Goal: Task Accomplishment & Management: Use online tool/utility

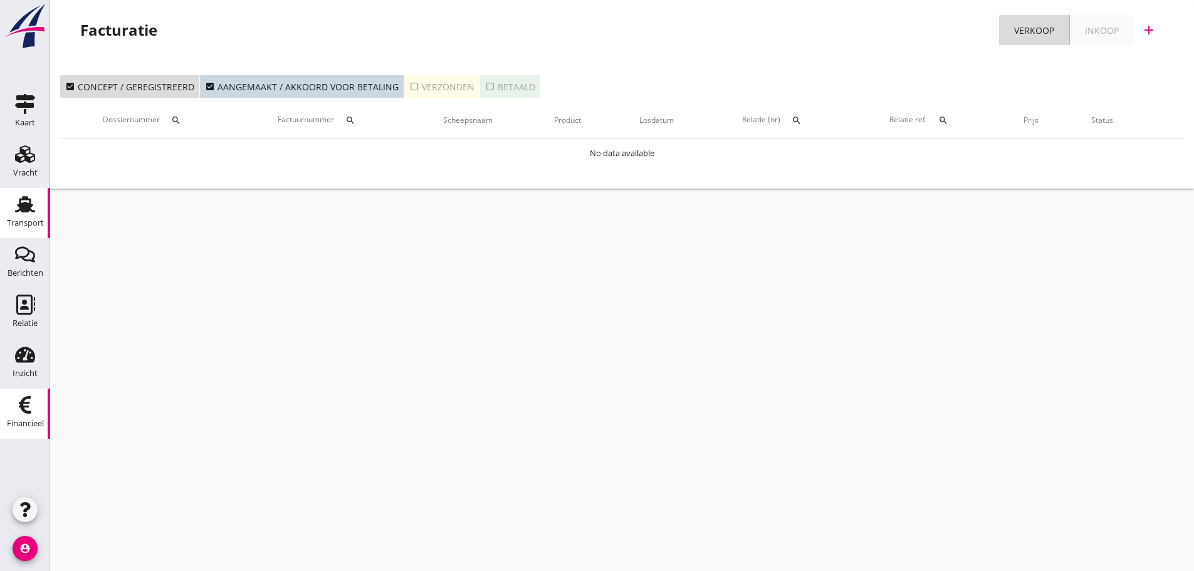
click at [29, 221] on div "Transport" at bounding box center [25, 223] width 37 height 8
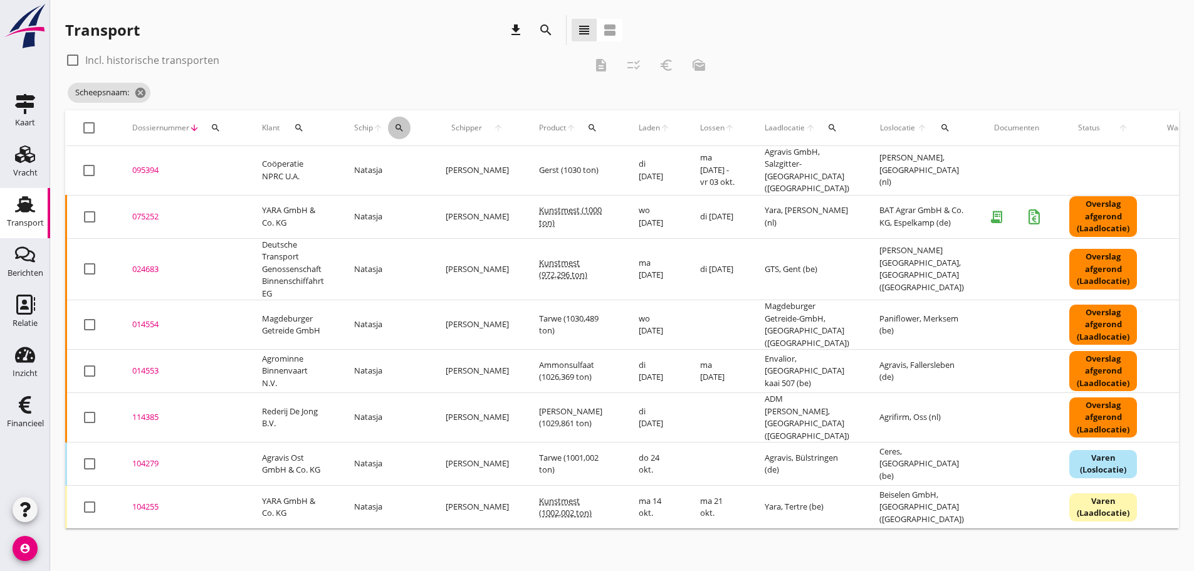
click at [403, 124] on icon "search" at bounding box center [399, 128] width 10 height 10
click at [417, 164] on input "Zoek op (scheeps)naam" at bounding box center [459, 164] width 130 height 20
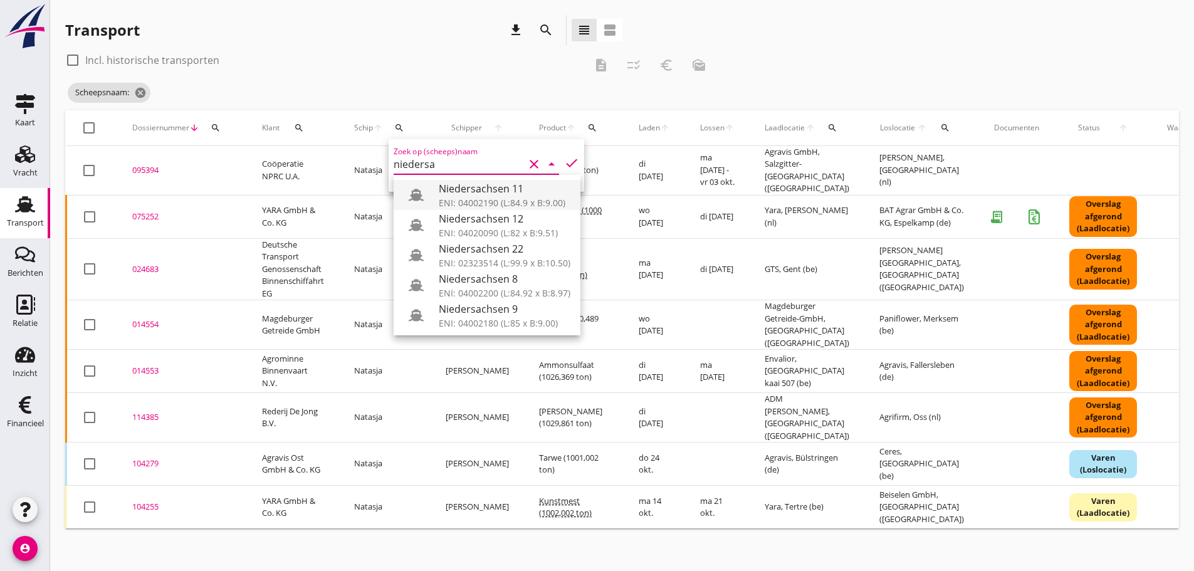
click at [474, 190] on div "Niedersachsen 11" at bounding box center [505, 188] width 132 height 15
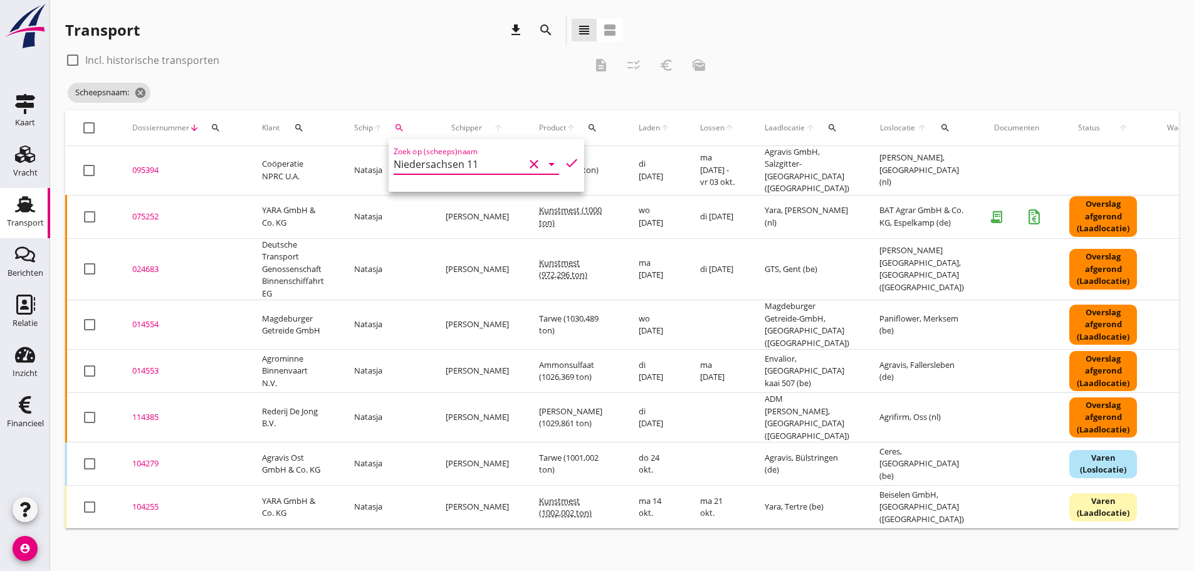
click at [564, 164] on icon "check" at bounding box center [571, 162] width 15 height 15
type input "Niedersachsen 11"
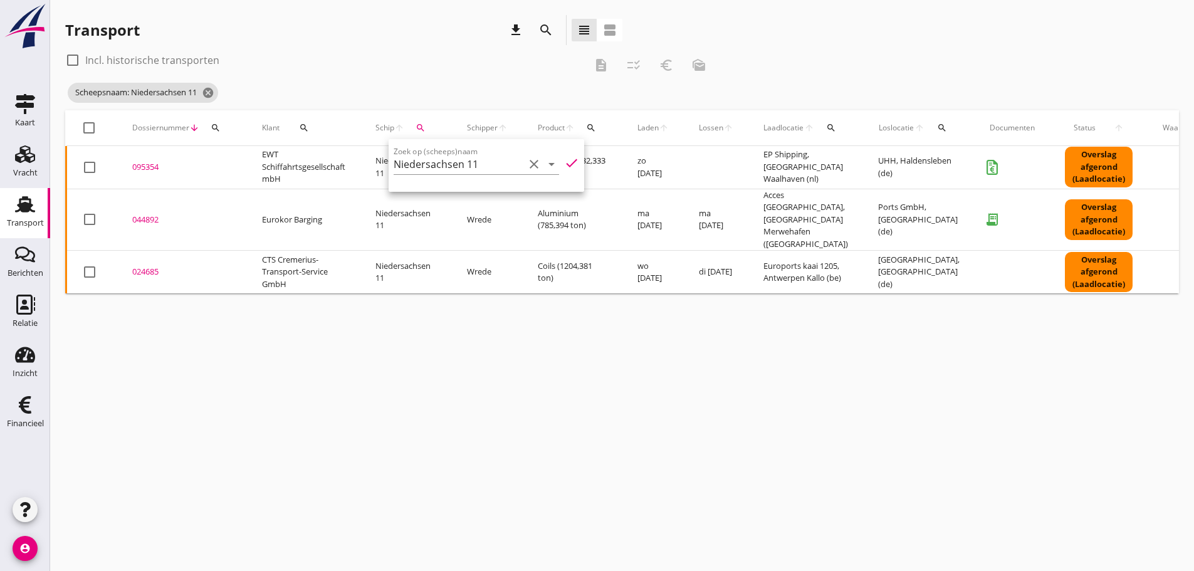
click at [522, 364] on div "cancel You are impersonating another user. Transport download search view_headl…" at bounding box center [622, 285] width 1144 height 571
click at [145, 167] on div "095354" at bounding box center [182, 167] width 100 height 13
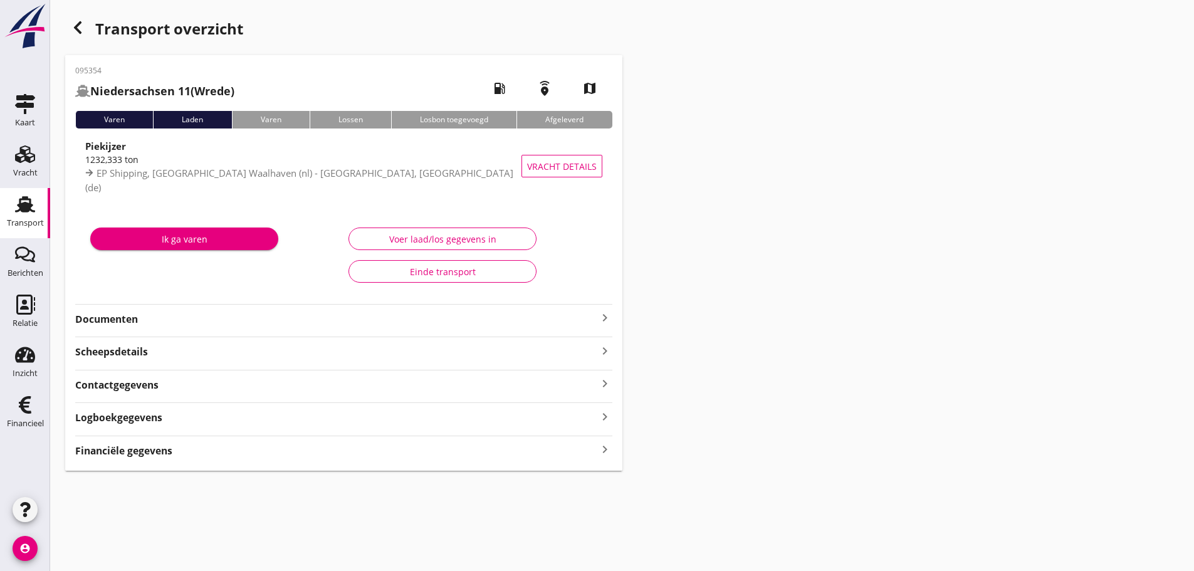
click at [609, 314] on icon "keyboard_arrow_right" at bounding box center [604, 317] width 15 height 15
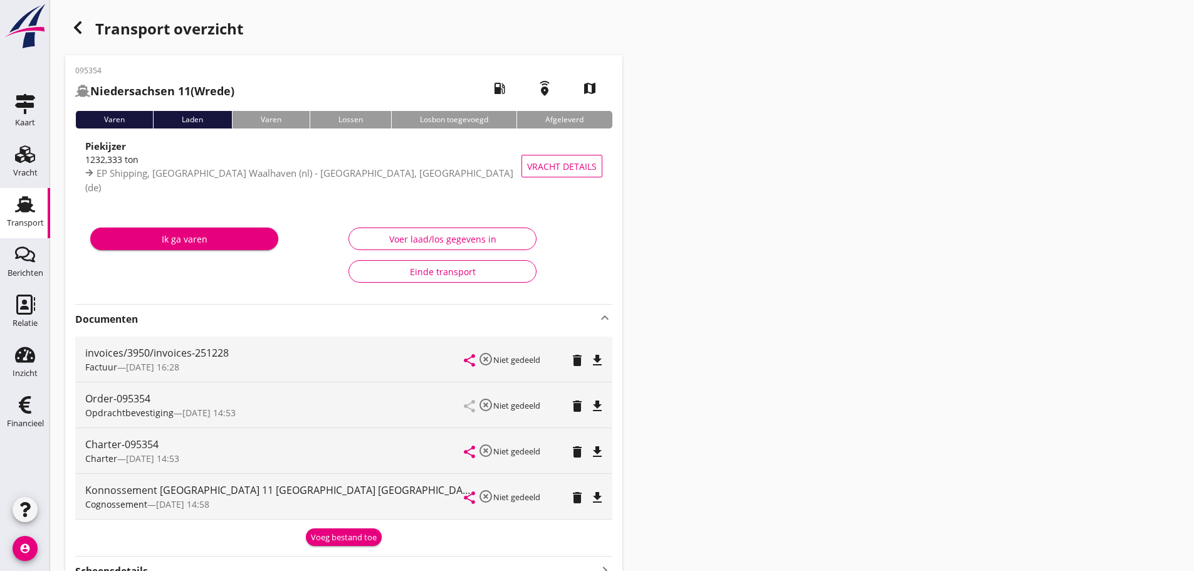
click at [82, 29] on icon "button" at bounding box center [77, 27] width 15 height 15
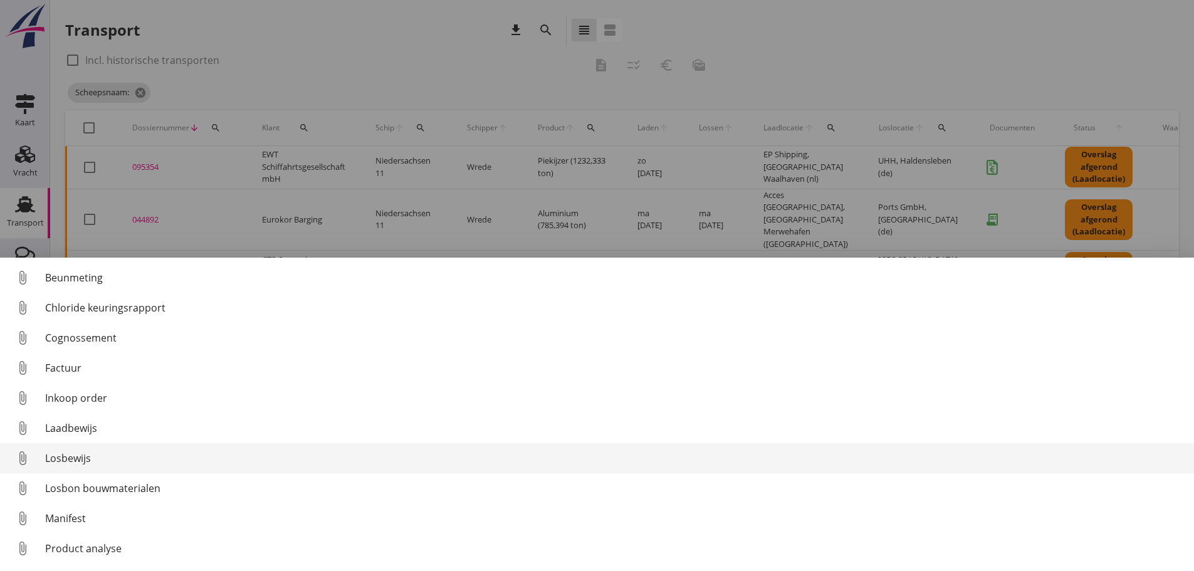
click at [80, 461] on div "Losbewijs" at bounding box center [614, 458] width 1139 height 15
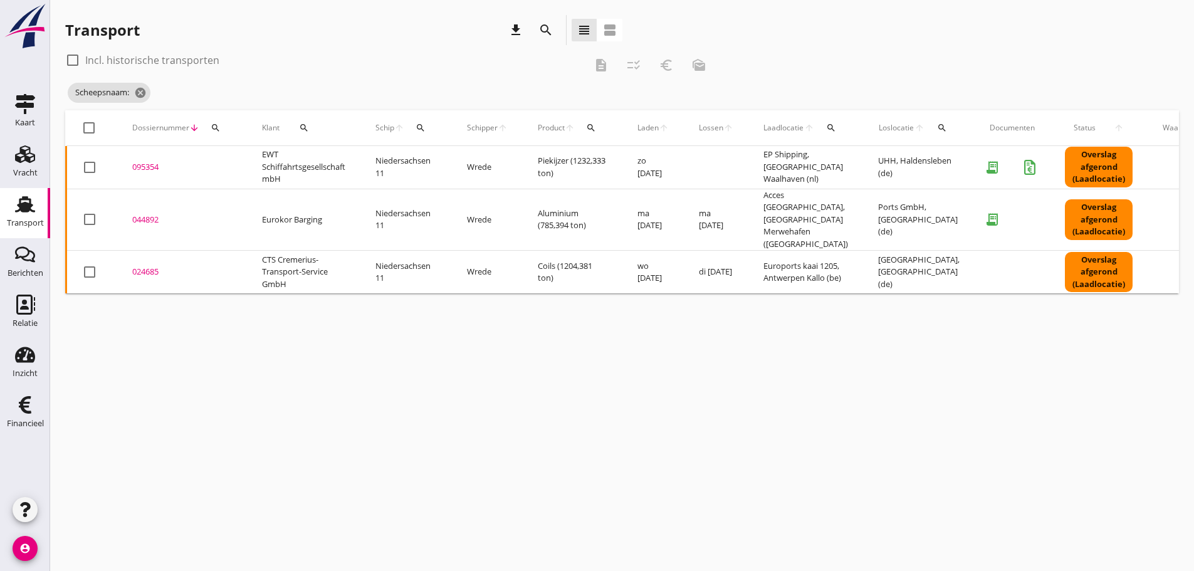
click at [149, 166] on div "095354" at bounding box center [182, 167] width 100 height 13
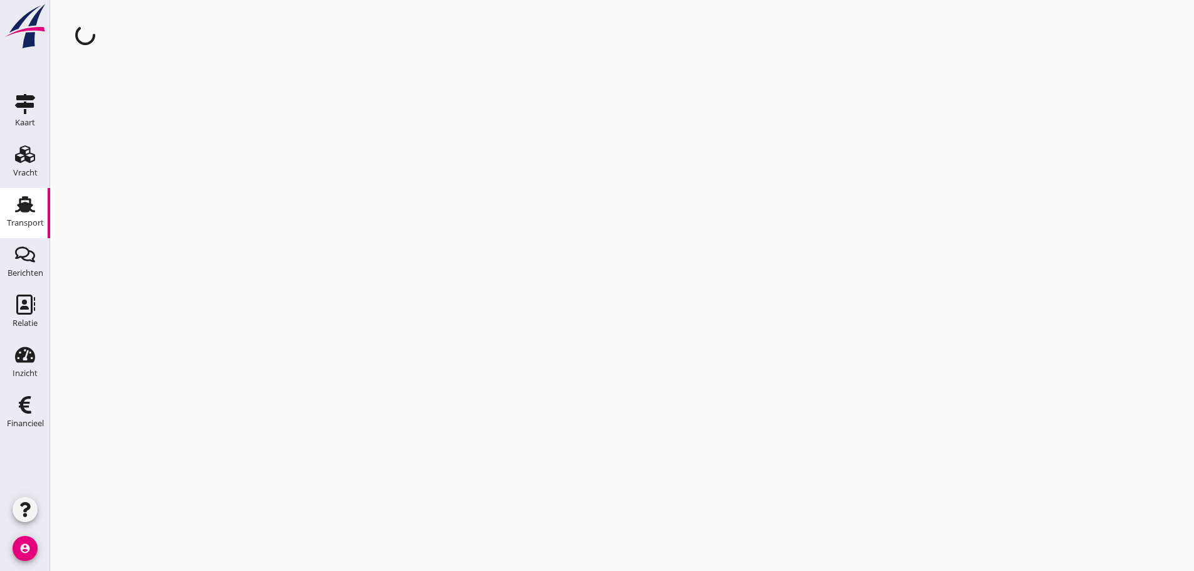
click at [149, 166] on div "cancel You are impersonating another user." at bounding box center [622, 285] width 1144 height 571
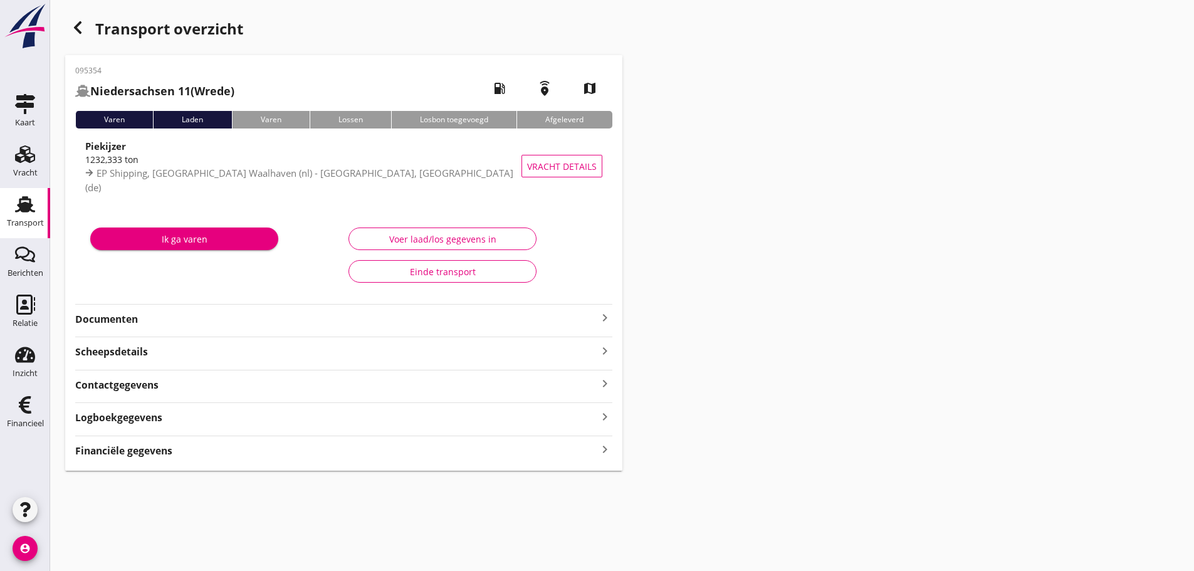
click at [604, 319] on icon "keyboard_arrow_right" at bounding box center [604, 317] width 15 height 15
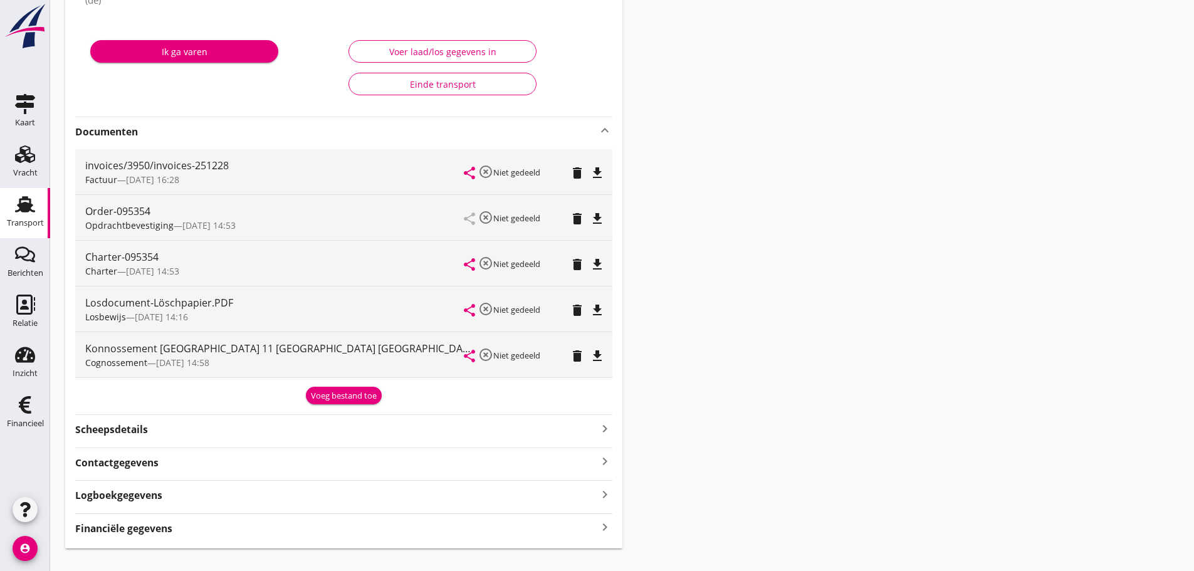
scroll to position [188, 0]
drag, startPoint x: 146, startPoint y: 537, endPoint x: 157, endPoint y: 532, distance: 12.3
click at [150, 535] on div "095354 [GEOGRAPHIC_DATA] 11 ([PERSON_NAME]) local_gas_station emergency_share m…" at bounding box center [343, 207] width 557 height 681
click at [166, 526] on strong "Financiële gegevens" at bounding box center [123, 528] width 97 height 14
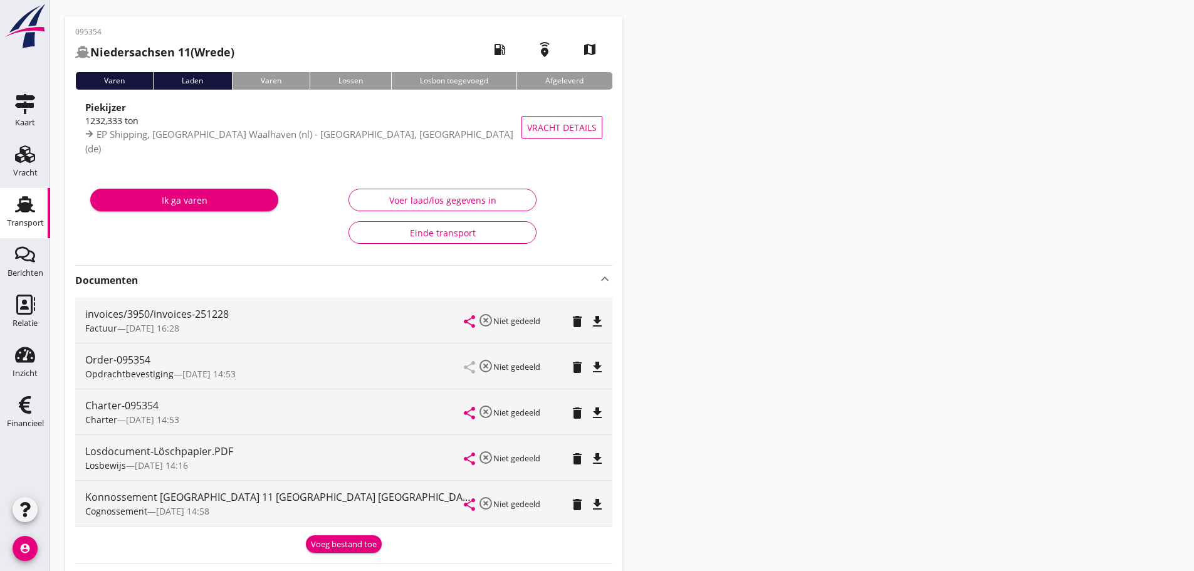
scroll to position [19, 0]
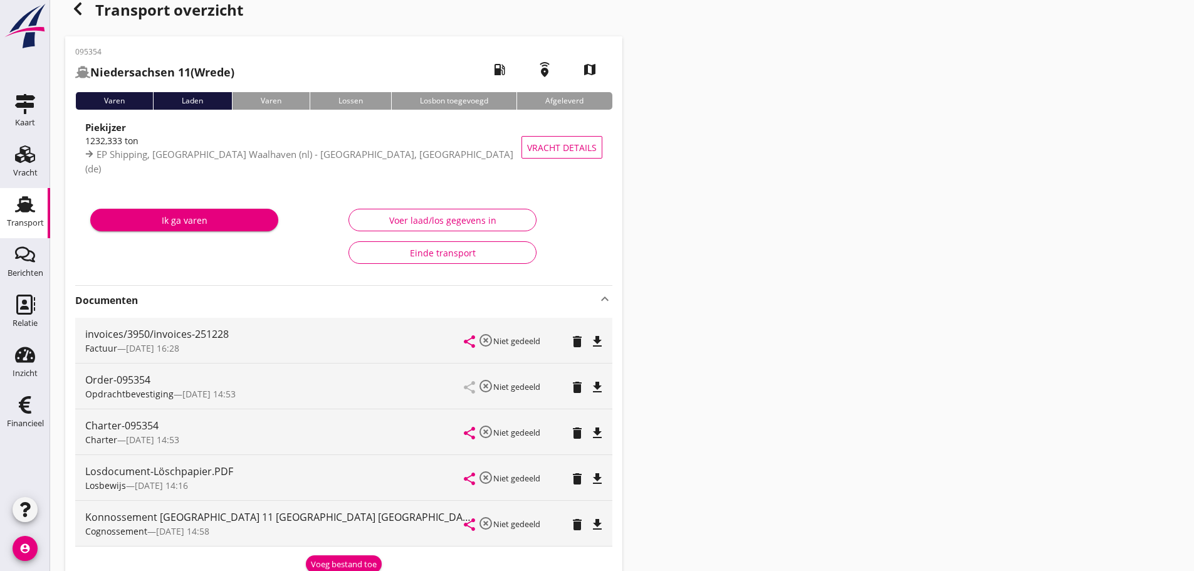
drag, startPoint x: 1093, startPoint y: 238, endPoint x: 996, endPoint y: 265, distance: 100.8
drag, startPoint x: 74, startPoint y: 12, endPoint x: 125, endPoint y: 27, distance: 53.0
click at [74, 12] on icon "button" at bounding box center [77, 8] width 15 height 15
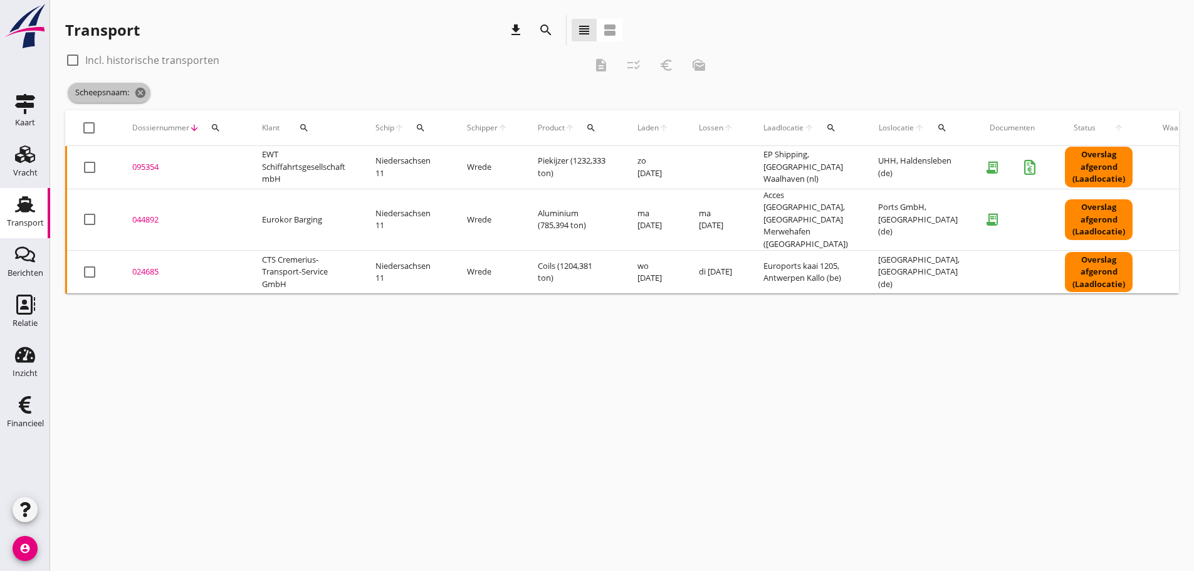
drag, startPoint x: 139, startPoint y: 92, endPoint x: 201, endPoint y: 130, distance: 72.6
click at [140, 93] on icon "cancel" at bounding box center [140, 93] width 13 height 13
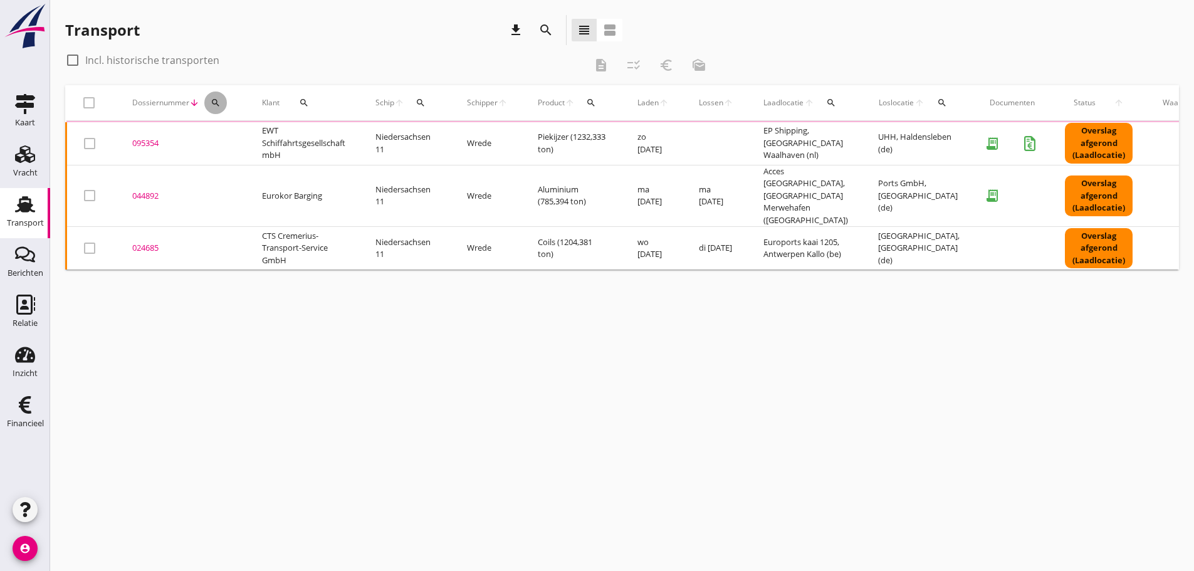
drag, startPoint x: 220, startPoint y: 103, endPoint x: 209, endPoint y: 113, distance: 14.6
click at [220, 104] on icon "search" at bounding box center [216, 103] width 10 height 10
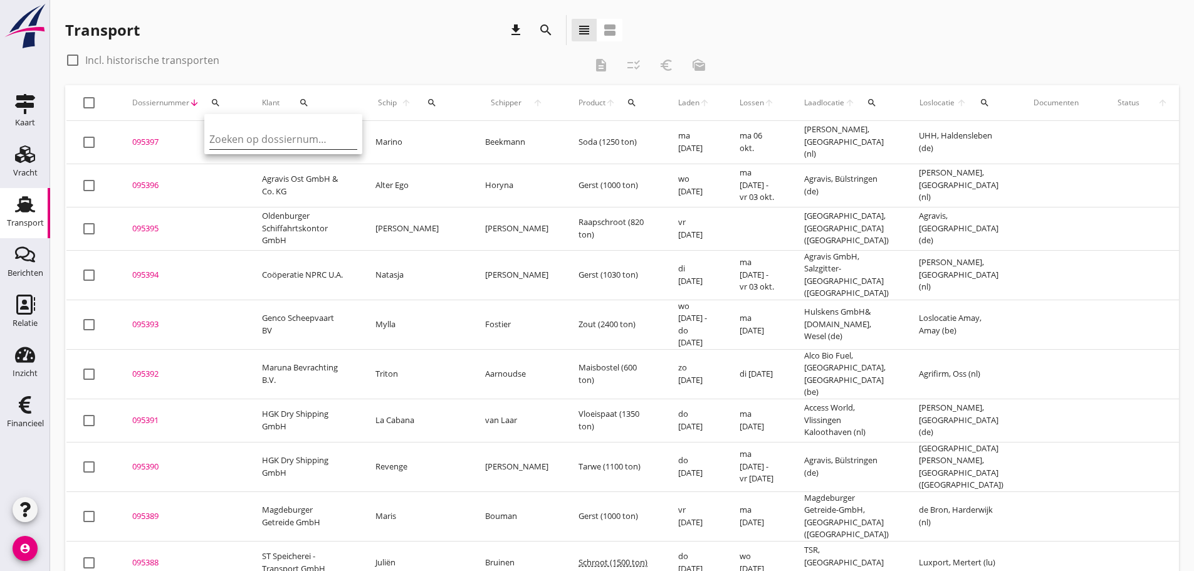
click at [238, 132] on input "Zoeken op dossiernummer..." at bounding box center [274, 139] width 130 height 20
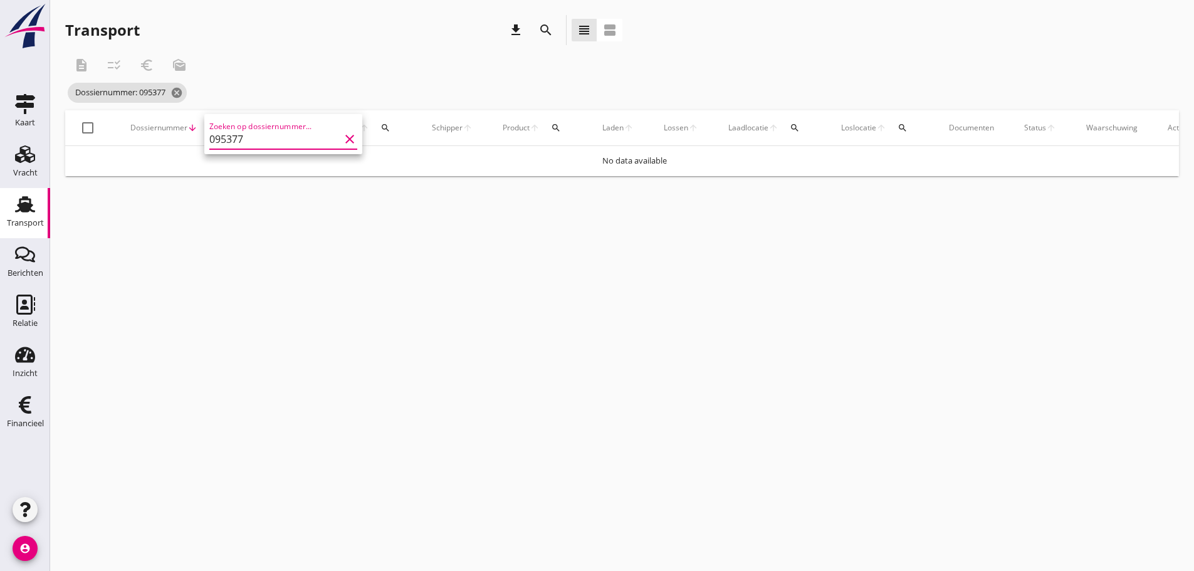
type input "095377"
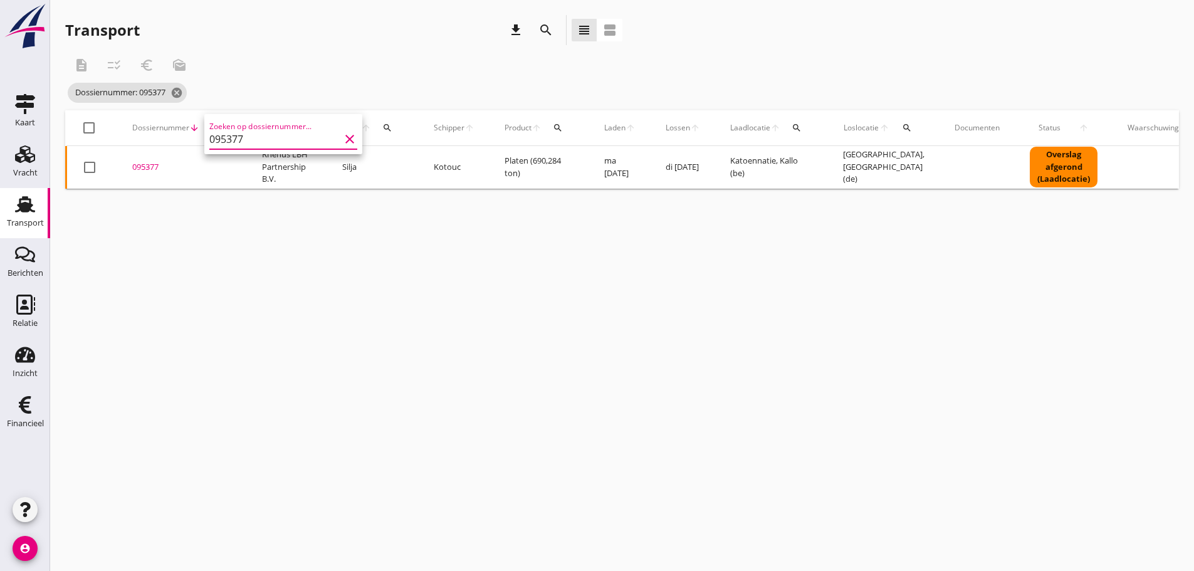
click at [139, 166] on div "095377" at bounding box center [182, 167] width 100 height 13
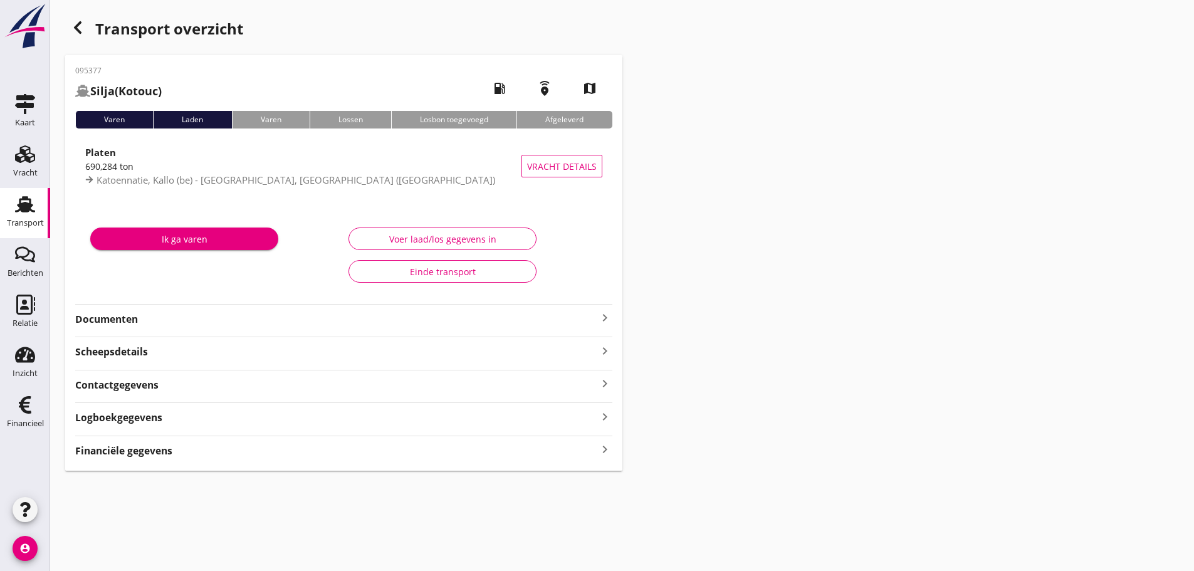
click at [607, 448] on icon "keyboard_arrow_right" at bounding box center [604, 449] width 15 height 17
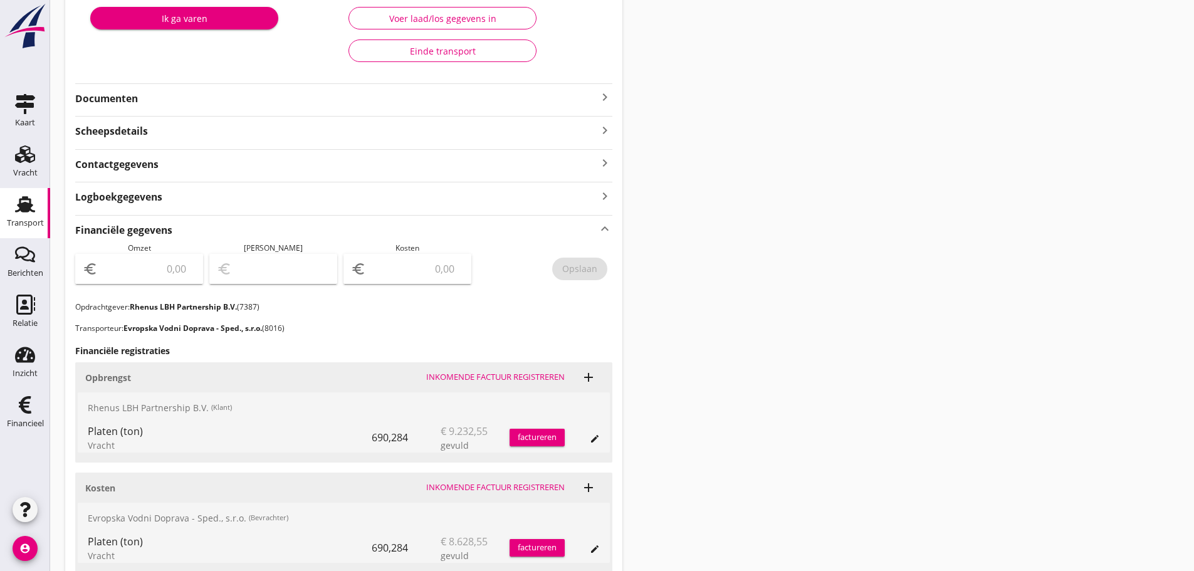
scroll to position [251, 0]
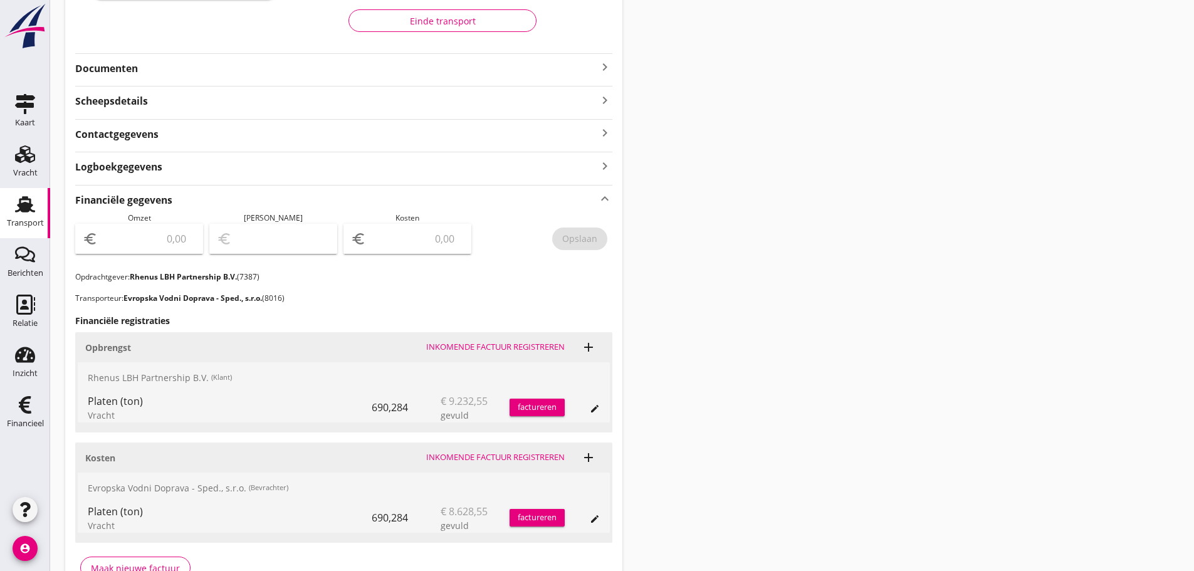
click at [542, 407] on div "factureren" at bounding box center [537, 407] width 55 height 13
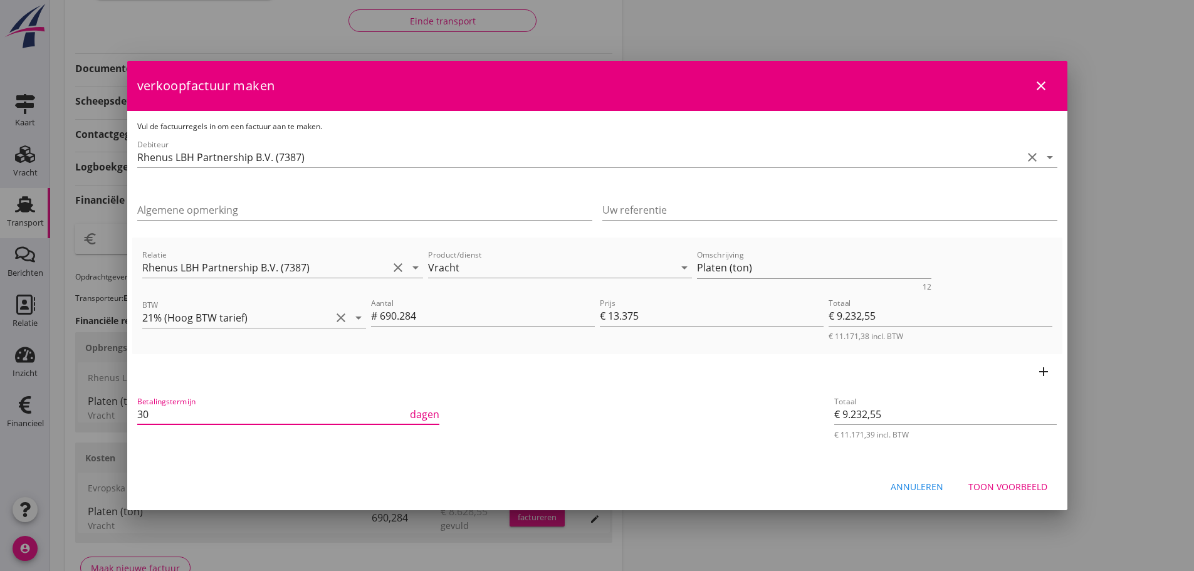
drag, startPoint x: 152, startPoint y: 411, endPoint x: 103, endPoint y: 411, distance: 48.3
click at [103, 411] on div "21% ([PERSON_NAME] BTW tarief) 9% (Laag BTW tarief) 0% (BTW vrij) 0% (BTW verle…" at bounding box center [597, 198] width 1194 height 898
type input "21"
drag, startPoint x: 746, startPoint y: 273, endPoint x: 691, endPoint y: 273, distance: 55.2
click at [697, 273] on textarea "Platen (ton)" at bounding box center [814, 268] width 234 height 21
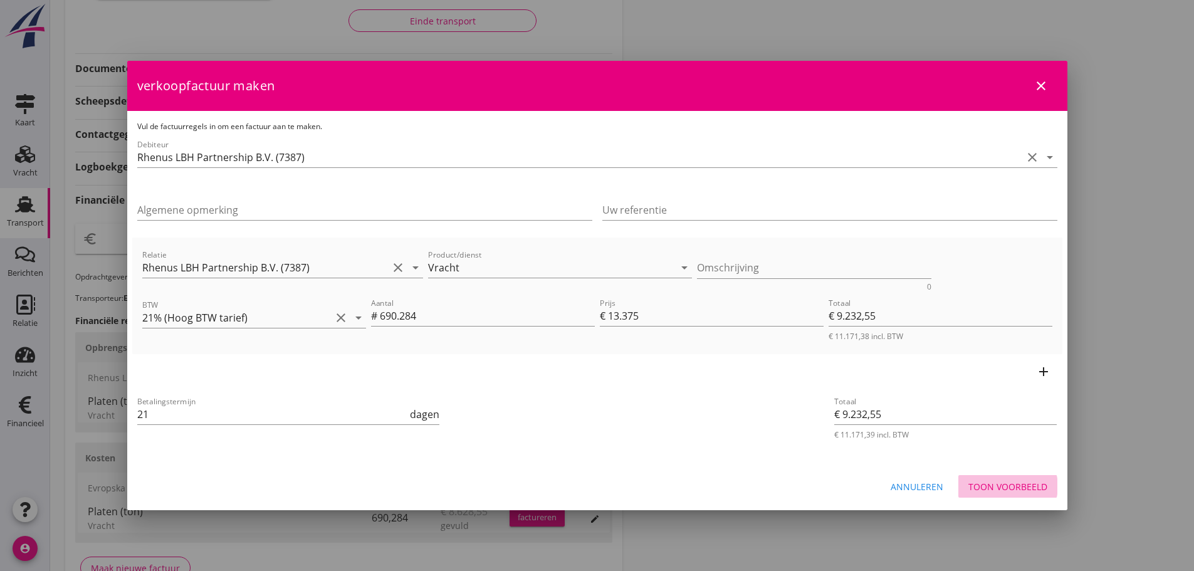
click at [1002, 490] on div "Toon voorbeeld" at bounding box center [1008, 486] width 79 height 13
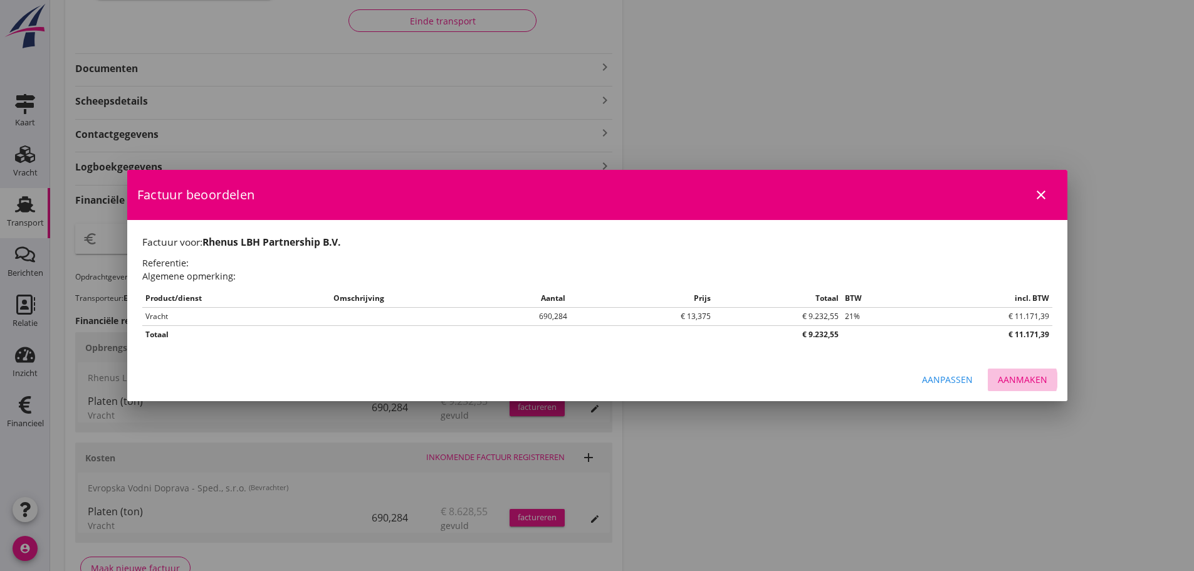
click at [1034, 373] on div "Aanmaken" at bounding box center [1023, 379] width 50 height 13
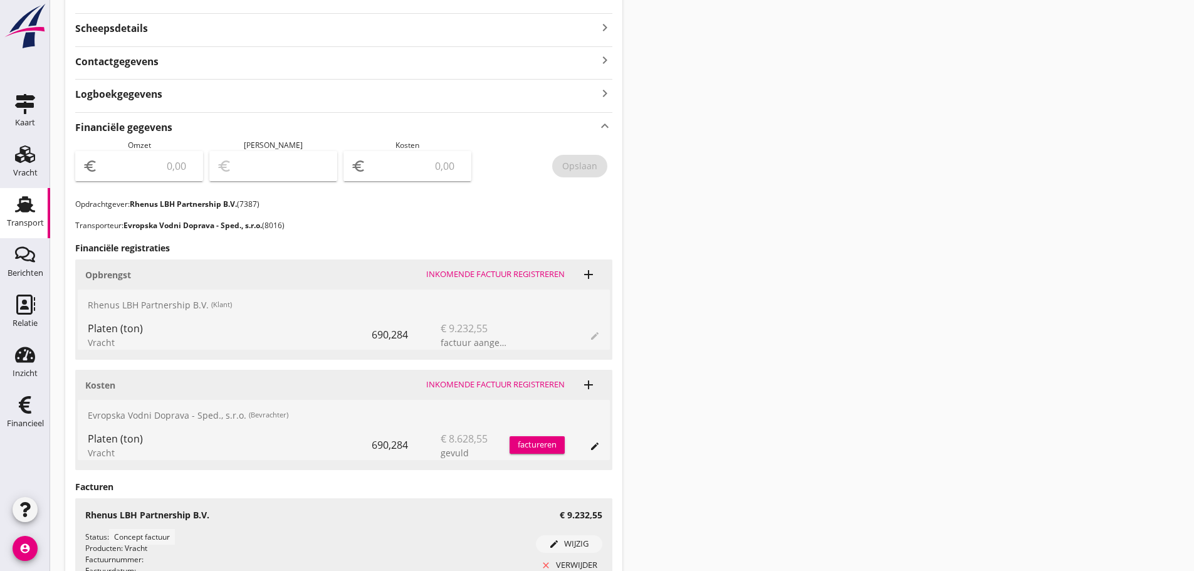
scroll to position [439, 0]
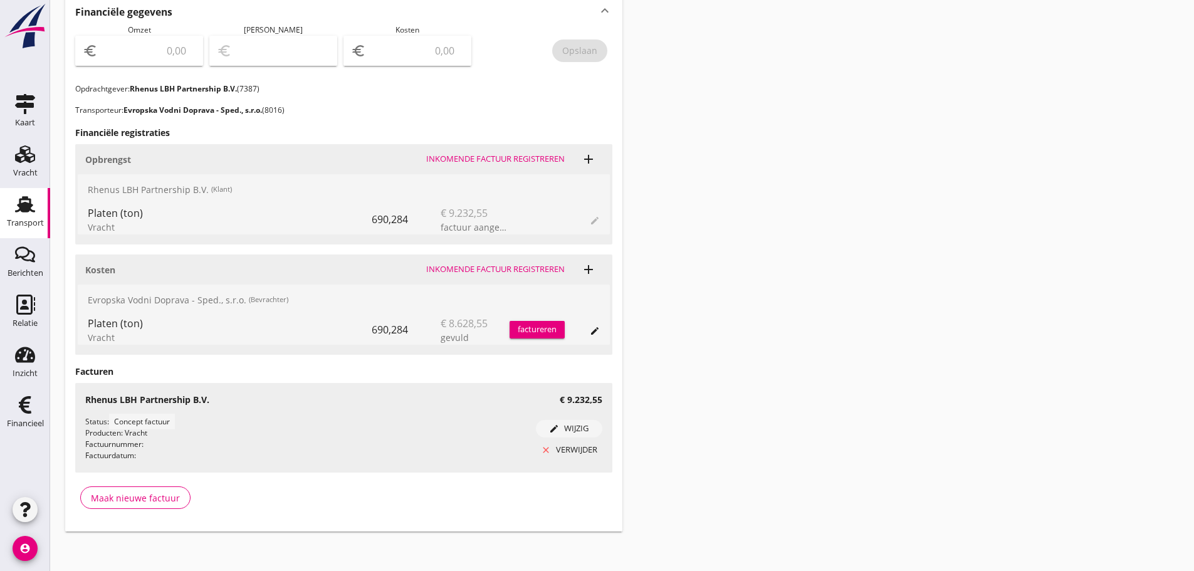
click at [149, 56] on input "number" at bounding box center [147, 51] width 95 height 20
type input "9232"
type input "9232.55"
click at [594, 50] on div "Opslaan" at bounding box center [579, 50] width 35 height 13
click at [18, 426] on div "Financieel" at bounding box center [25, 423] width 37 height 8
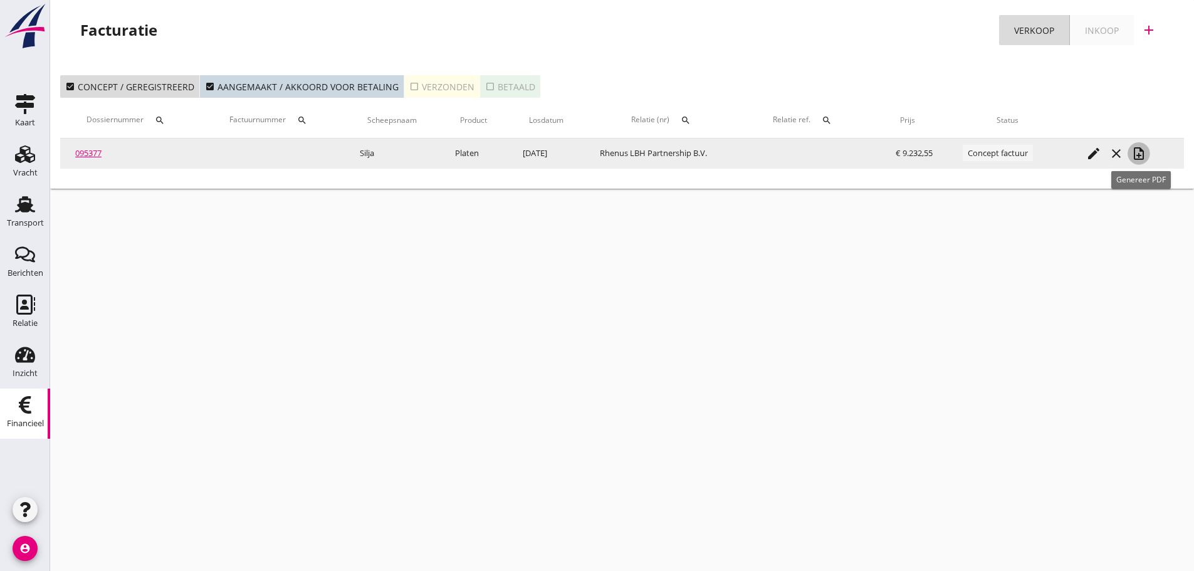
click at [1142, 154] on icon "note_add" at bounding box center [1139, 153] width 15 height 15
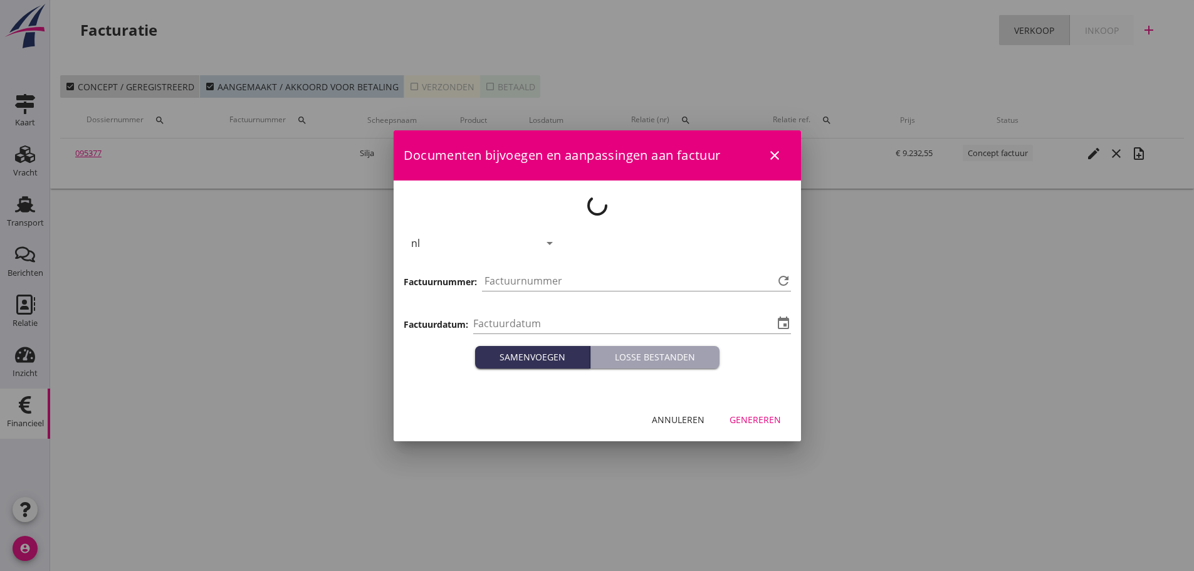
type input "[DATE]"
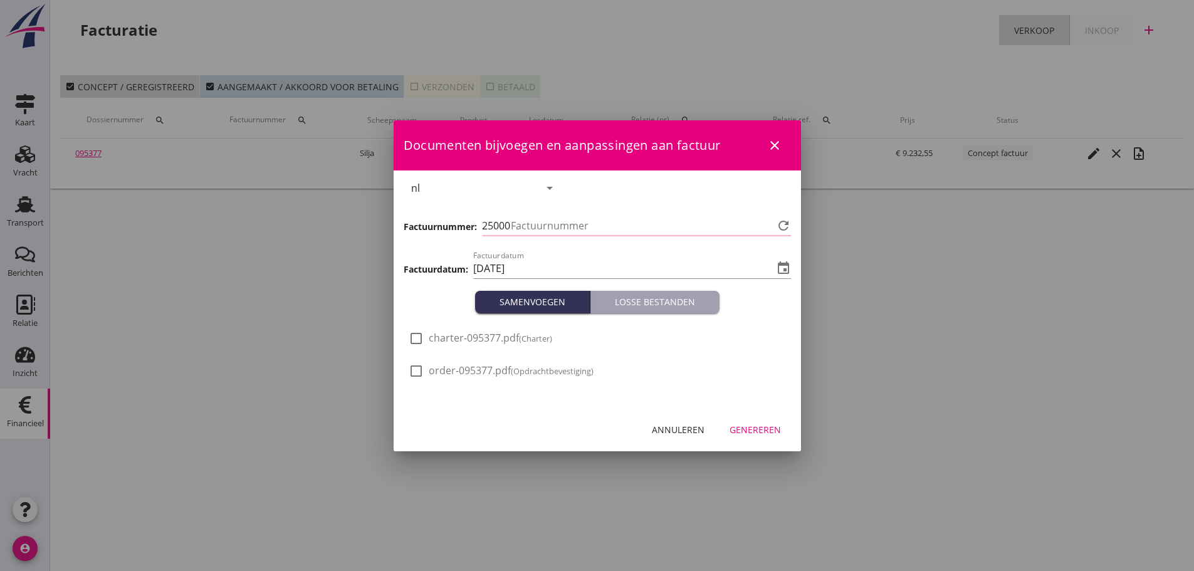
type input "1255"
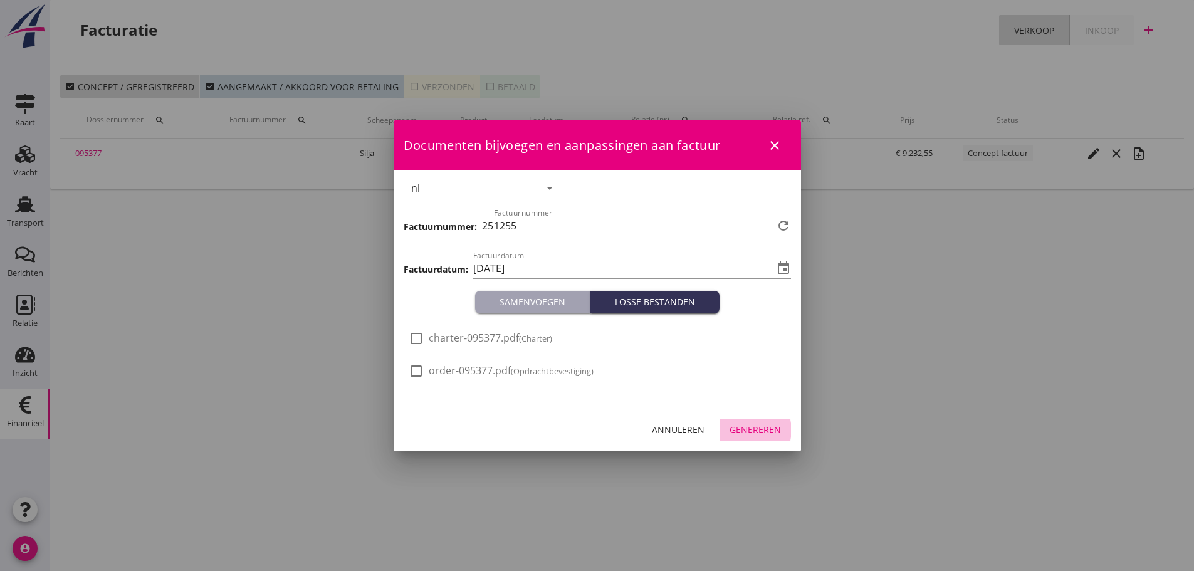
click at [754, 428] on div "Genereren" at bounding box center [755, 429] width 51 height 13
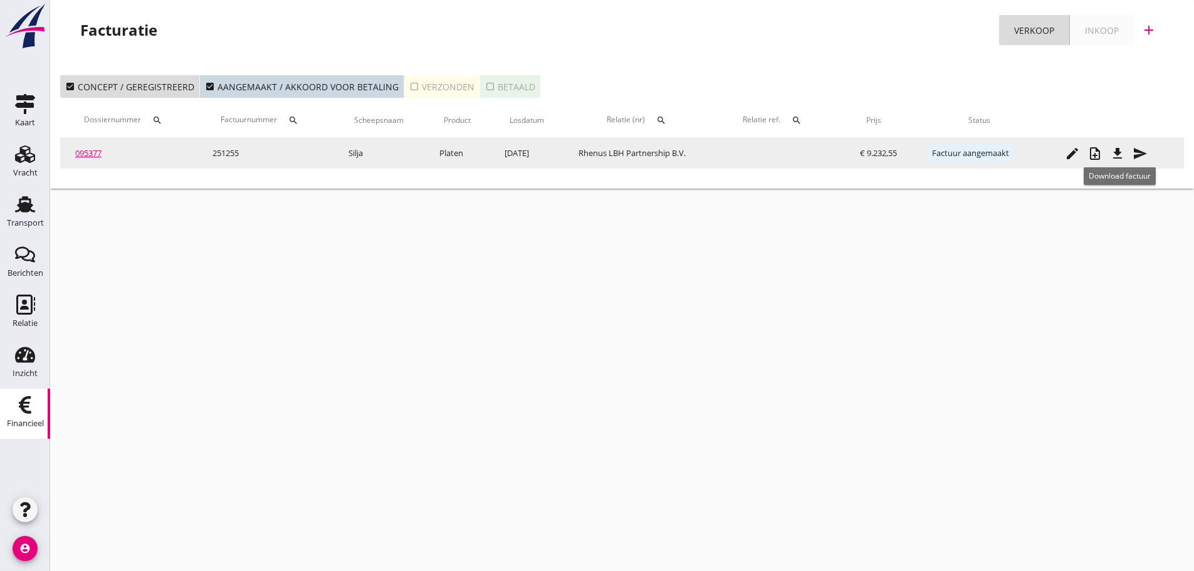
click at [1123, 160] on icon "file_download" at bounding box center [1117, 153] width 15 height 15
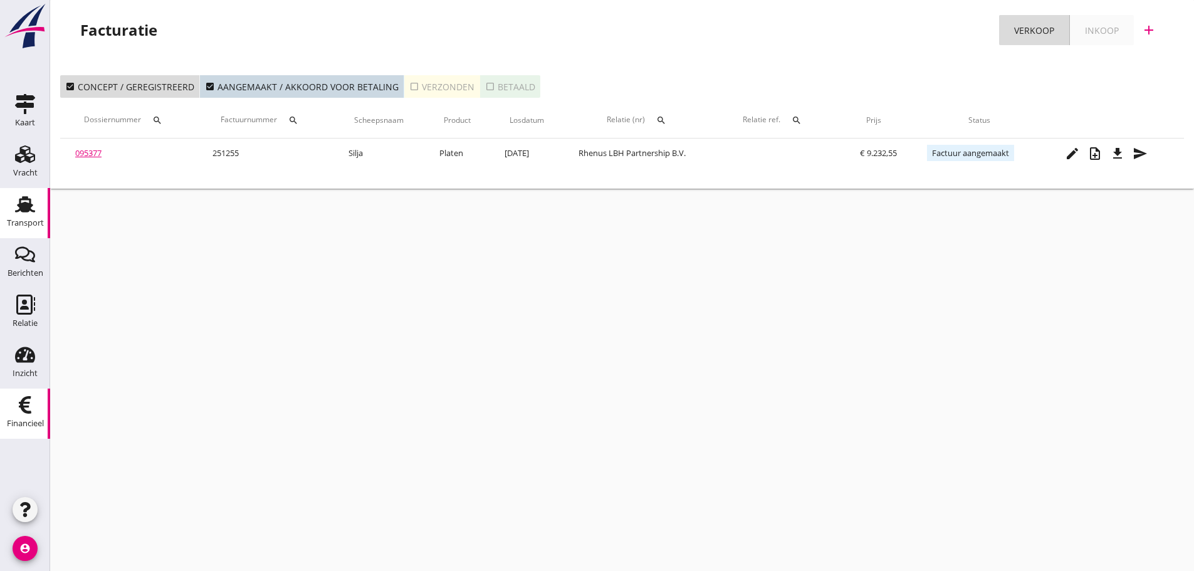
click at [25, 208] on use at bounding box center [25, 204] width 20 height 16
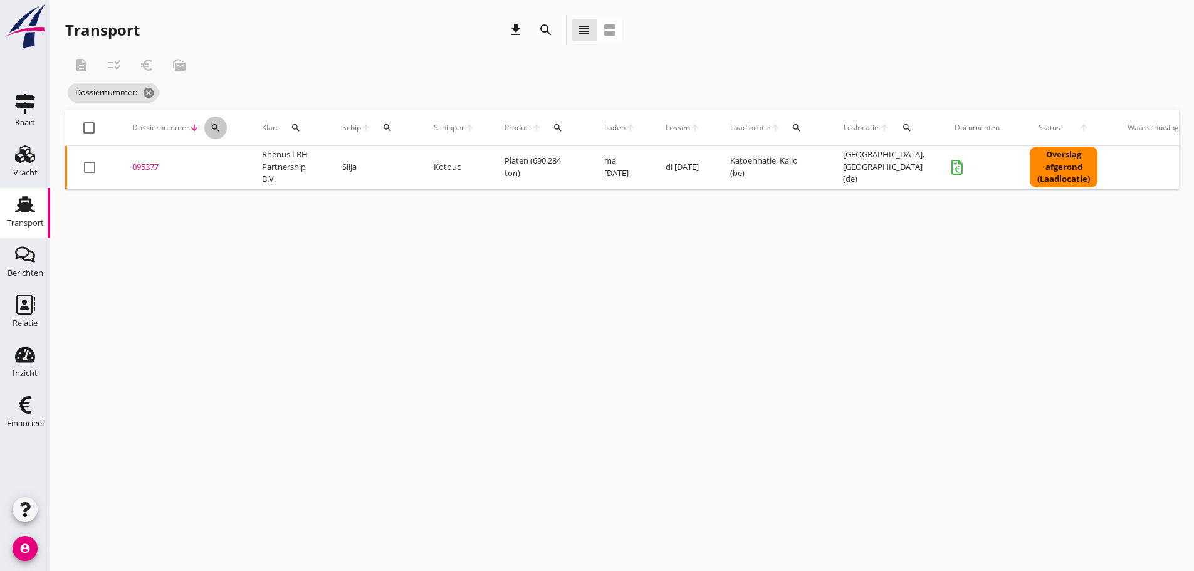
click at [208, 128] on div "search" at bounding box center [215, 128] width 23 height 10
click at [226, 160] on input "Zoeken op dossiernummer..." at bounding box center [274, 164] width 130 height 20
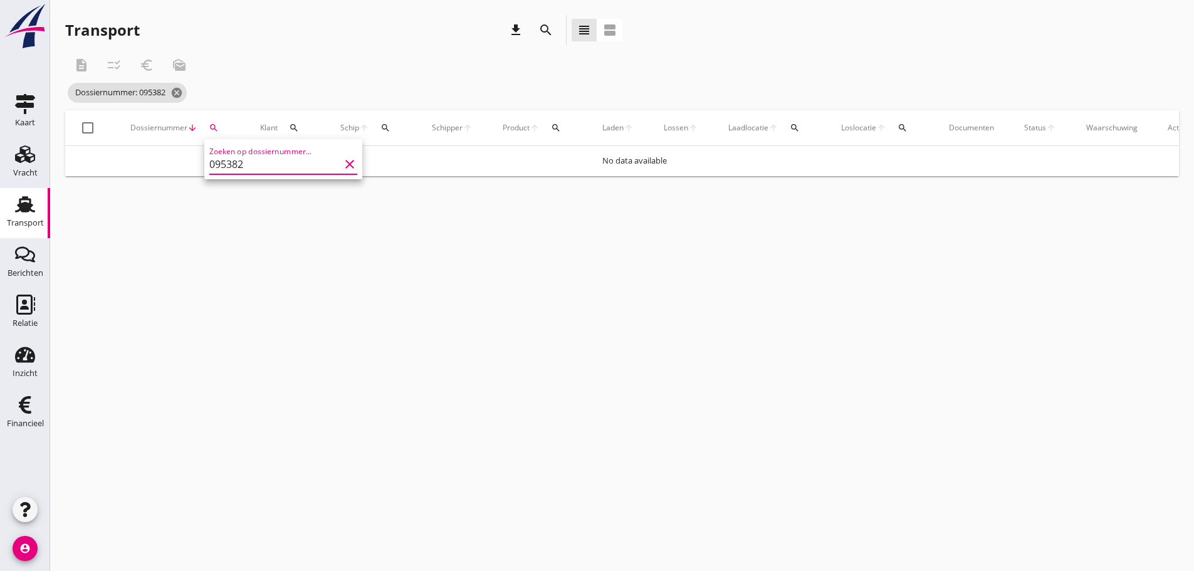
type input "095382"
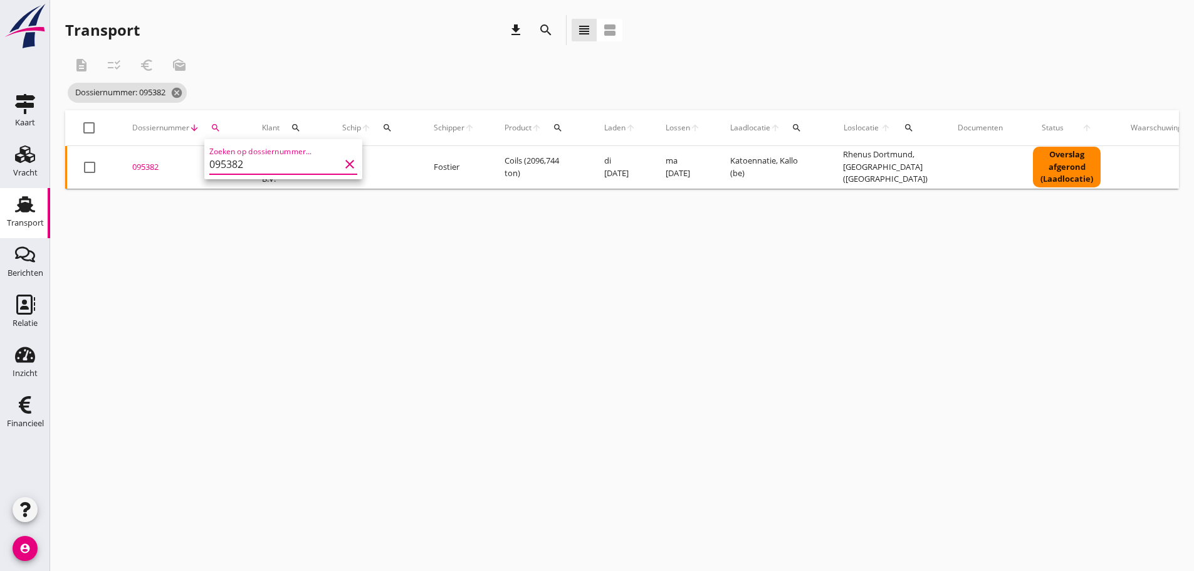
click at [153, 161] on div "095382" at bounding box center [182, 167] width 100 height 13
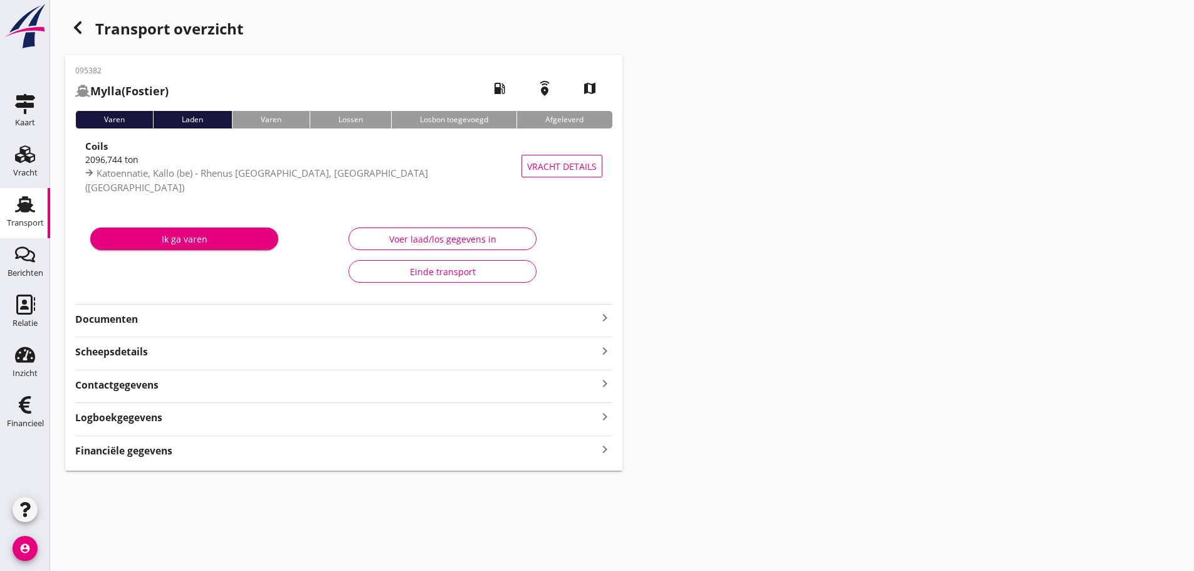
click at [155, 447] on strong "Financiële gegevens" at bounding box center [123, 451] width 97 height 14
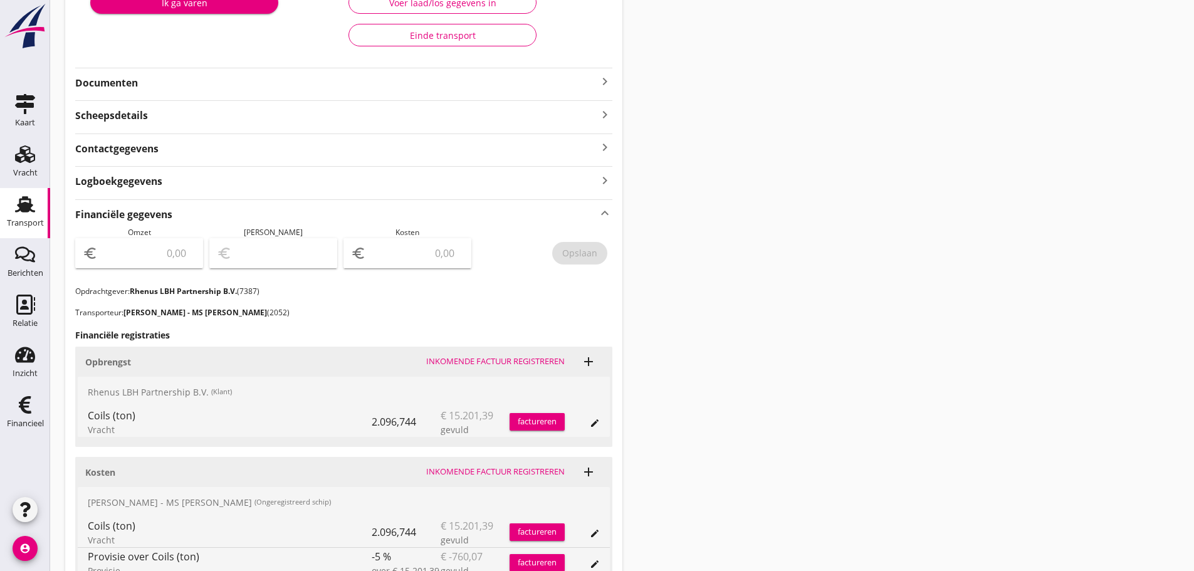
scroll to position [313, 0]
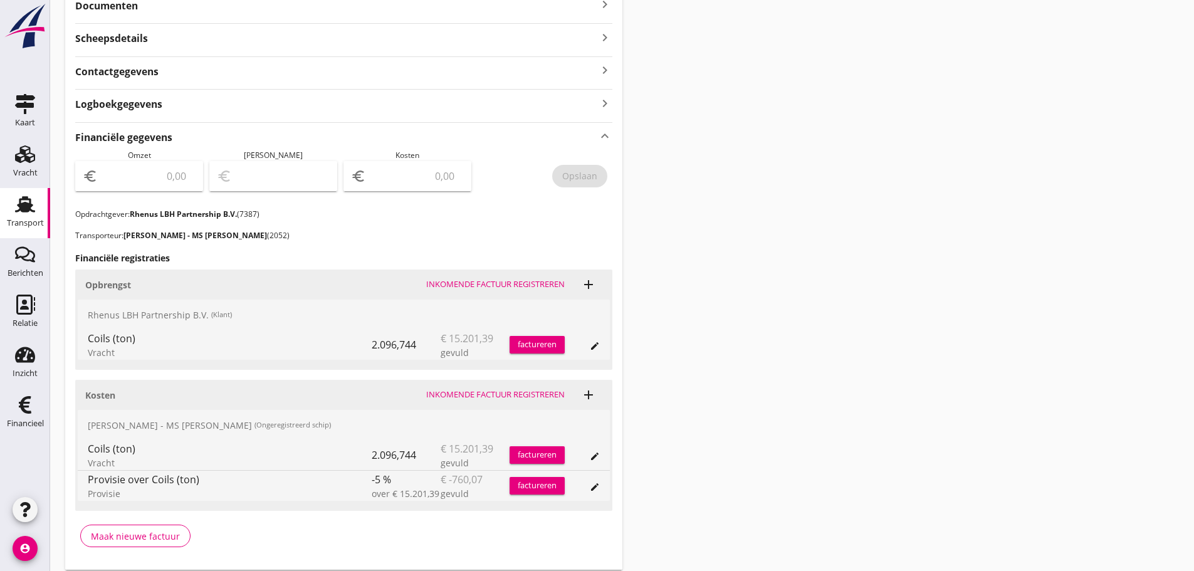
click at [545, 352] on button "factureren" at bounding box center [537, 345] width 55 height 18
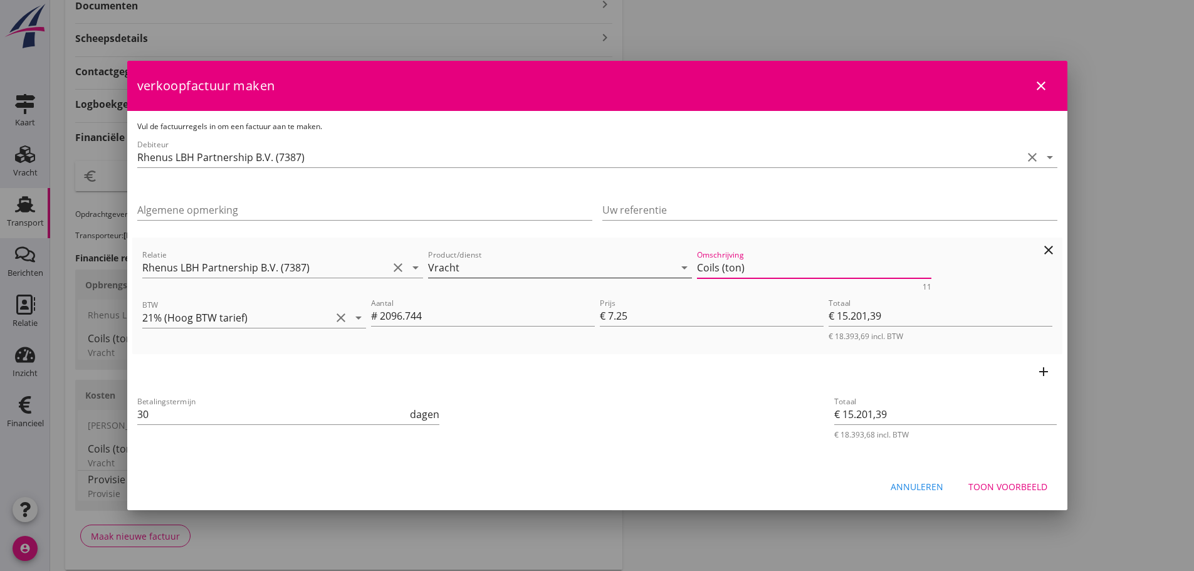
drag, startPoint x: 769, startPoint y: 271, endPoint x: 491, endPoint y: 271, distance: 277.7
click at [491, 271] on div "Relatie Rhenus LBH Partnership B.V. (7387) clear arrow_drop_down Product/dienst…" at bounding box center [597, 269] width 915 height 48
drag, startPoint x: 171, startPoint y: 413, endPoint x: -60, endPoint y: 416, distance: 230.7
click at [0, 416] on html "21% ([PERSON_NAME] BTW tarief) 9% (Laag BTW tarief) 0% (BTW vrij) 0% (BTW verle…" at bounding box center [597, 151] width 1194 height 928
type input "21"
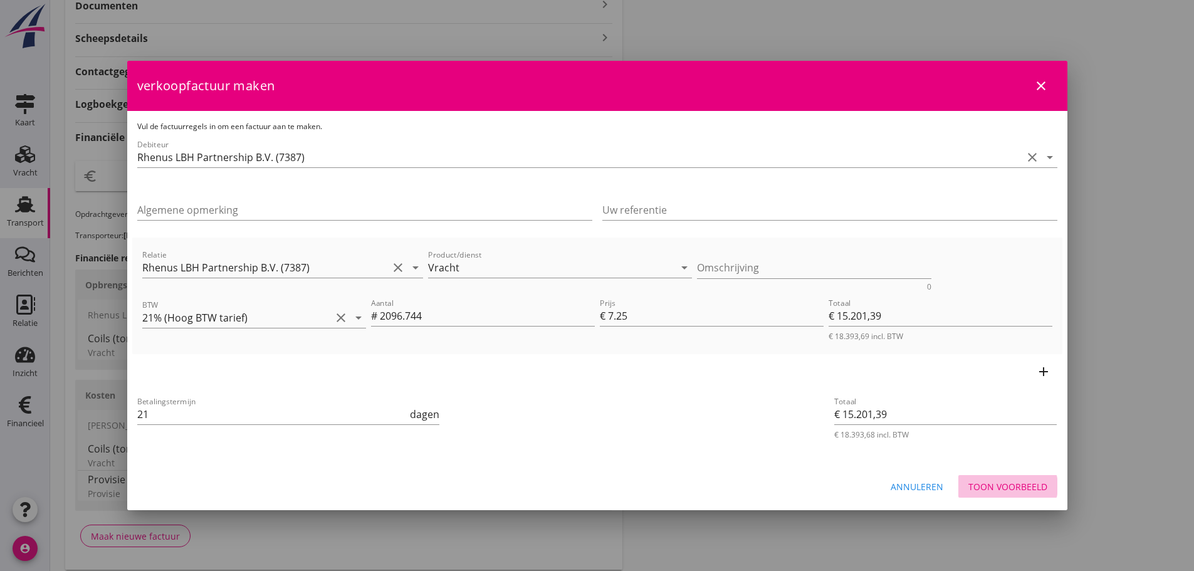
click at [1016, 494] on button "Toon voorbeeld" at bounding box center [1008, 486] width 99 height 23
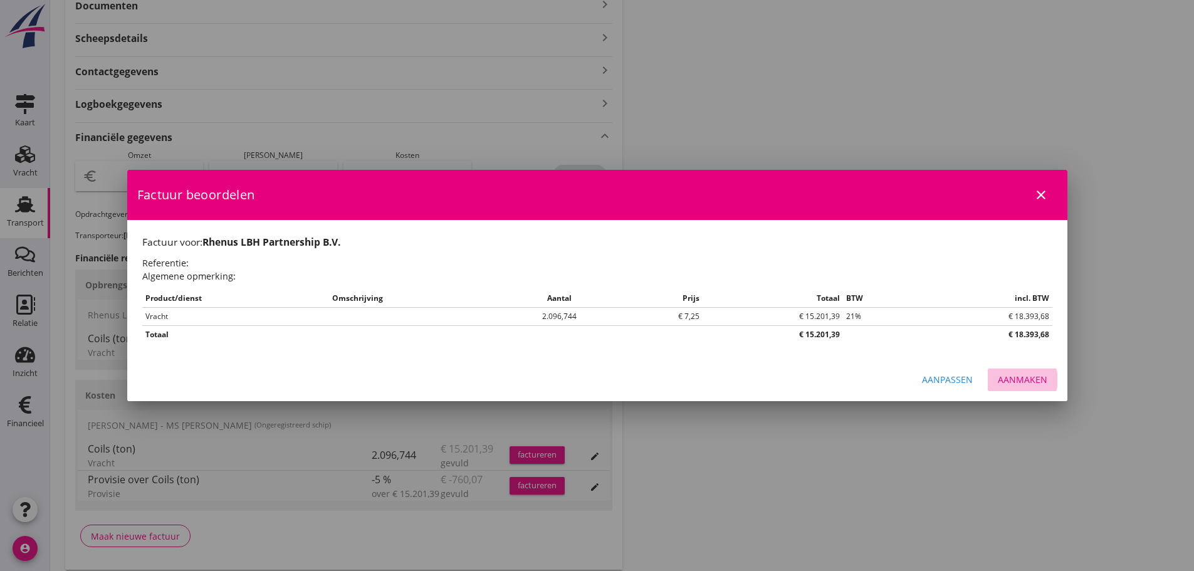
click at [1010, 377] on div "Aanmaken" at bounding box center [1023, 379] width 50 height 13
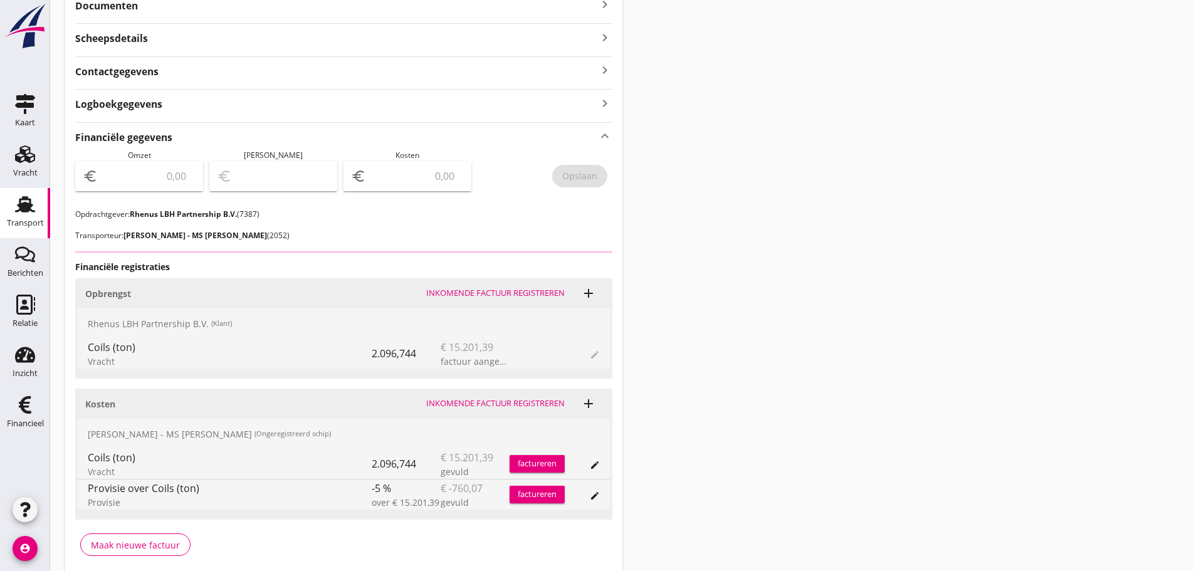
click at [147, 187] on div "euro" at bounding box center [139, 176] width 128 height 30
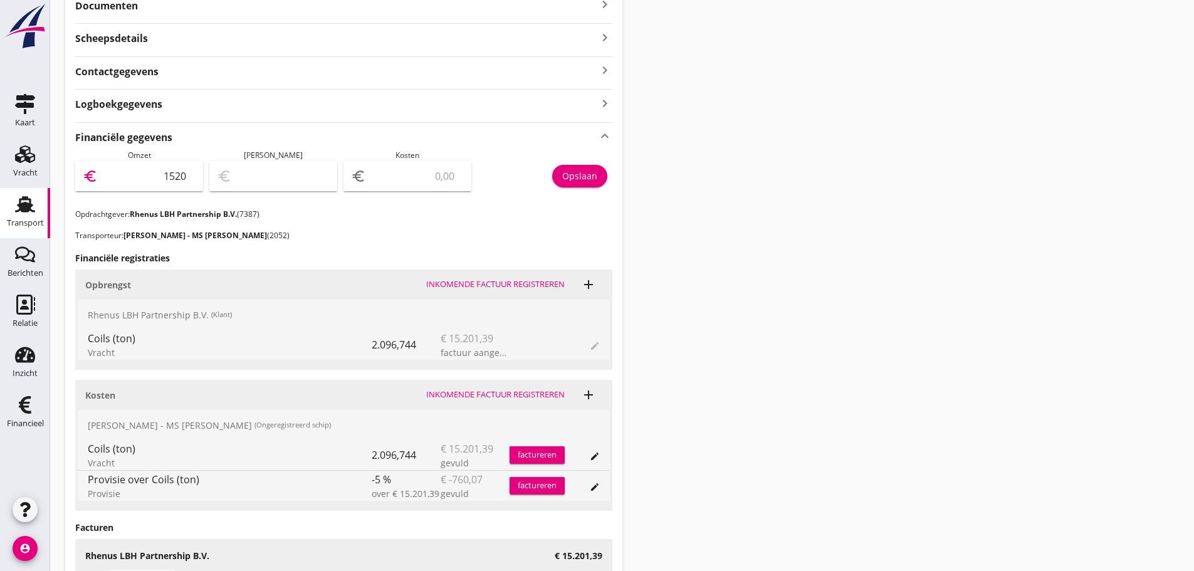
type input "15201"
type input "15201.39"
drag, startPoint x: 591, startPoint y: 178, endPoint x: 497, endPoint y: 180, distance: 94.1
click at [588, 177] on div "Opslaan" at bounding box center [579, 175] width 35 height 13
click at [28, 409] on icon "Financieel" at bounding box center [25, 405] width 20 height 20
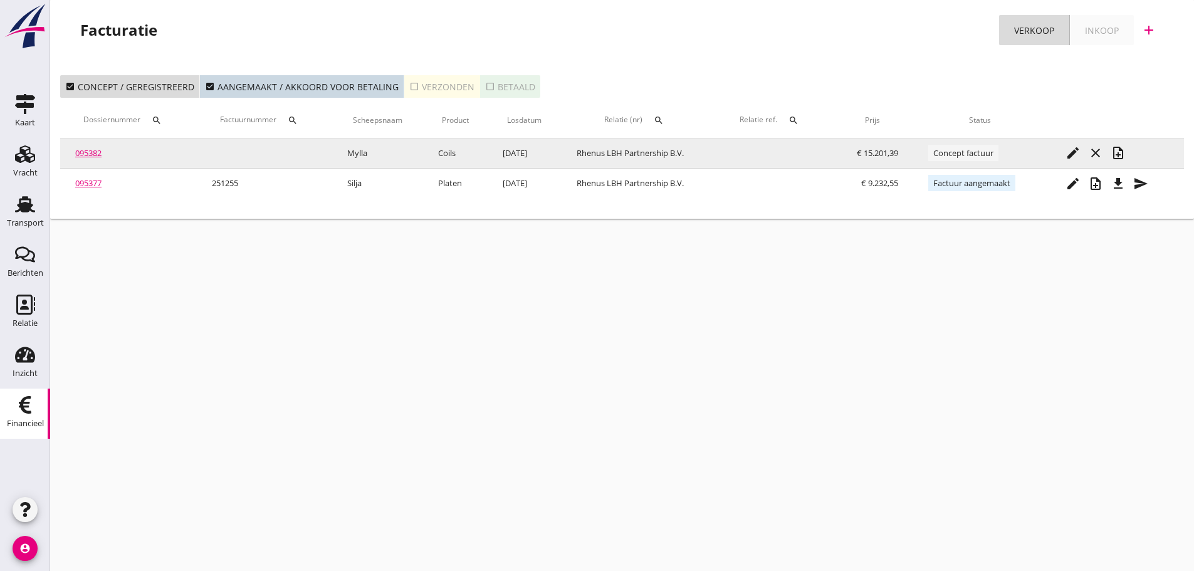
click at [1129, 162] on td "edit close note_add" at bounding box center [1115, 154] width 137 height 30
click at [1124, 156] on icon "note_add" at bounding box center [1118, 152] width 15 height 15
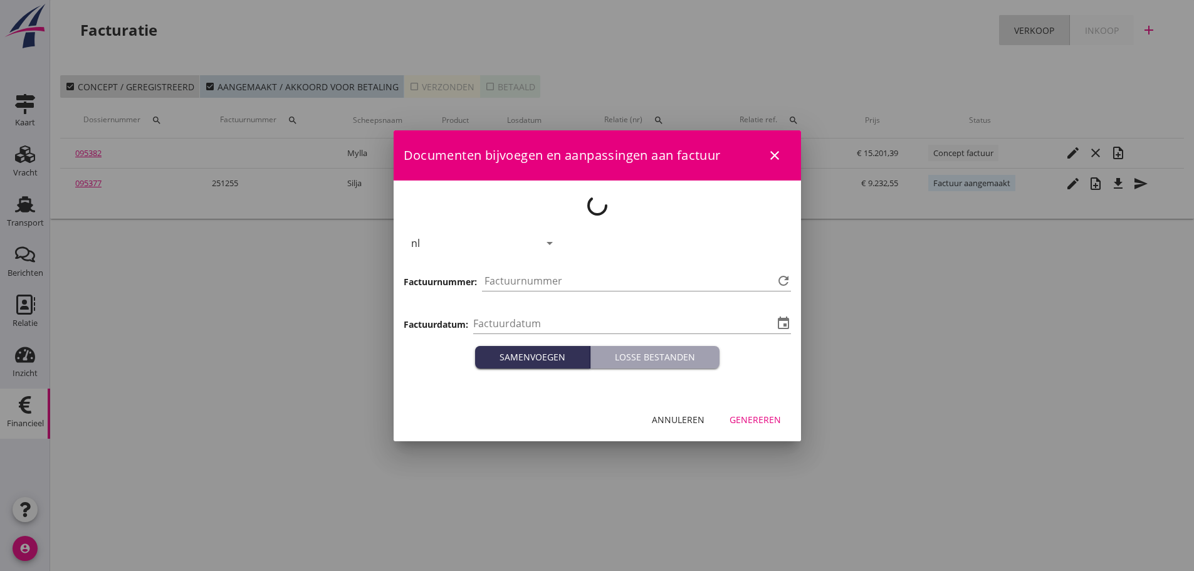
type input "[DATE]"
type input "1256"
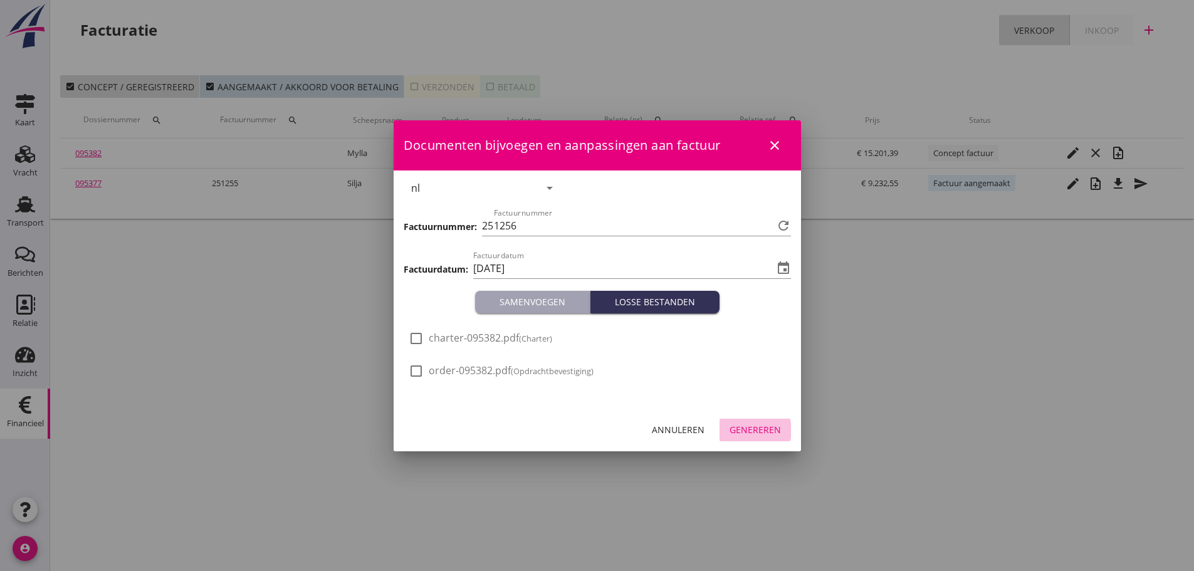
click at [764, 431] on div "Genereren" at bounding box center [755, 429] width 51 height 13
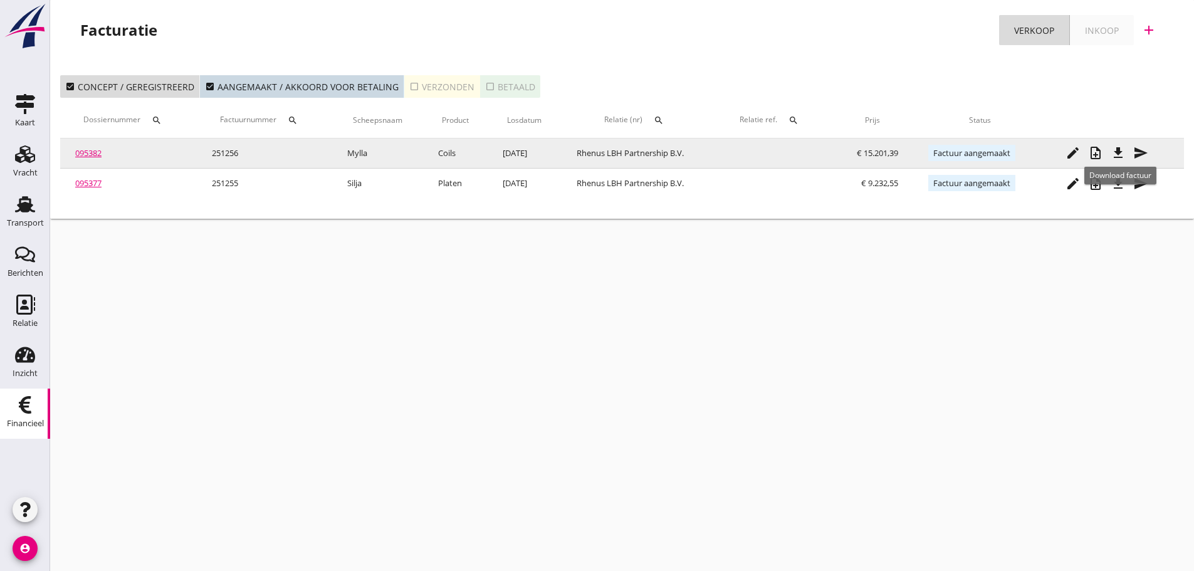
click at [1120, 159] on icon "file_download" at bounding box center [1118, 152] width 15 height 15
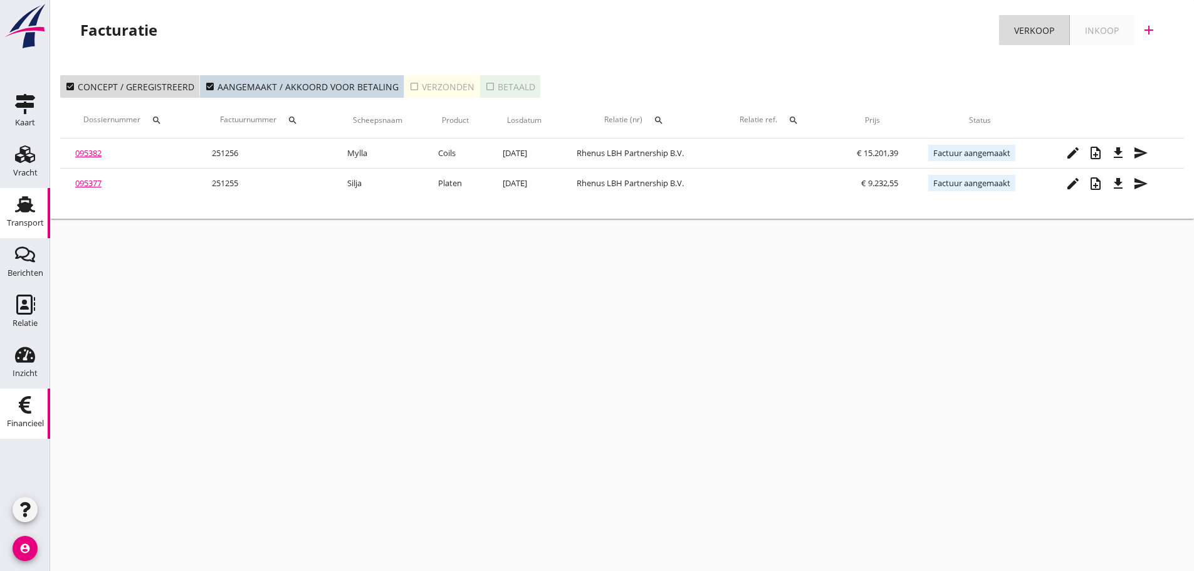
click at [24, 208] on use at bounding box center [25, 204] width 20 height 16
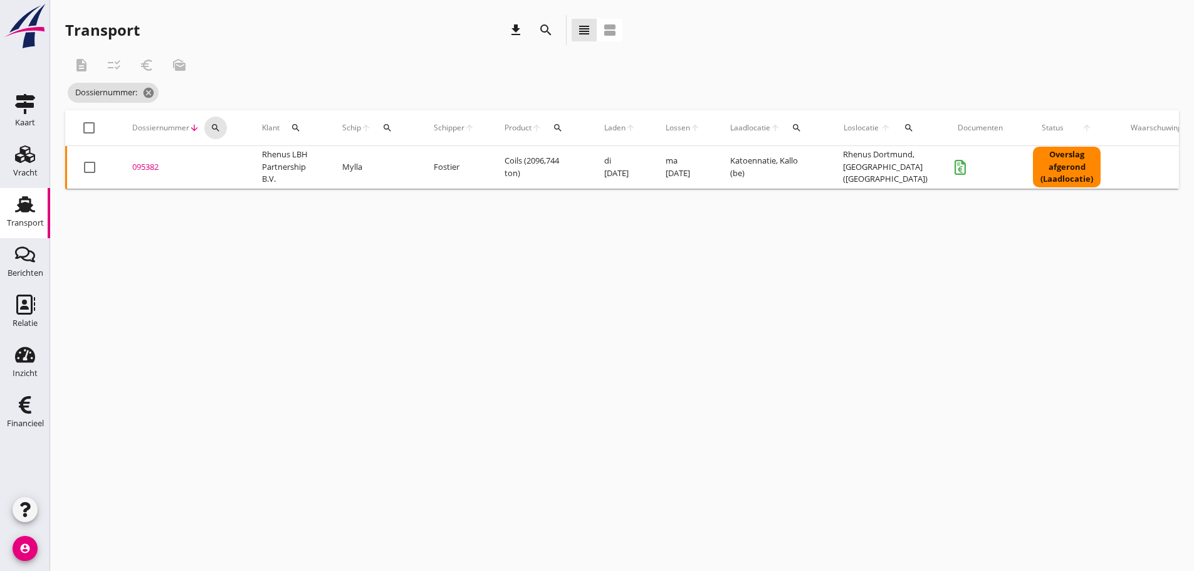
click at [214, 130] on icon "search" at bounding box center [216, 128] width 10 height 10
click at [221, 155] on input "Zoeken op dossiernummer..." at bounding box center [274, 164] width 130 height 20
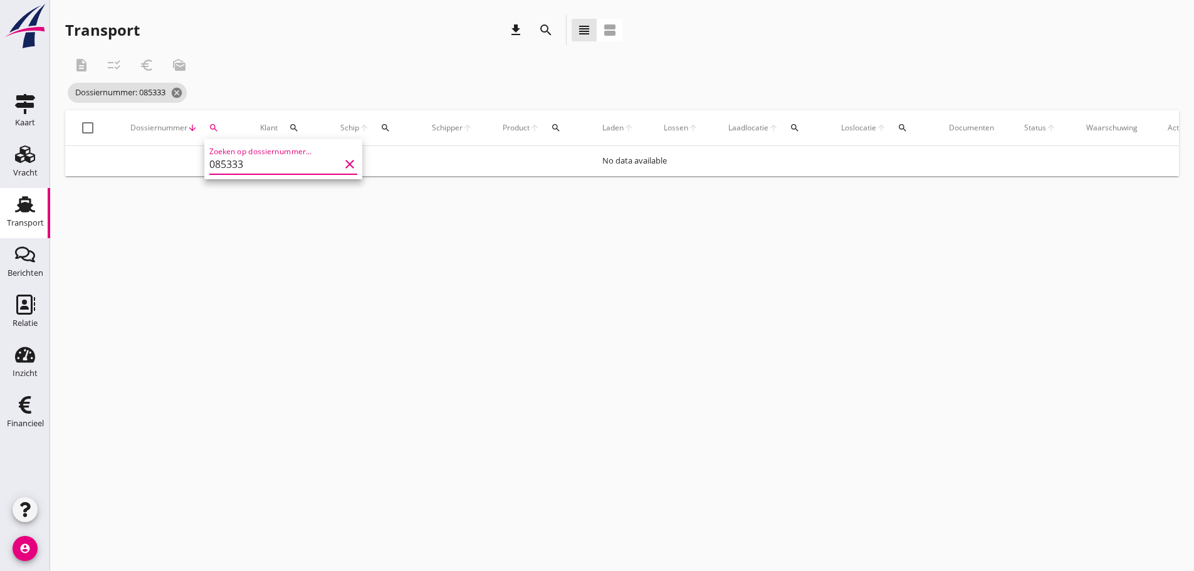
type input "085333"
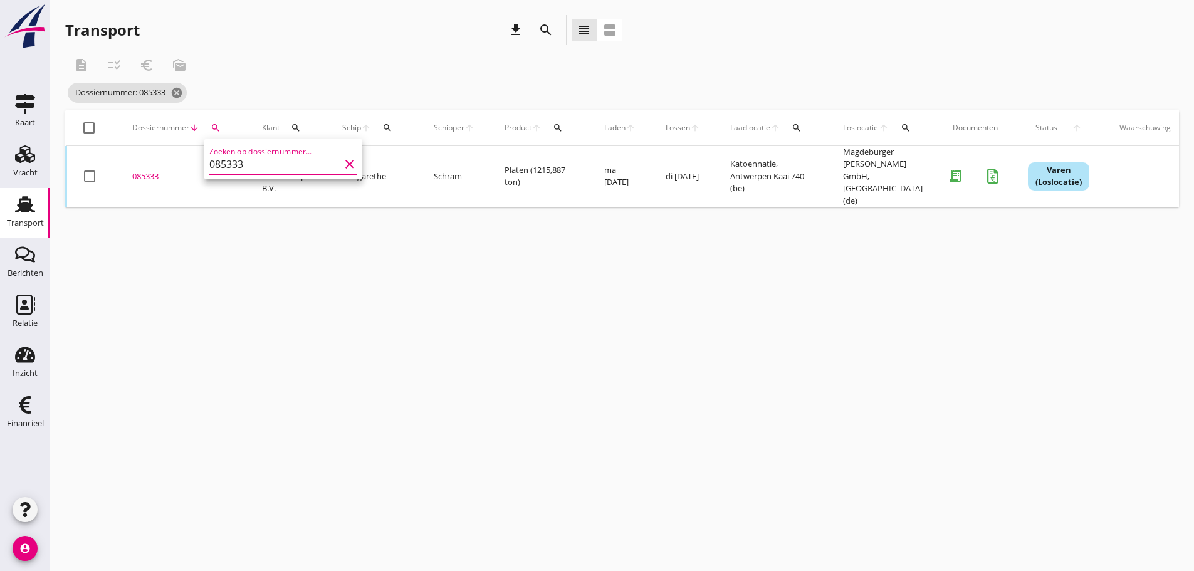
click at [137, 174] on td "085333 upload_file Drop hier uw bestand om het aan het dossier toe te voegen" at bounding box center [182, 176] width 130 height 61
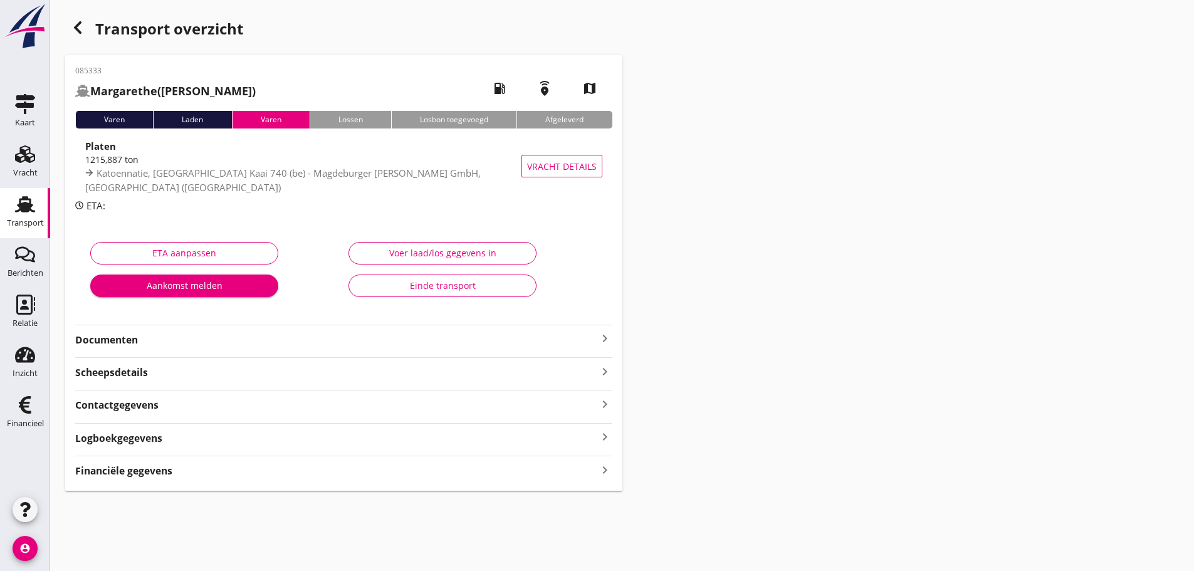
click at [604, 468] on icon "keyboard_arrow_right" at bounding box center [604, 469] width 15 height 17
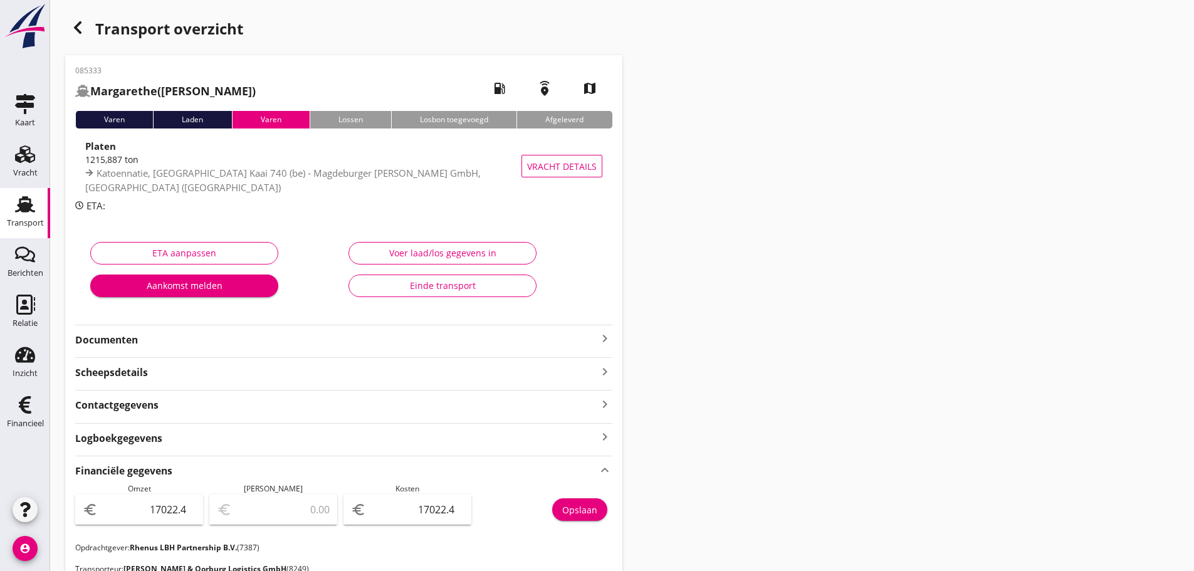
click at [599, 335] on icon "keyboard_arrow_right" at bounding box center [604, 338] width 15 height 15
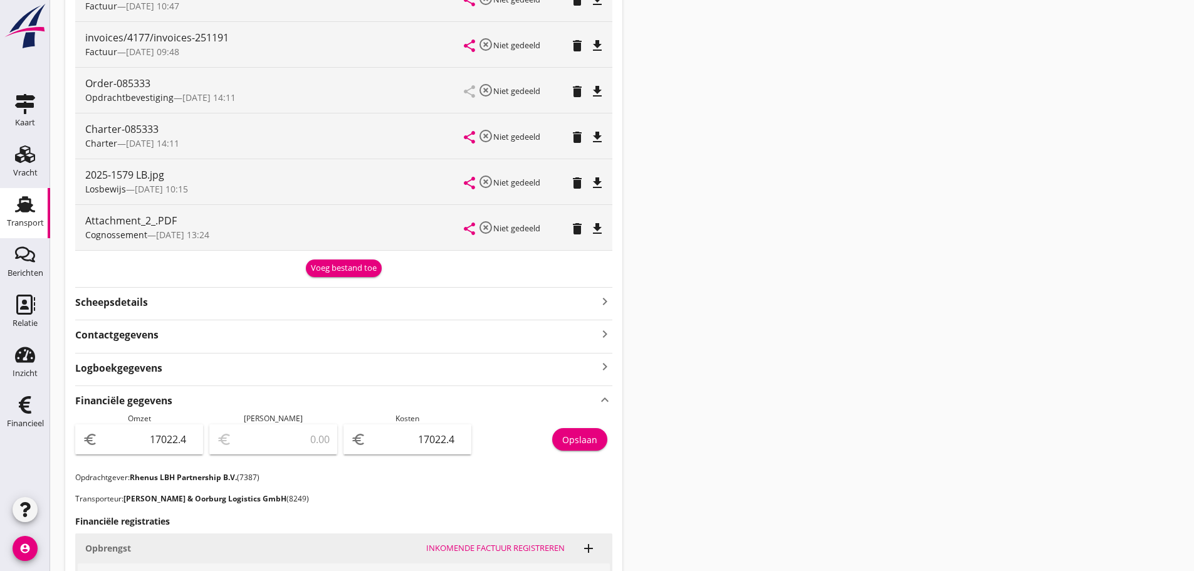
scroll to position [376, 0]
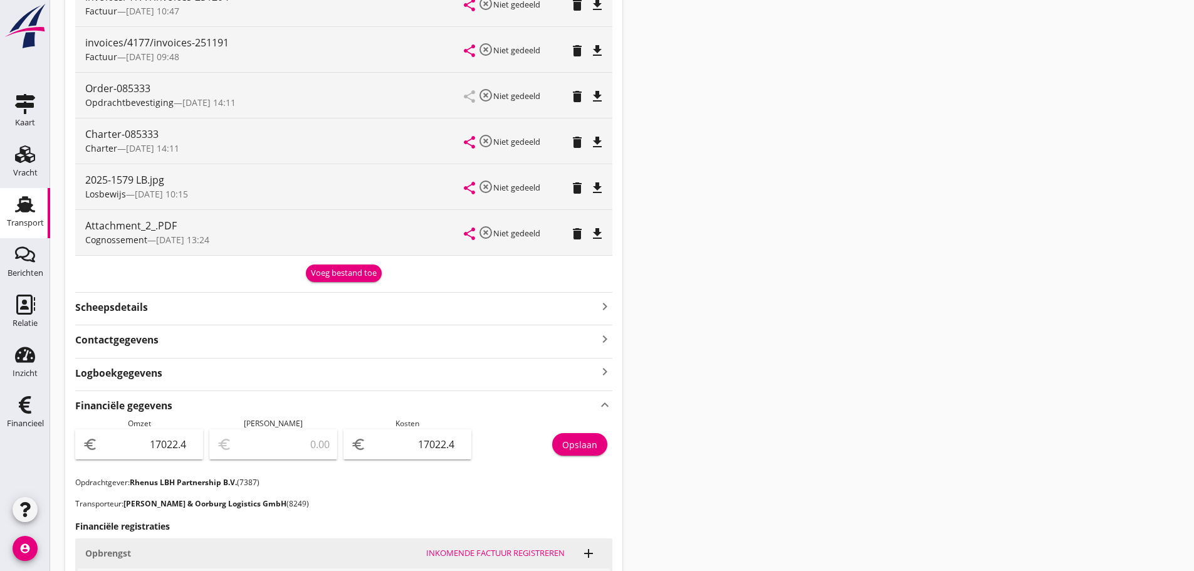
click at [25, 209] on use at bounding box center [25, 204] width 20 height 16
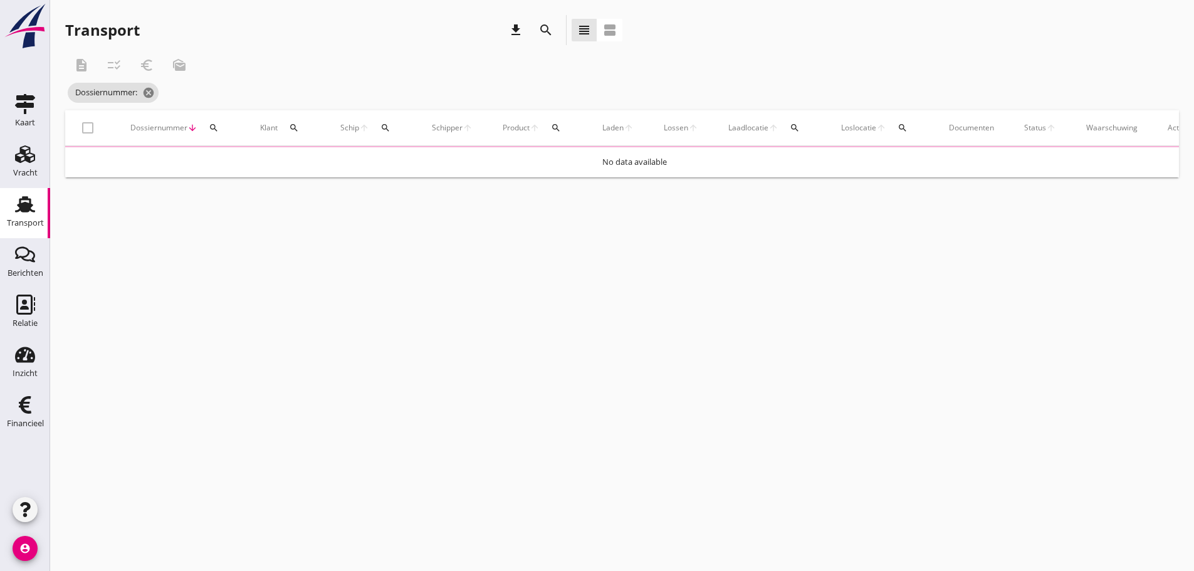
click at [214, 129] on icon "search" at bounding box center [214, 128] width 10 height 10
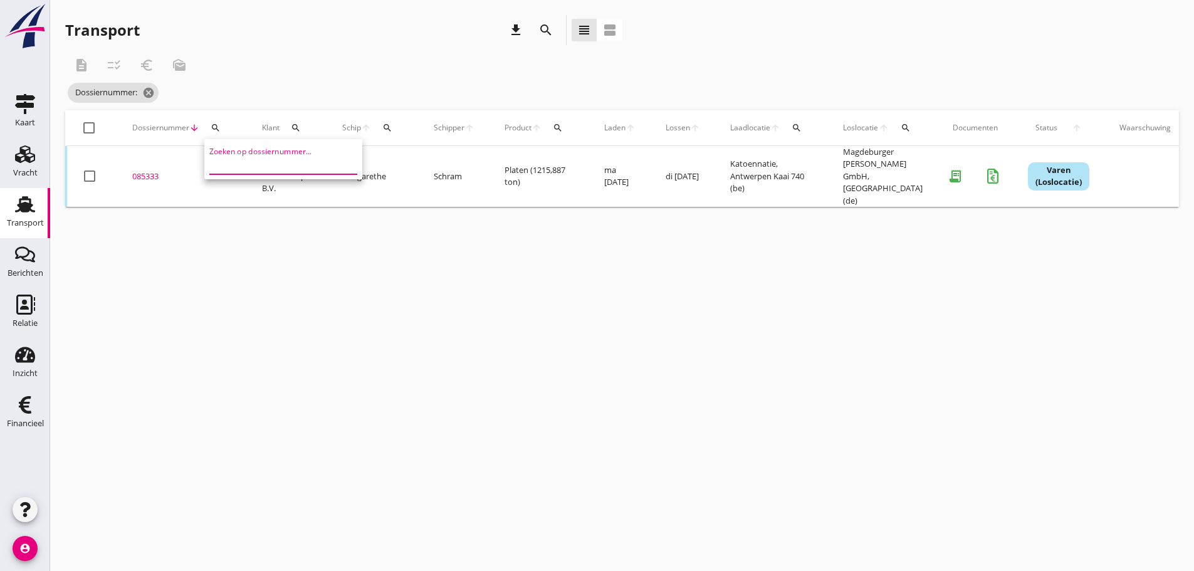
click at [219, 167] on input "Zoeken op dossiernummer..." at bounding box center [274, 164] width 130 height 20
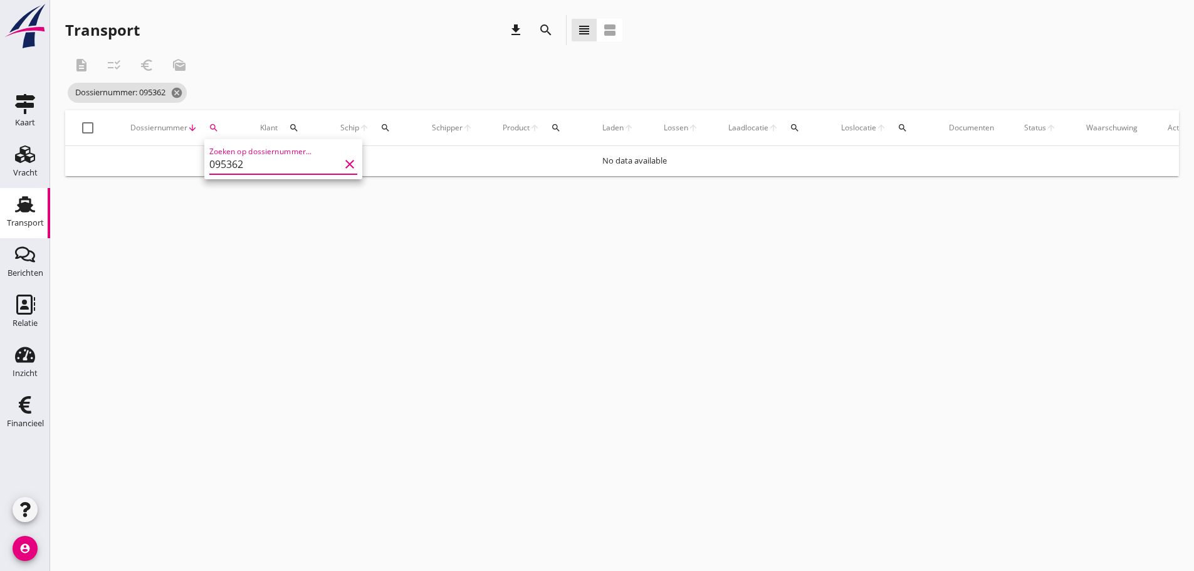
type input "095362"
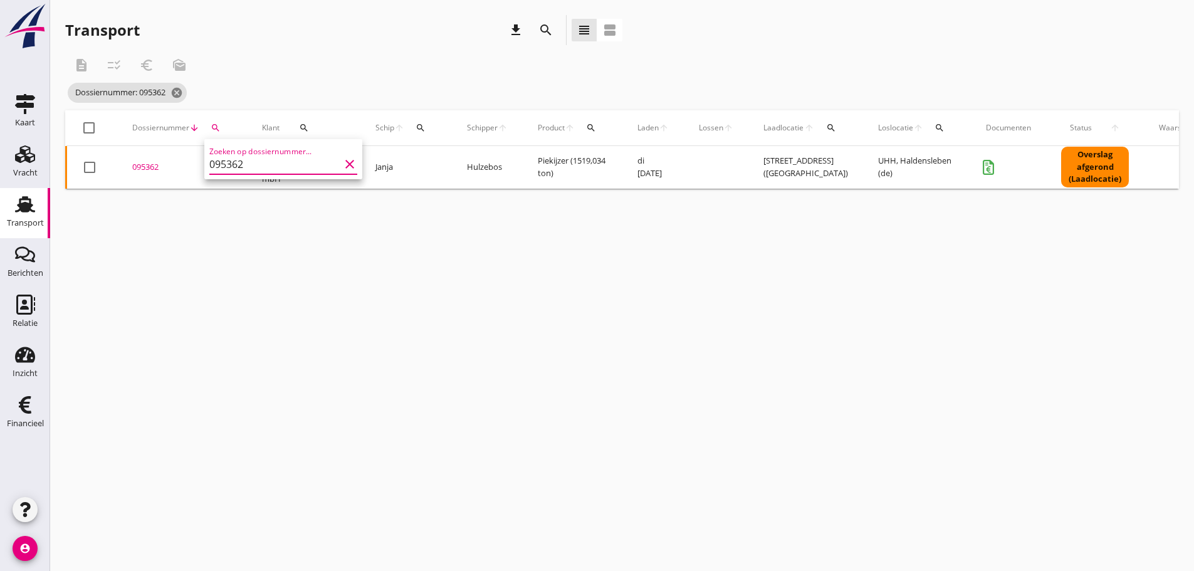
drag, startPoint x: 151, startPoint y: 168, endPoint x: 131, endPoint y: 209, distance: 45.4
click at [150, 168] on div "095362" at bounding box center [182, 167] width 100 height 13
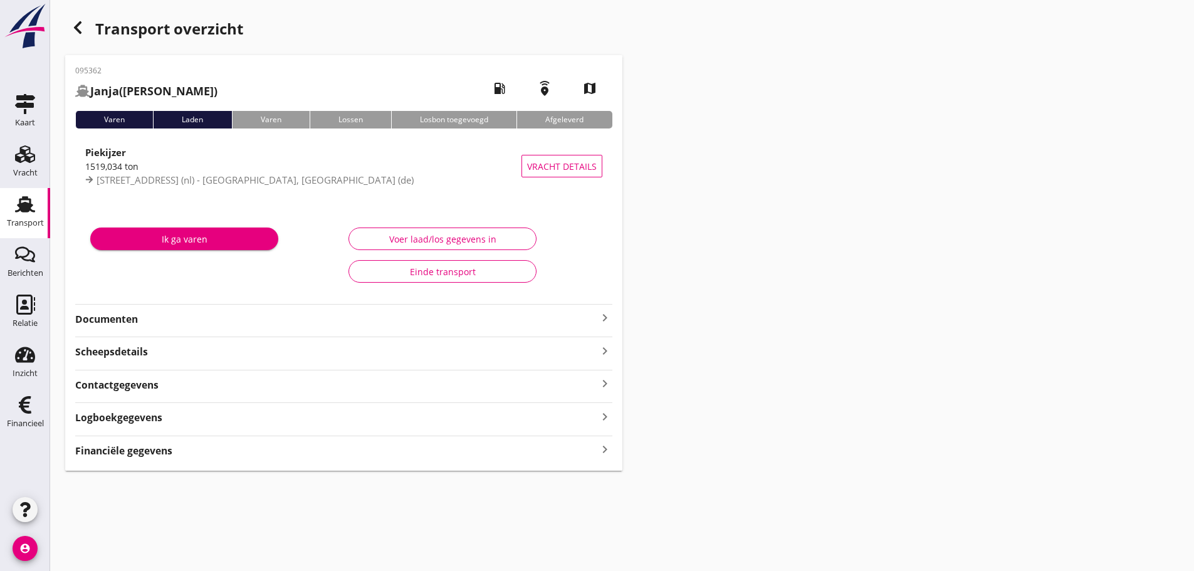
click at [607, 315] on icon "keyboard_arrow_right" at bounding box center [604, 317] width 15 height 15
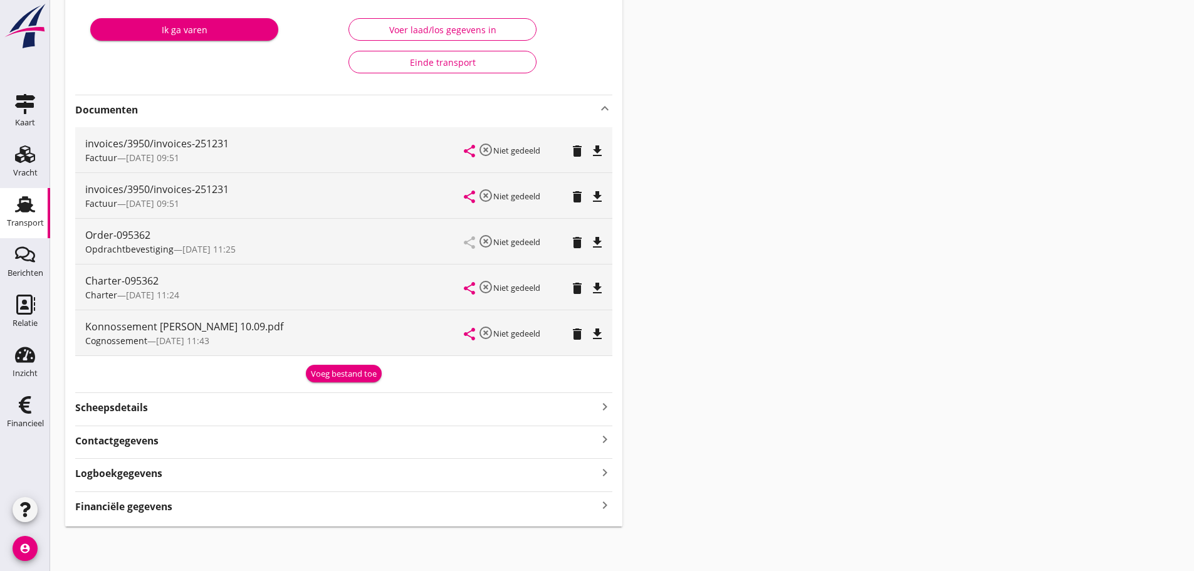
scroll to position [210, 0]
click at [350, 375] on div "Voeg bestand toe" at bounding box center [344, 373] width 66 height 13
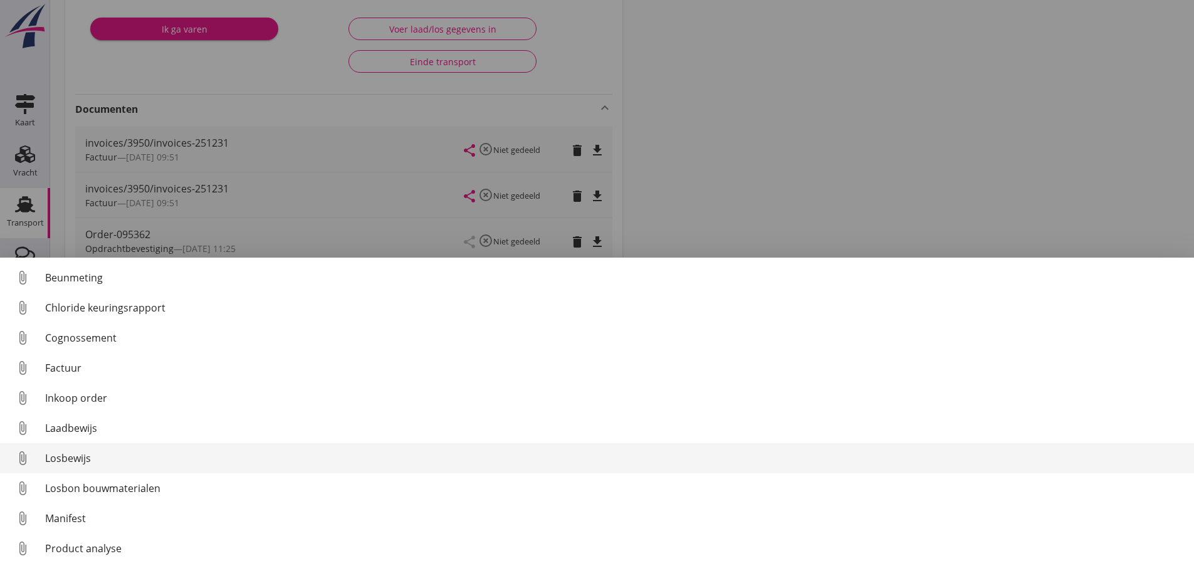
click at [92, 461] on div "Losbewijs" at bounding box center [614, 458] width 1139 height 15
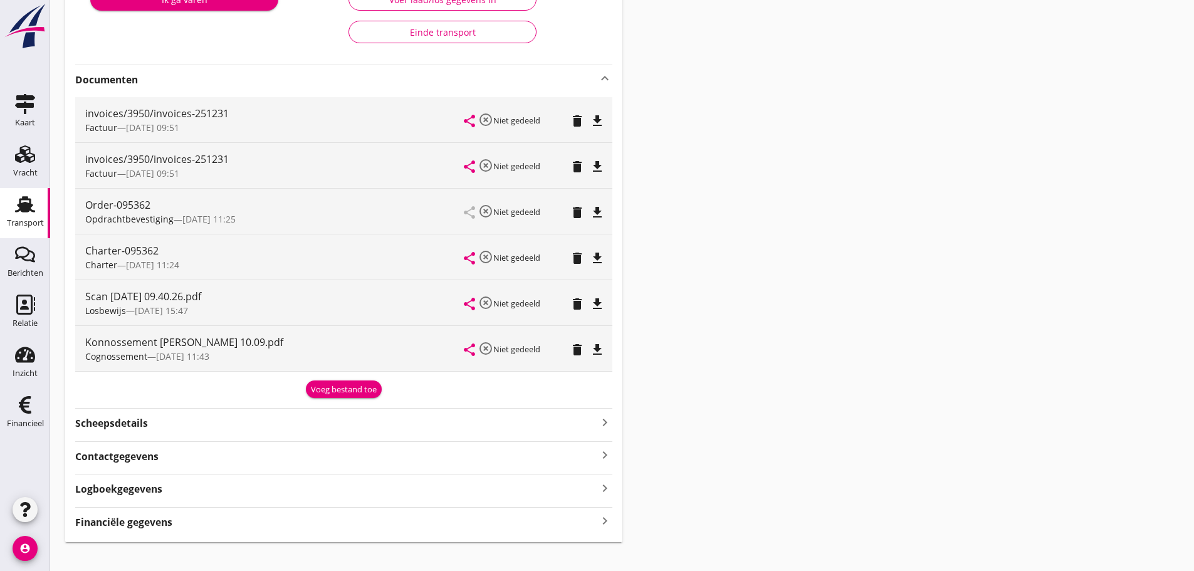
scroll to position [256, 0]
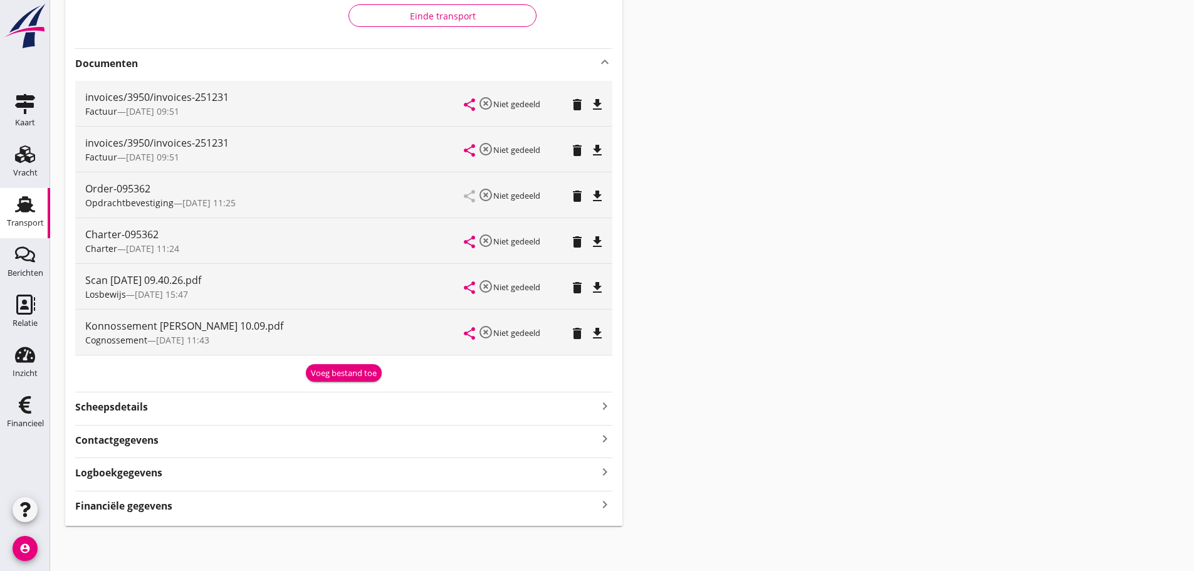
click at [119, 500] on strong "Financiële gegevens" at bounding box center [123, 506] width 97 height 14
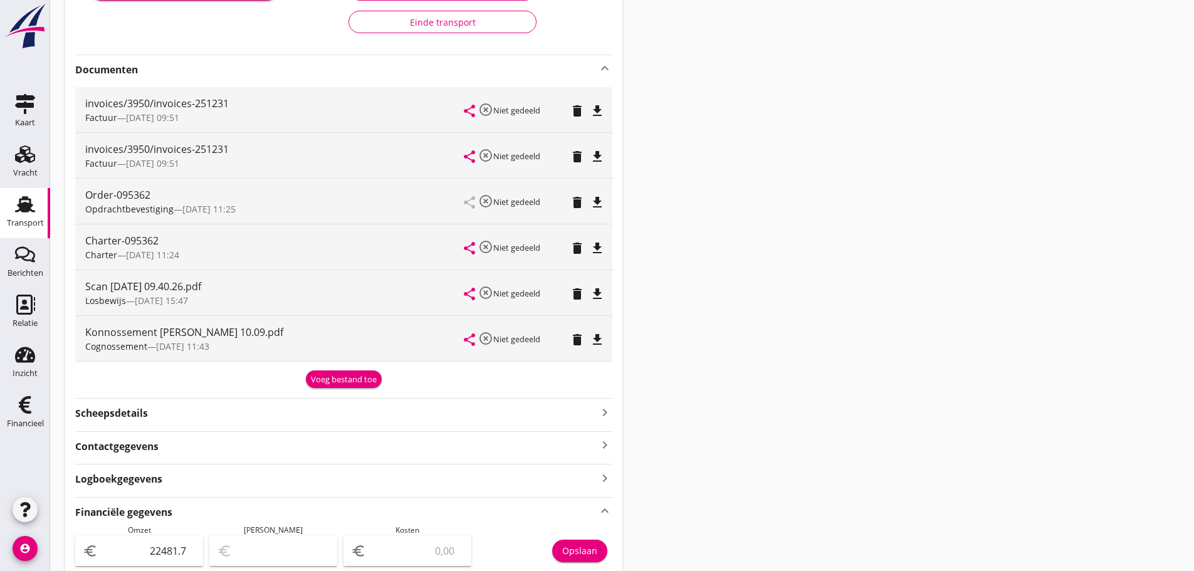
scroll to position [0, 0]
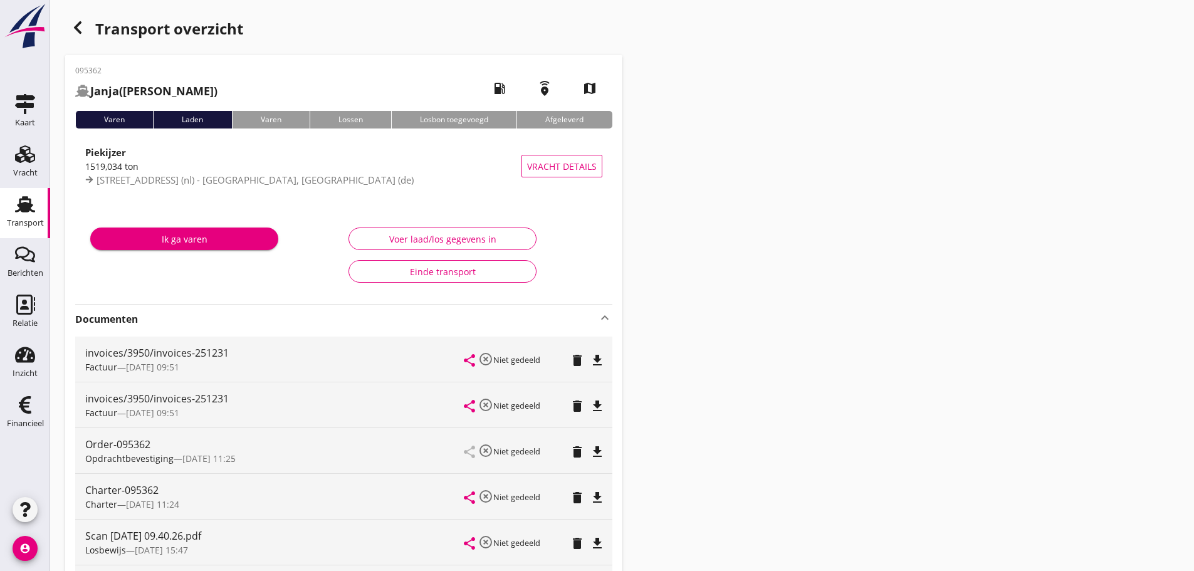
drag, startPoint x: 915, startPoint y: 460, endPoint x: 595, endPoint y: 562, distance: 336.1
click at [83, 30] on icon "button" at bounding box center [77, 27] width 15 height 15
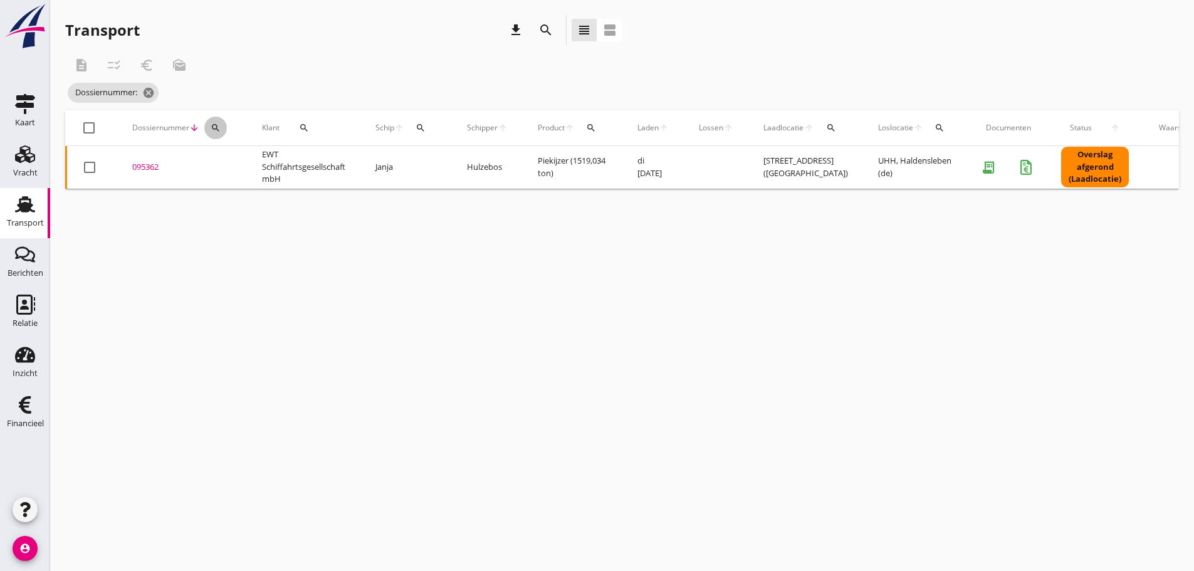
click at [219, 127] on icon "search" at bounding box center [216, 128] width 10 height 10
click at [241, 160] on input "Zoeken op dossiernummer..." at bounding box center [274, 164] width 130 height 20
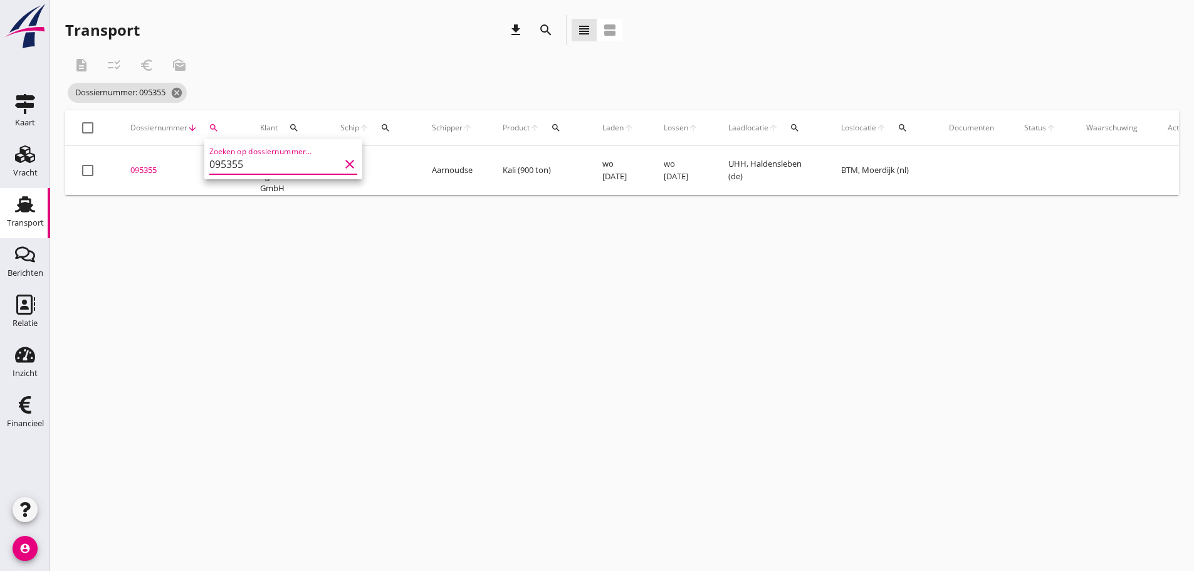
type input "095355"
click at [144, 173] on div "095355" at bounding box center [180, 170] width 100 height 13
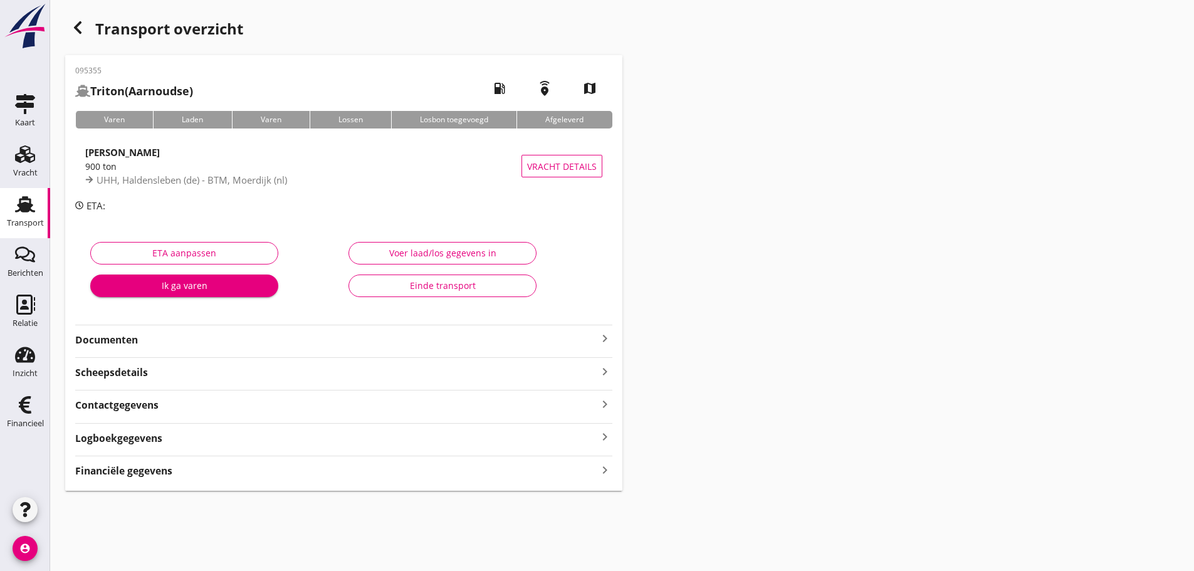
click at [601, 338] on icon "keyboard_arrow_right" at bounding box center [604, 338] width 15 height 15
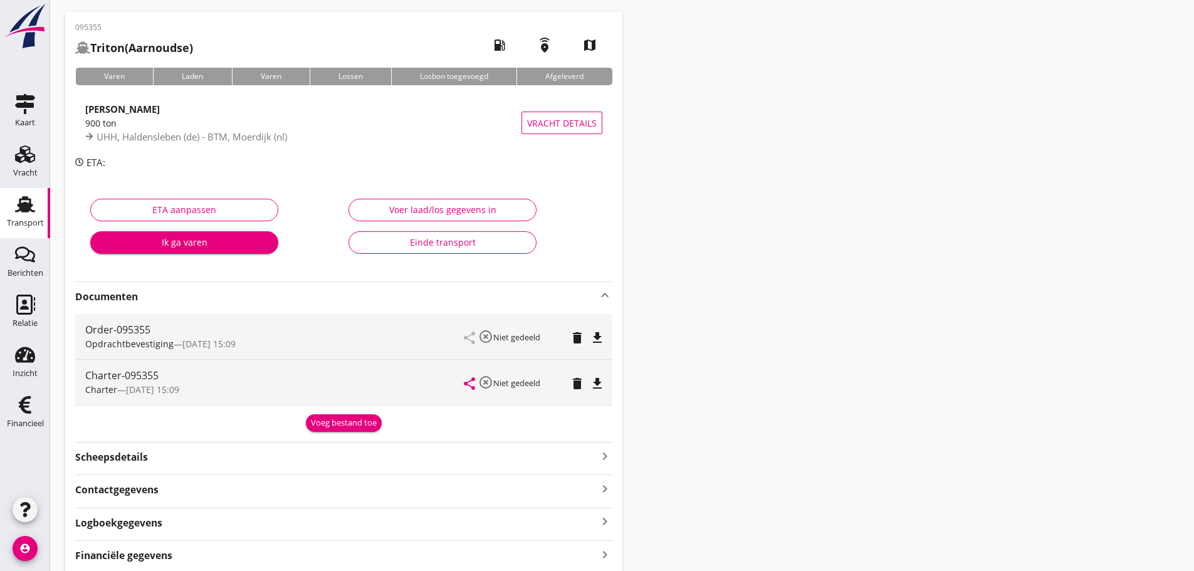
scroll to position [93, 0]
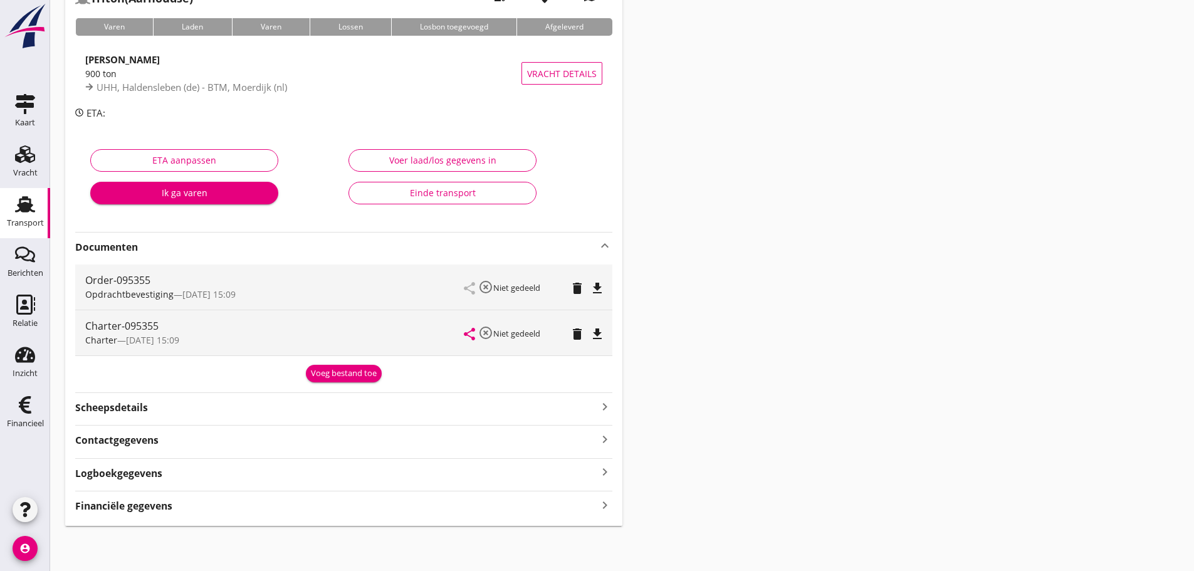
click at [162, 508] on strong "Financiële gegevens" at bounding box center [123, 506] width 97 height 14
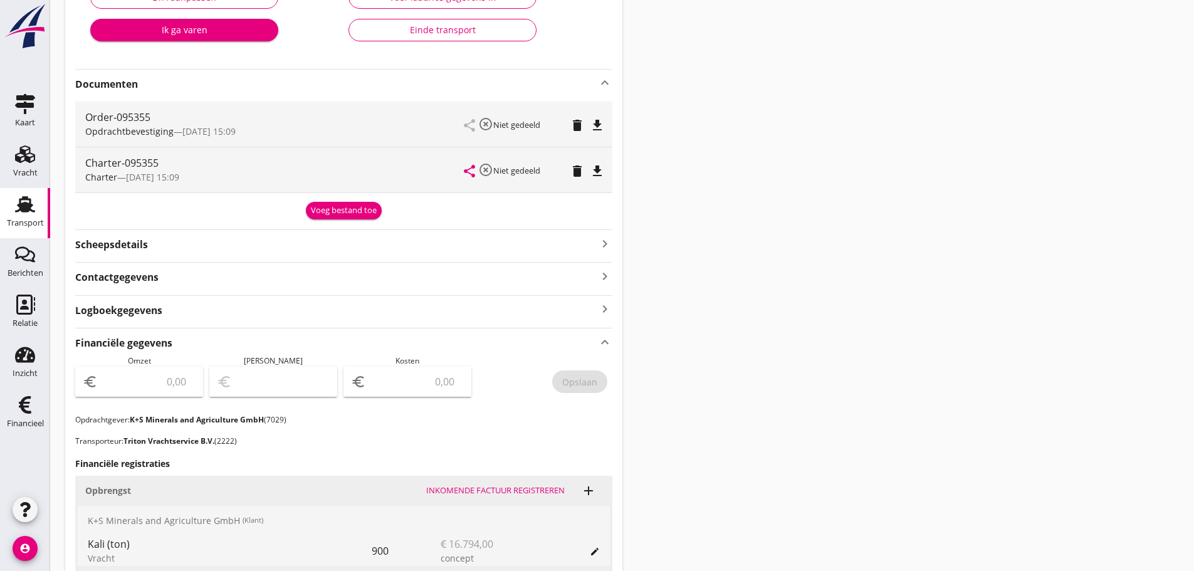
scroll to position [255, 0]
click at [337, 205] on div "Voeg bestand toe" at bounding box center [344, 211] width 66 height 13
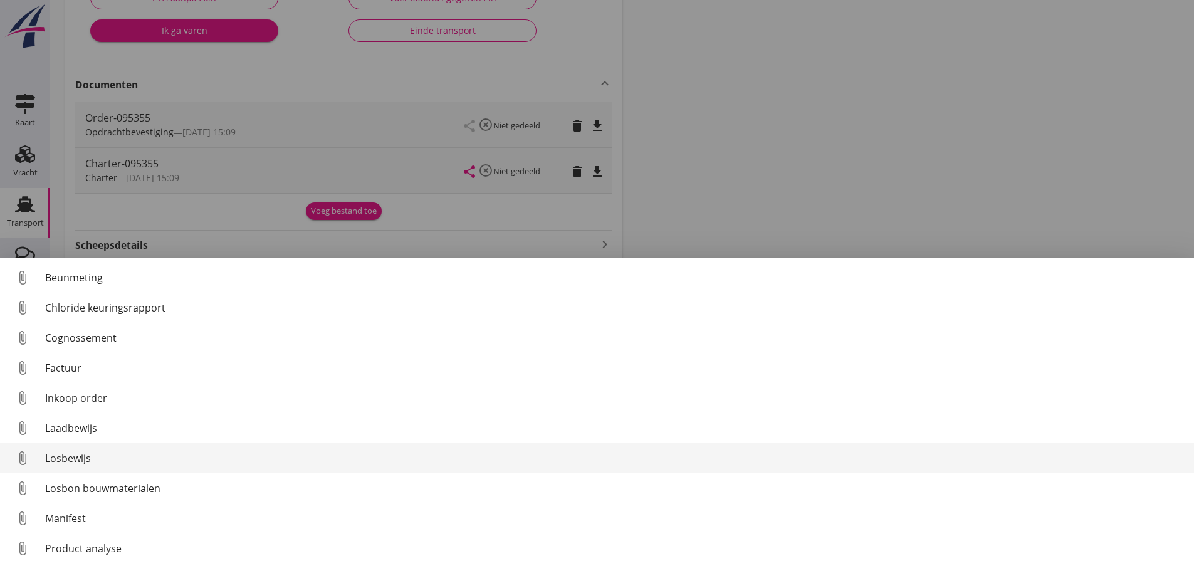
click at [82, 456] on div "Losbewijs" at bounding box center [614, 458] width 1139 height 15
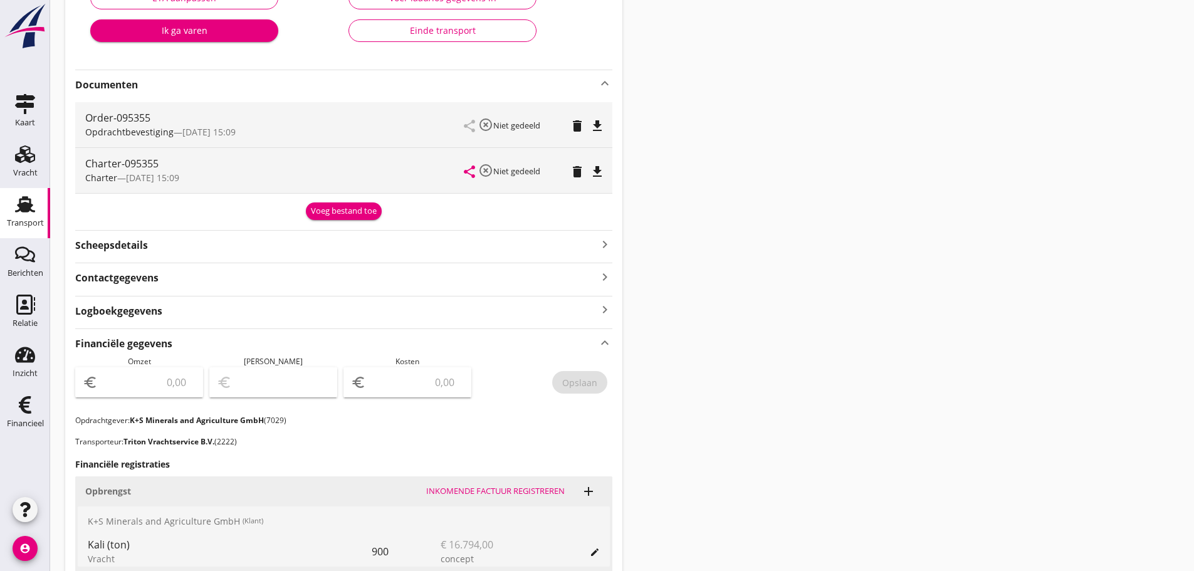
click at [361, 207] on div "Voeg bestand toe" at bounding box center [344, 211] width 66 height 13
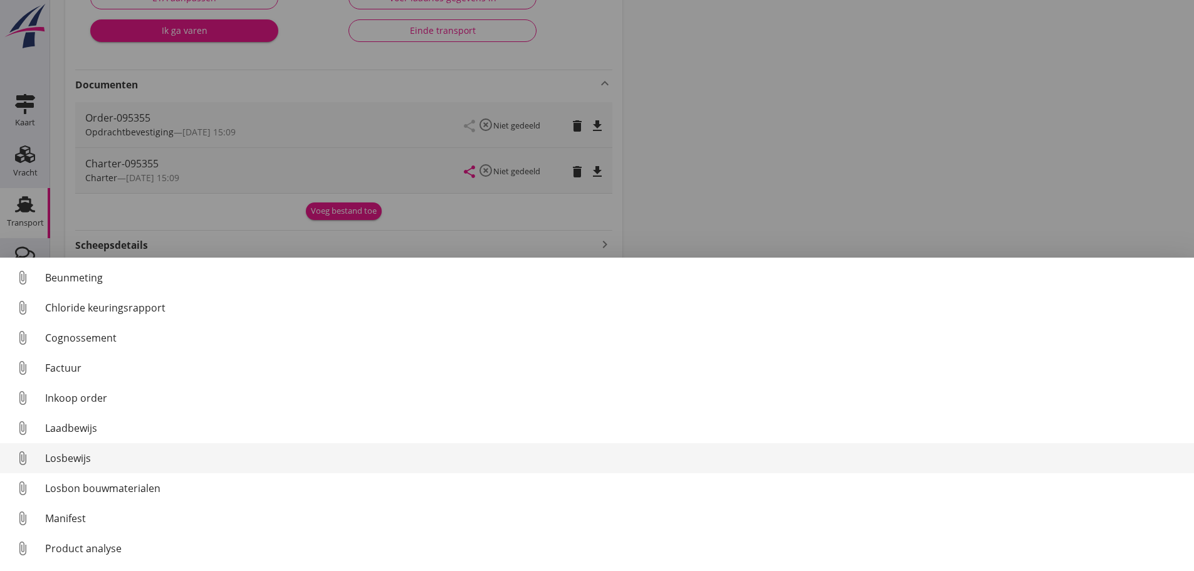
click at [66, 466] on link "attach_file Losbewijs" at bounding box center [597, 458] width 1194 height 30
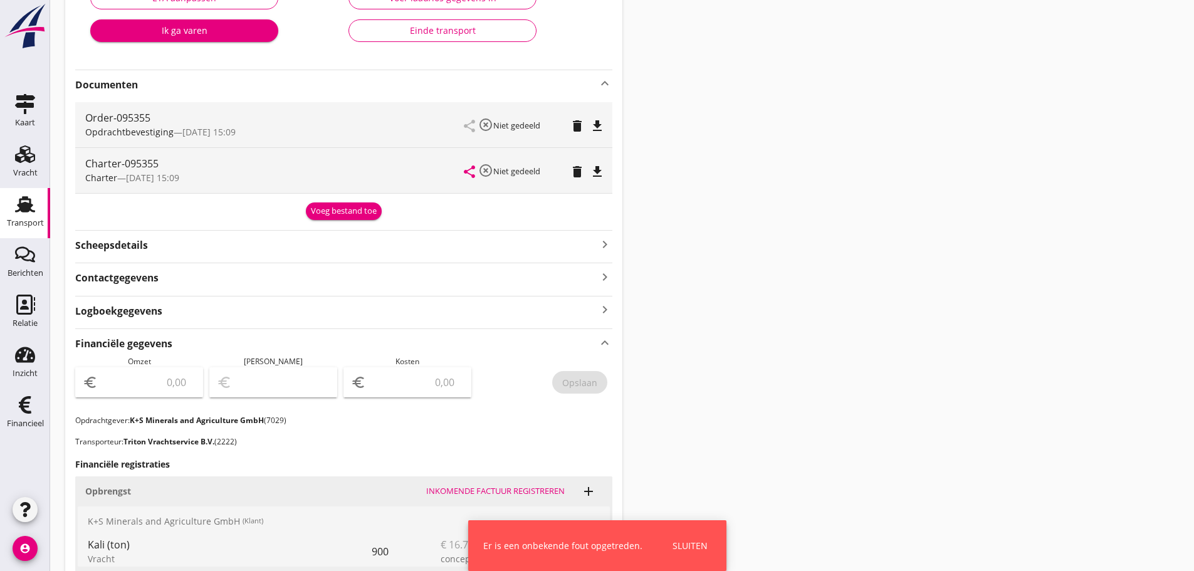
scroll to position [0, 0]
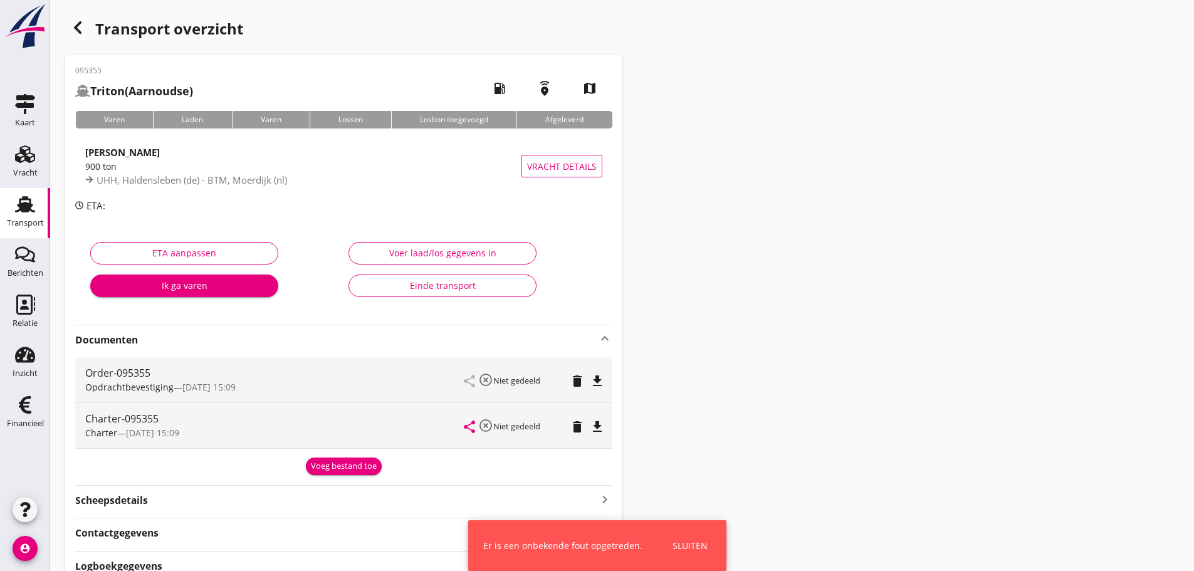
click at [893, 332] on div "Transport overzicht 095355 [GEOGRAPHIC_DATA] (Aarnoudse) local_gas_station emer…" at bounding box center [622, 523] width 1144 height 1047
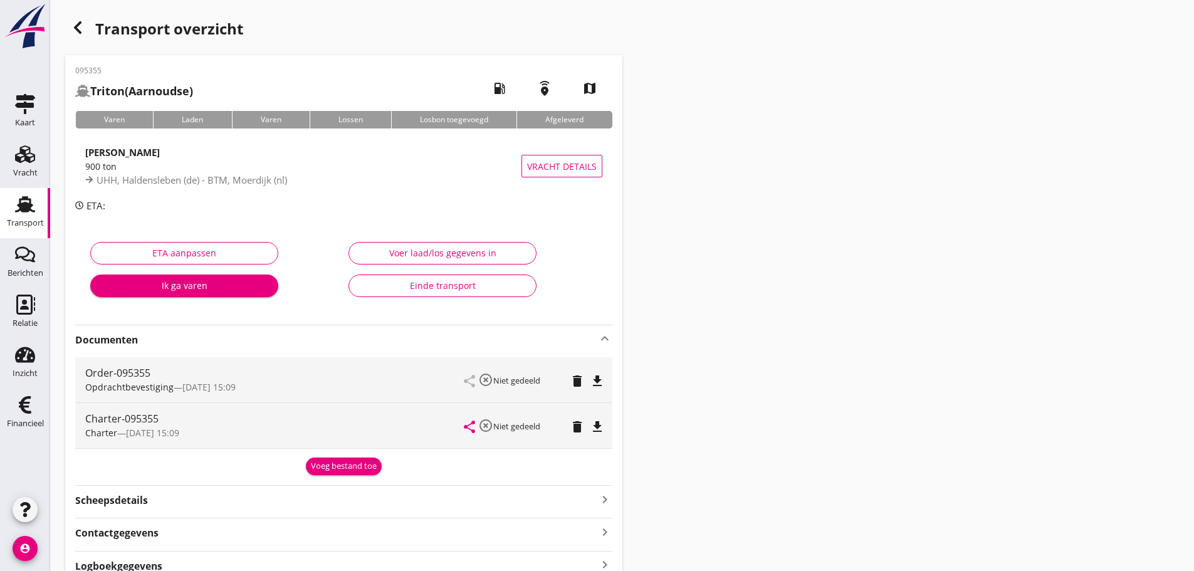
click at [499, 248] on div "Voer laad/los gegevens in" at bounding box center [442, 252] width 167 height 13
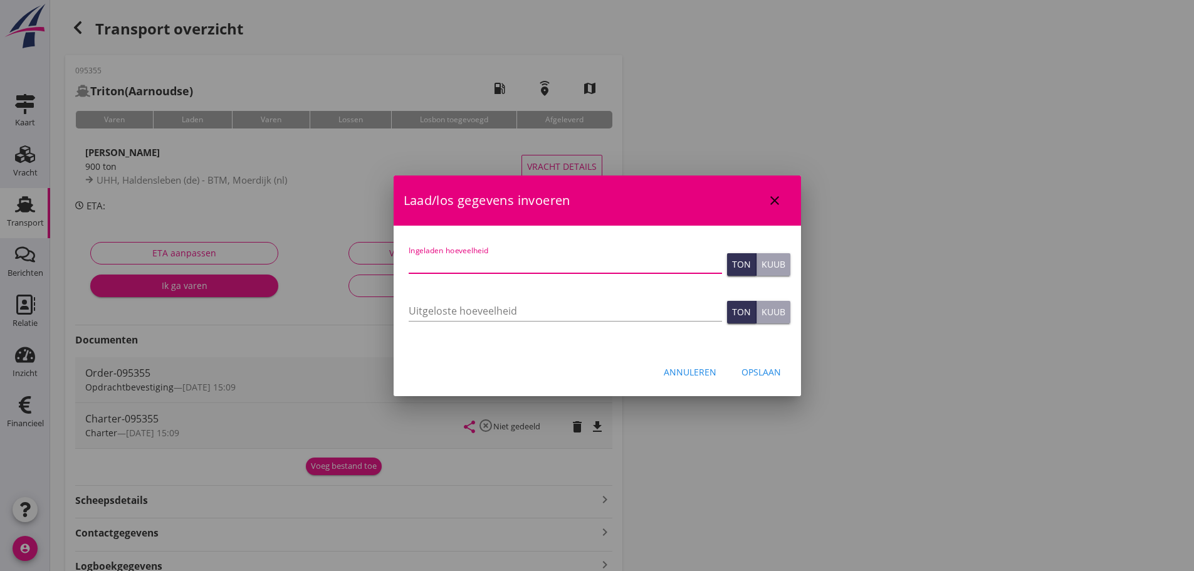
click at [499, 258] on input "Ingeladen hoeveelheid" at bounding box center [565, 263] width 313 height 20
type input "900"
click at [759, 365] on div "Opslaan" at bounding box center [761, 371] width 39 height 13
type input "0"
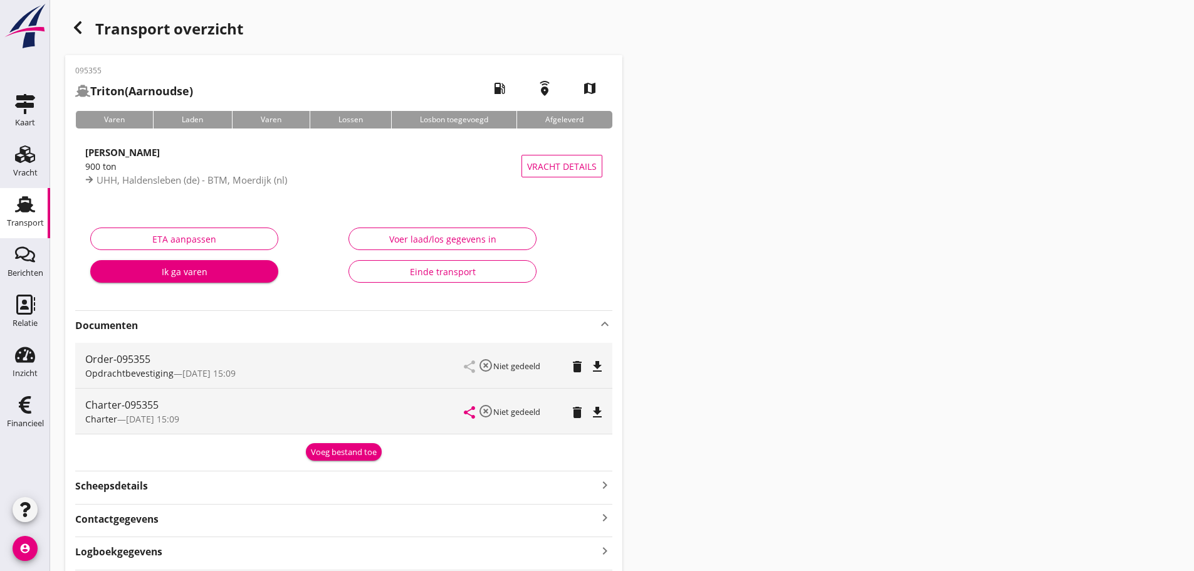
scroll to position [79, 0]
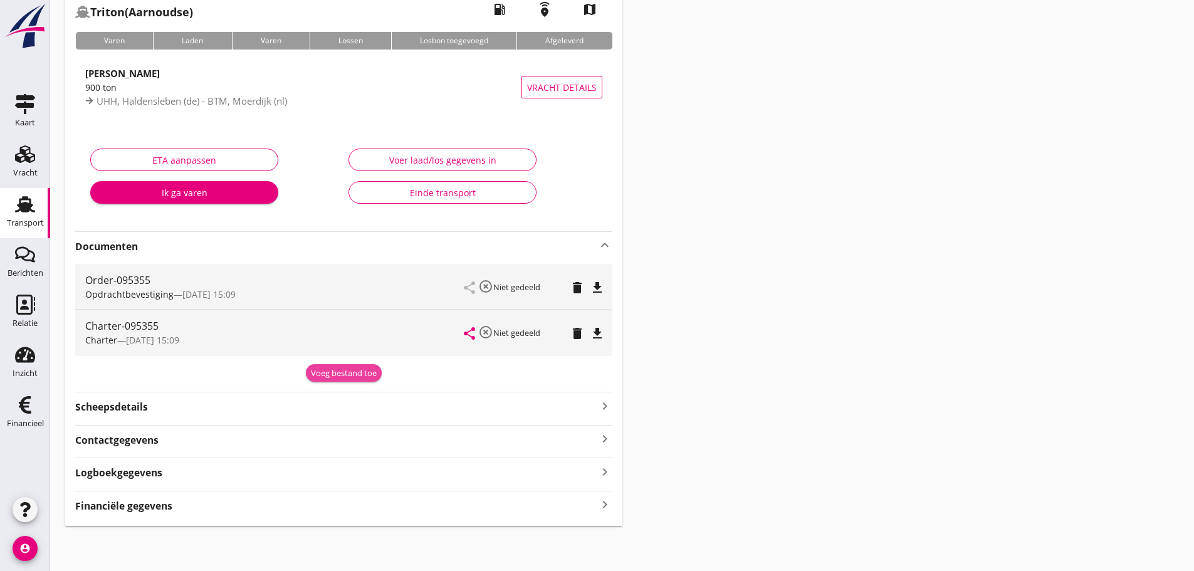
click at [342, 377] on div "Voeg bestand toe" at bounding box center [344, 373] width 66 height 13
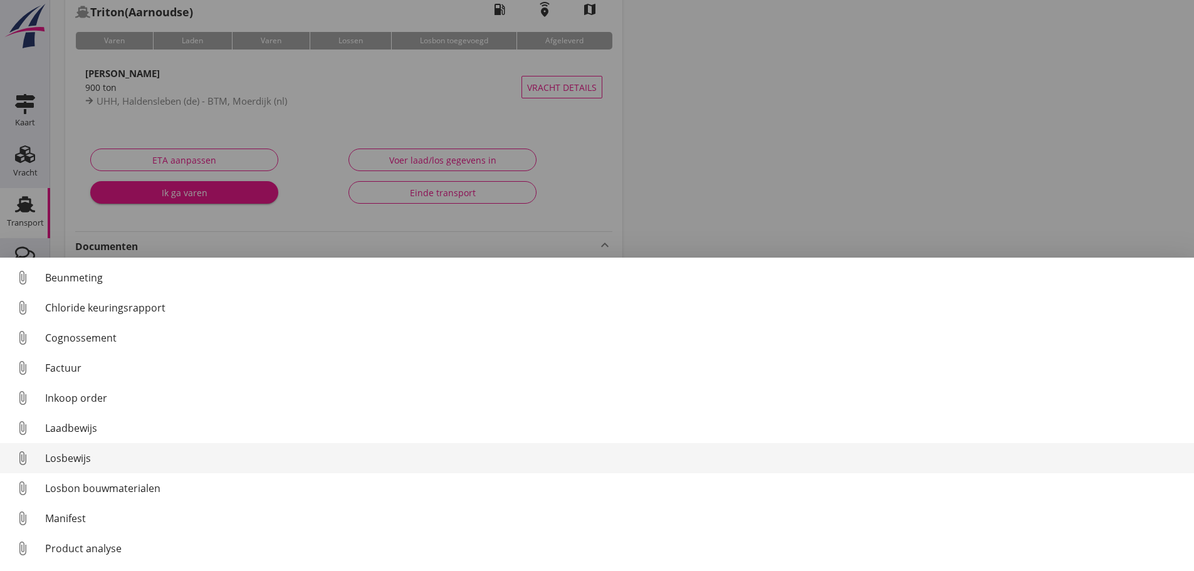
click at [66, 460] on div "Losbewijs" at bounding box center [614, 458] width 1139 height 15
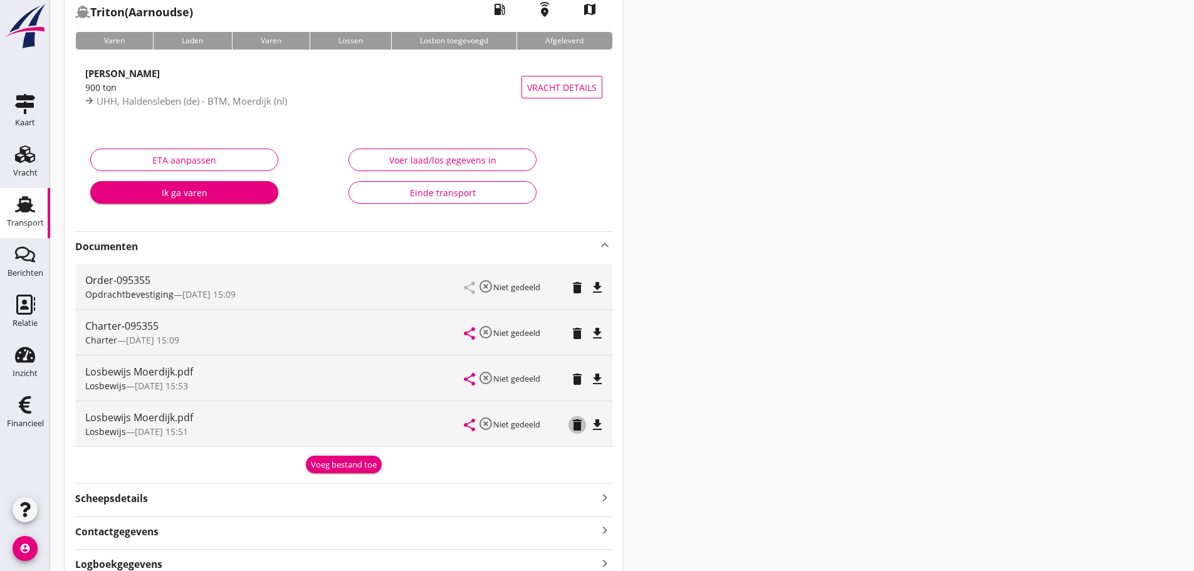
click at [580, 428] on icon "delete" at bounding box center [577, 425] width 15 height 15
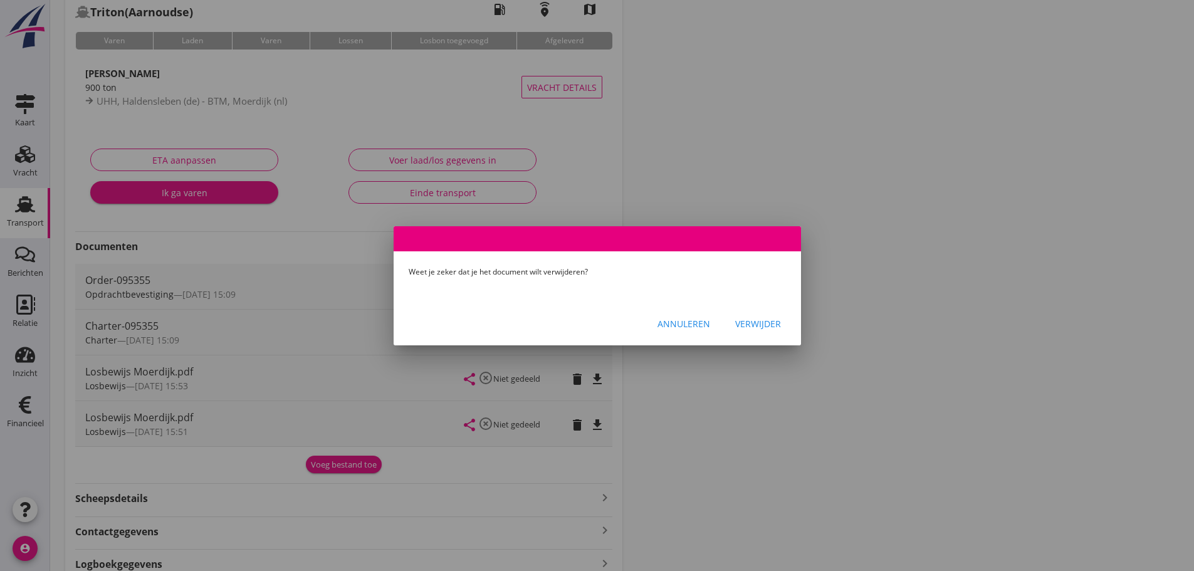
click at [760, 321] on div "Verwijder" at bounding box center [758, 323] width 46 height 13
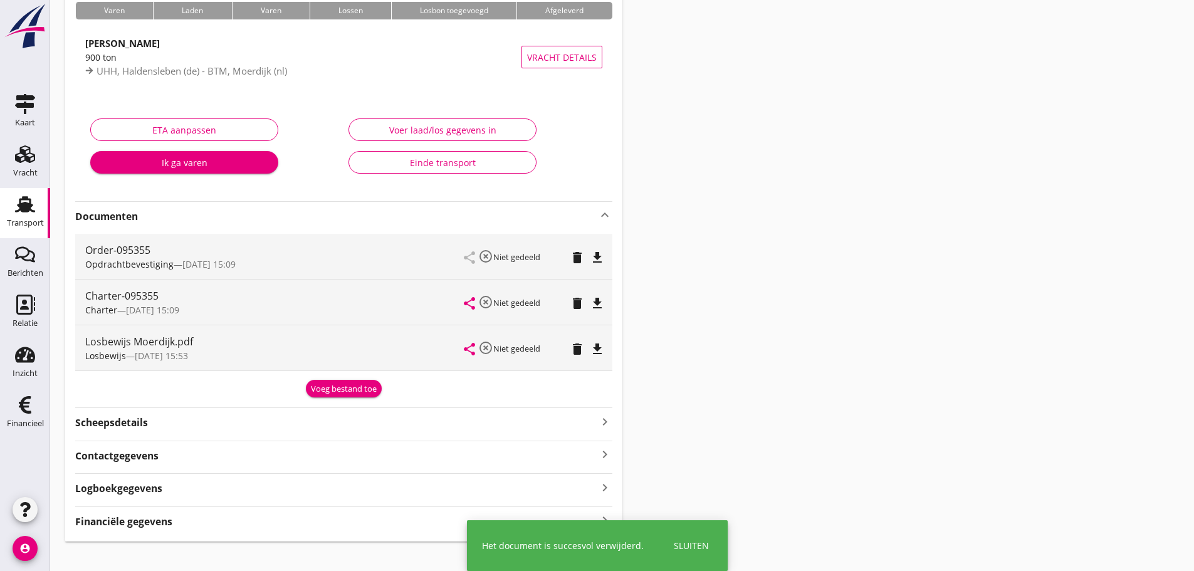
scroll to position [125, 0]
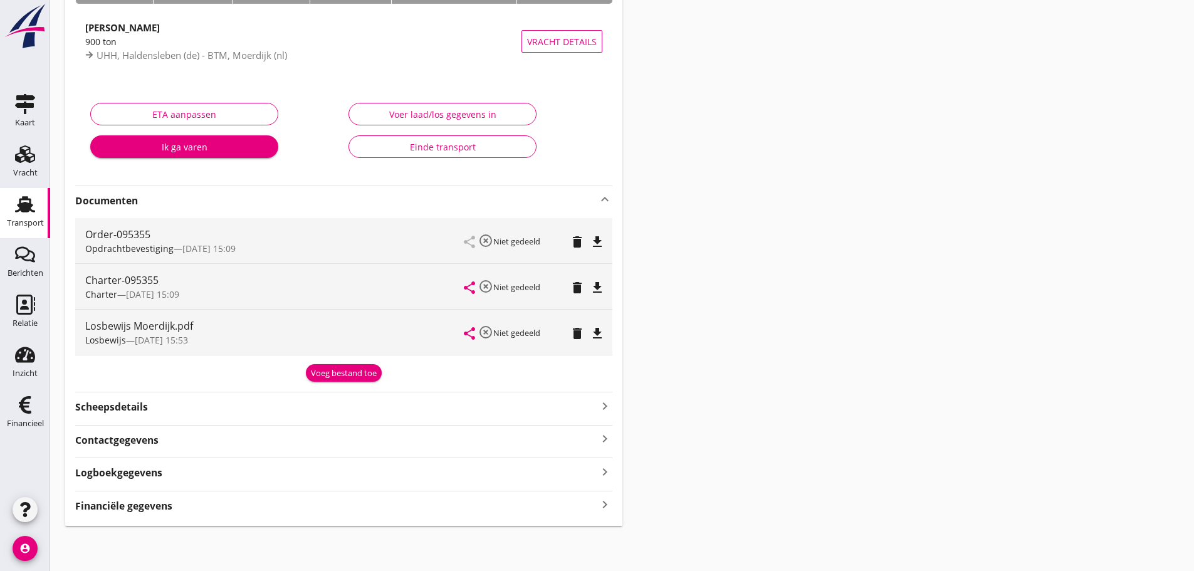
click at [306, 508] on div "Financiële gegevens keyboard_arrow_right" at bounding box center [343, 505] width 537 height 17
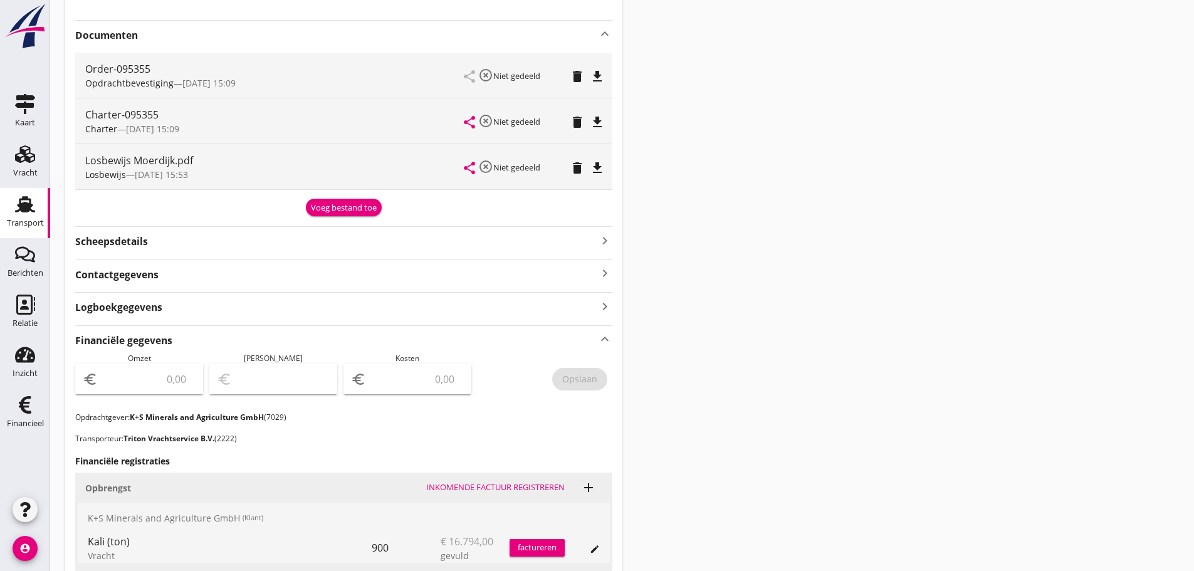
scroll to position [537, 0]
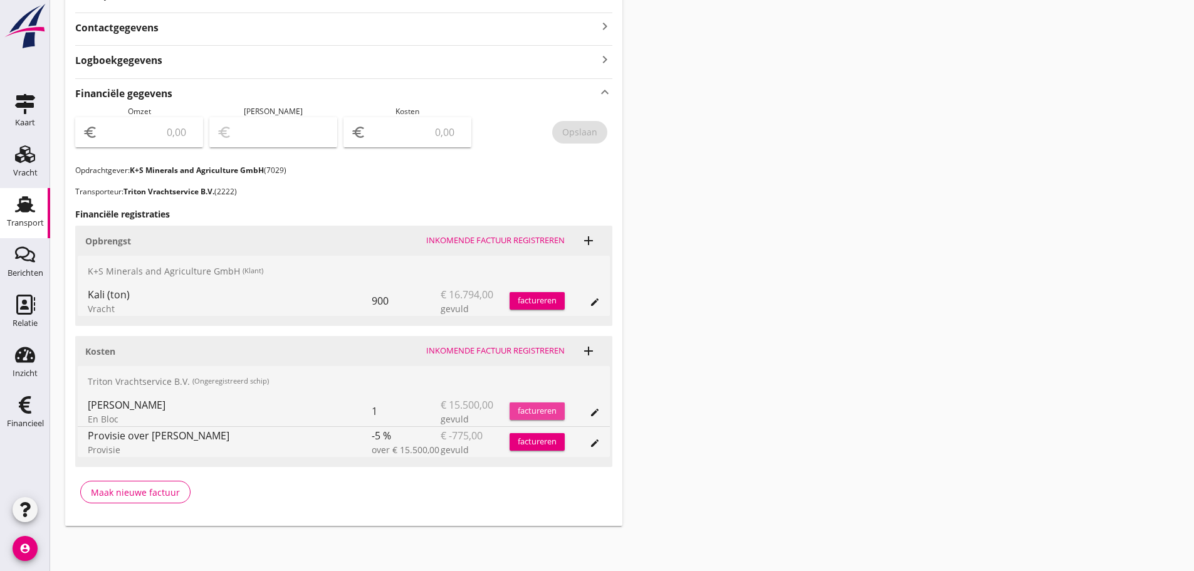
click at [537, 409] on div "factureren" at bounding box center [537, 411] width 55 height 13
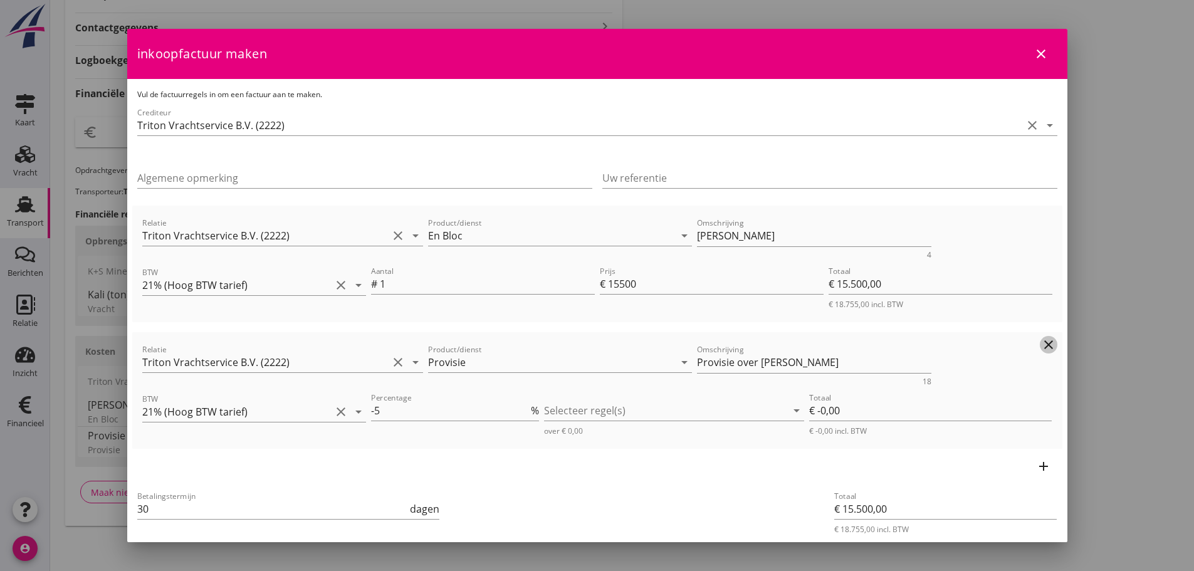
click at [1041, 339] on icon "clear" at bounding box center [1048, 344] width 15 height 15
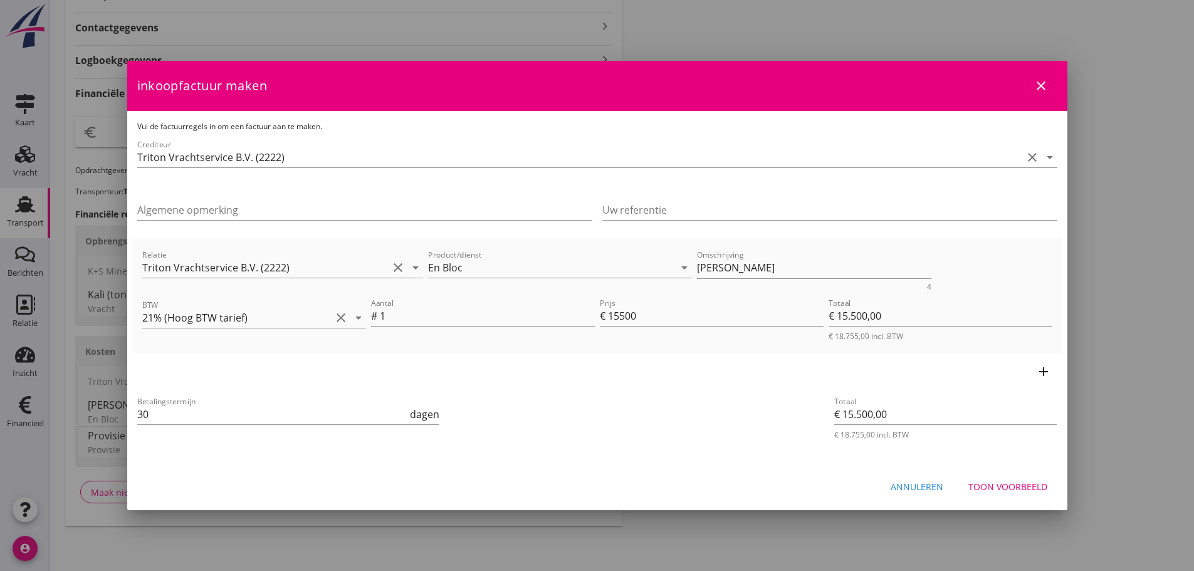
drag, startPoint x: 129, startPoint y: 411, endPoint x: 94, endPoint y: 415, distance: 35.3
click at [94, 415] on div "21% ([PERSON_NAME] BTW tarief) 9% (Laag BTW tarief) 0% (BTW vrij) 0% (BTW verle…" at bounding box center [597, 17] width 1194 height 1108
click at [143, 414] on input "30" at bounding box center [272, 414] width 271 height 20
drag, startPoint x: 150, startPoint y: 414, endPoint x: -22, endPoint y: 384, distance: 174.4
click at [0, 384] on html "21% ([PERSON_NAME] BTW tarief) 9% (Laag BTW tarief) 0% (BTW vrij) 0% (BTW verle…" at bounding box center [597, 17] width 1194 height 1108
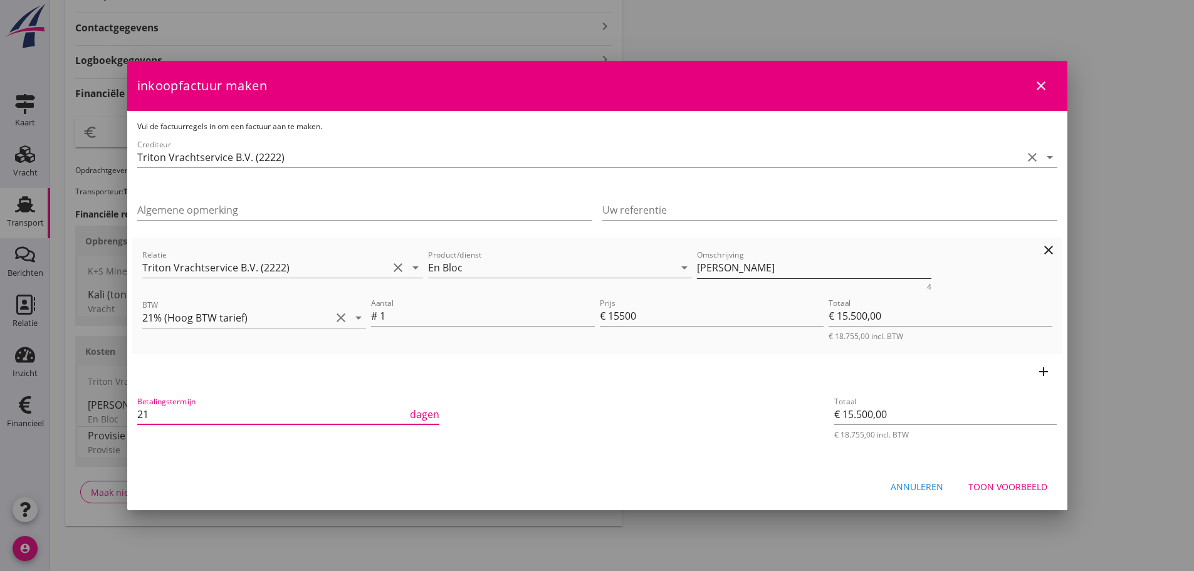
type input "21"
drag, startPoint x: 729, startPoint y: 273, endPoint x: 515, endPoint y: 250, distance: 215.0
click at [515, 250] on div "Relatie Triton Vrachtservice B.V. (2222) clear arrow_drop_down Product/dienst E…" at bounding box center [597, 269] width 915 height 48
type textarea "l"
type textarea "Laadgewicht 900 t."
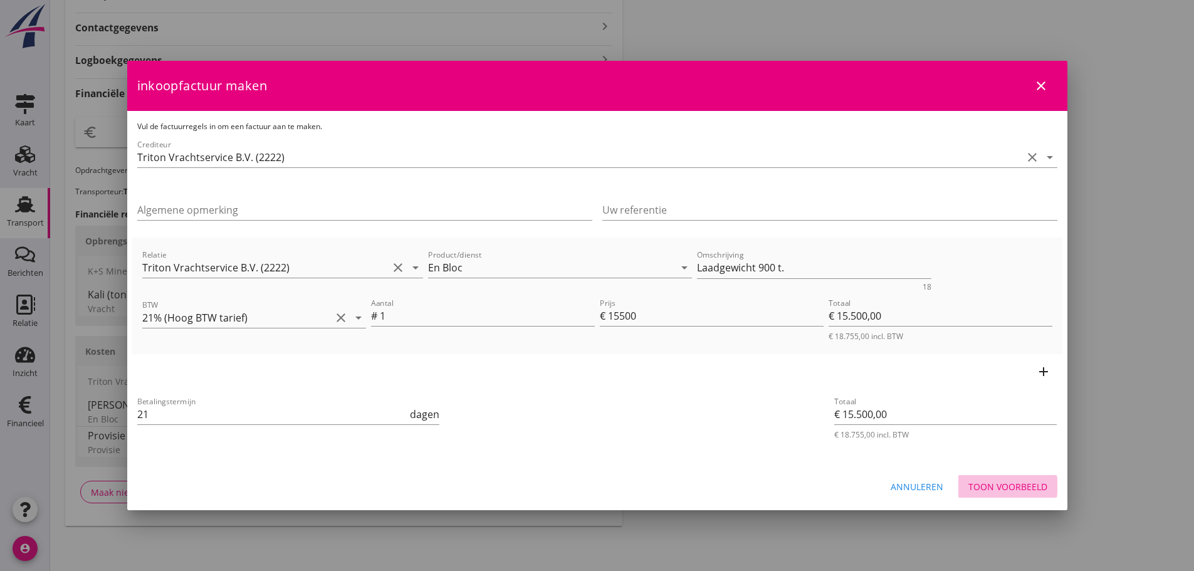
click at [989, 484] on div "Toon voorbeeld" at bounding box center [1008, 486] width 79 height 13
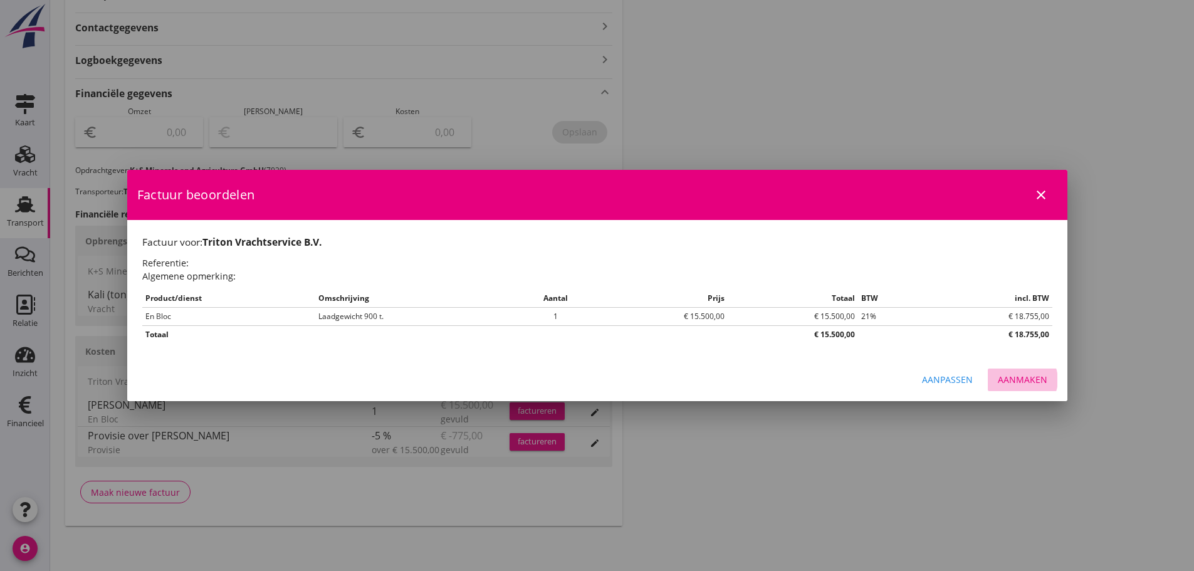
click at [1022, 382] on div "Aanmaken" at bounding box center [1023, 379] width 50 height 13
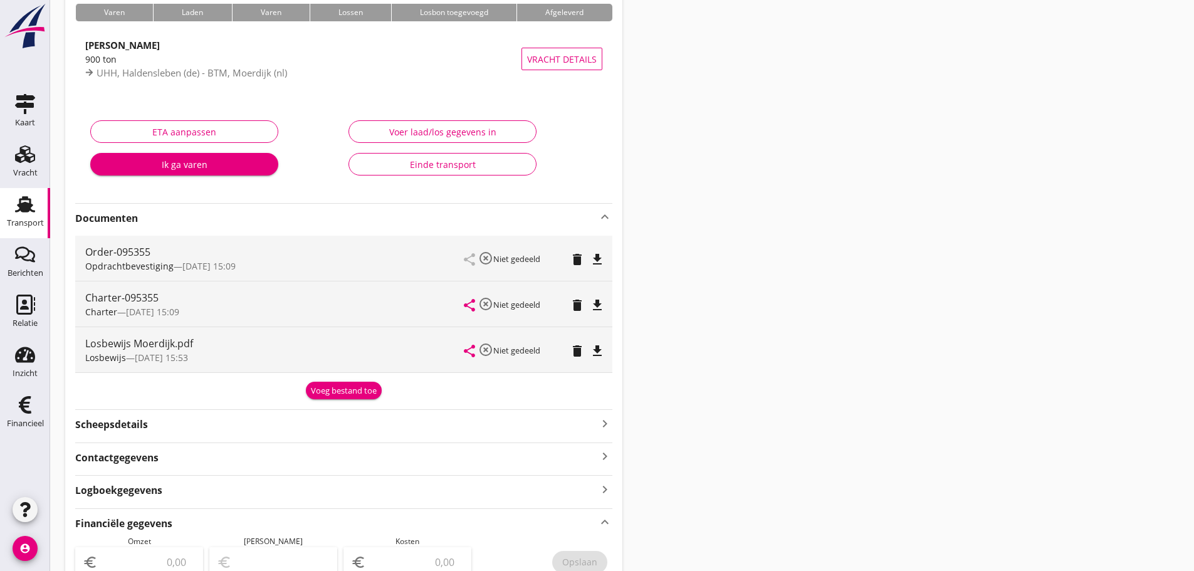
scroll to position [98, 0]
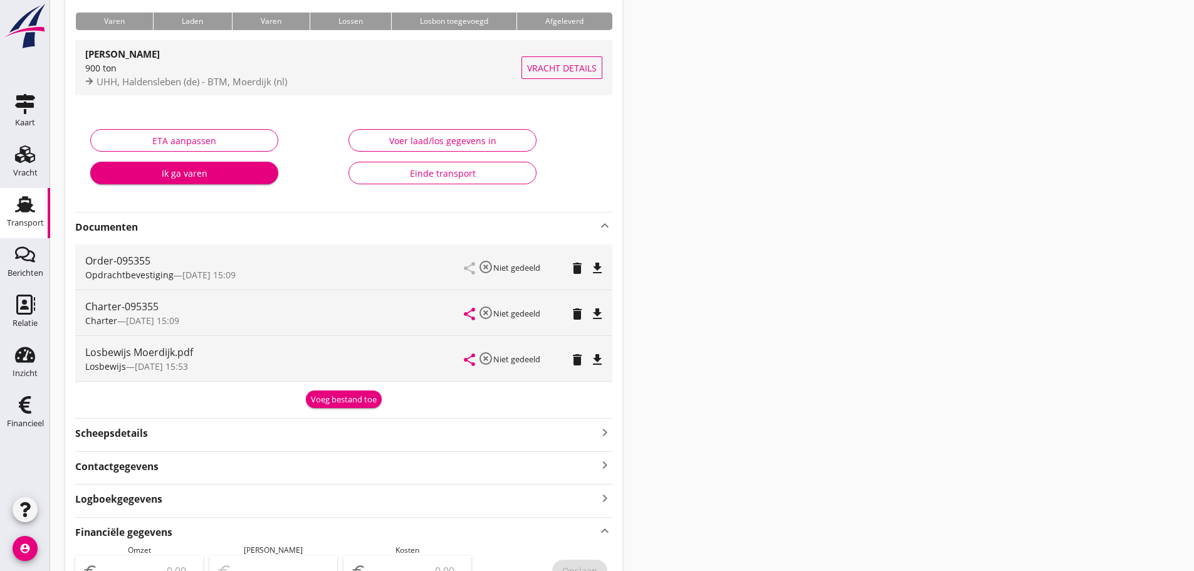
click at [176, 85] on span "UHH, Haldensleben (de) - BTM, Moerdijk (nl)" at bounding box center [192, 81] width 191 height 13
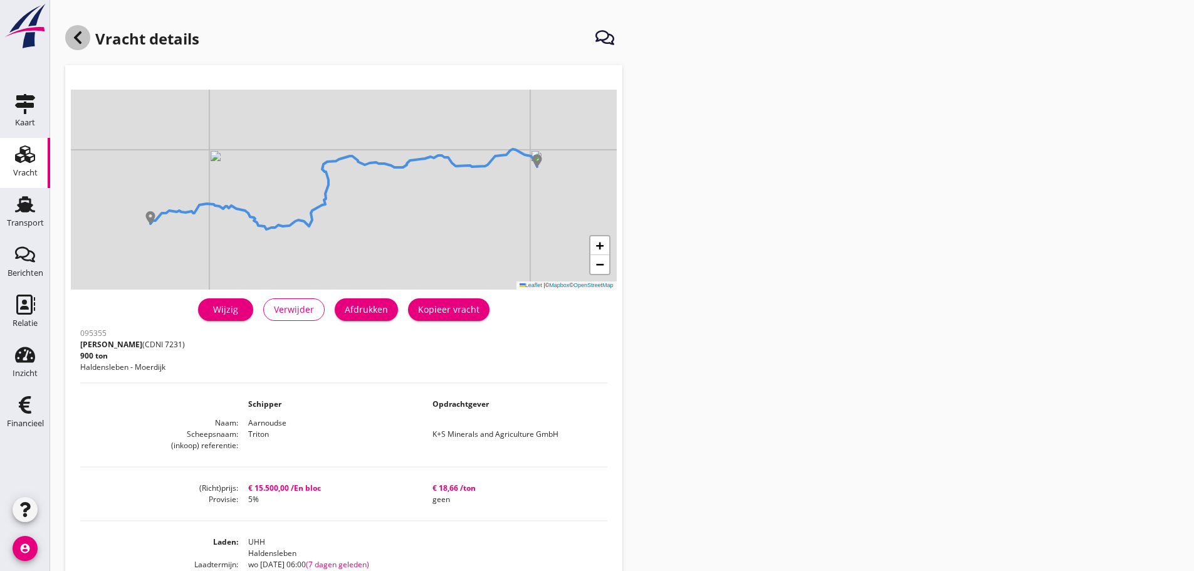
click at [85, 33] on div at bounding box center [77, 37] width 25 height 25
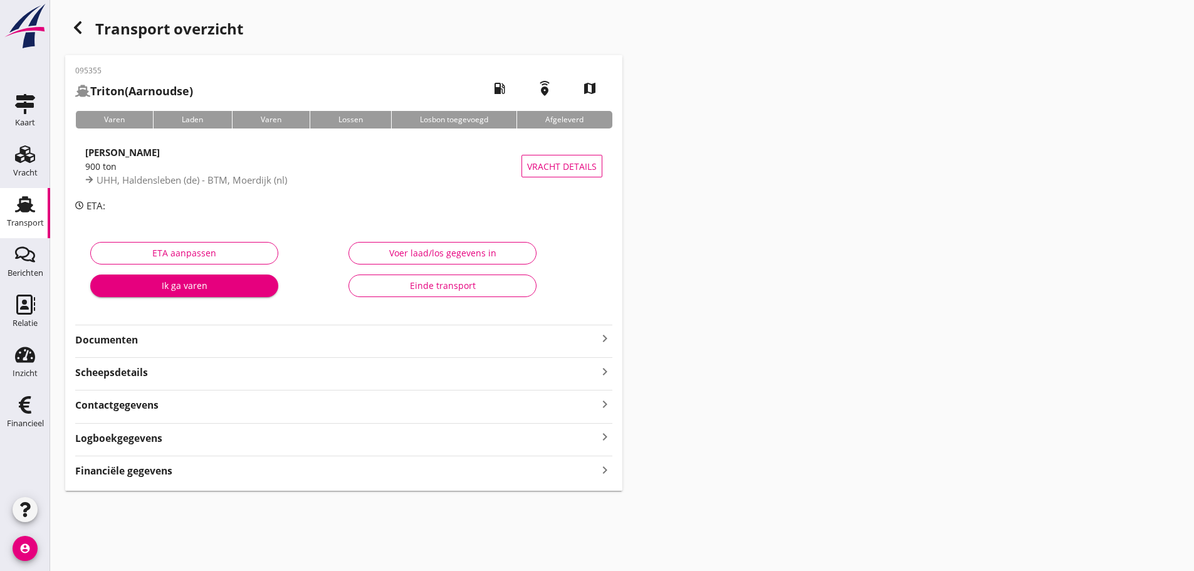
click at [154, 464] on strong "Financiële gegevens" at bounding box center [123, 471] width 97 height 14
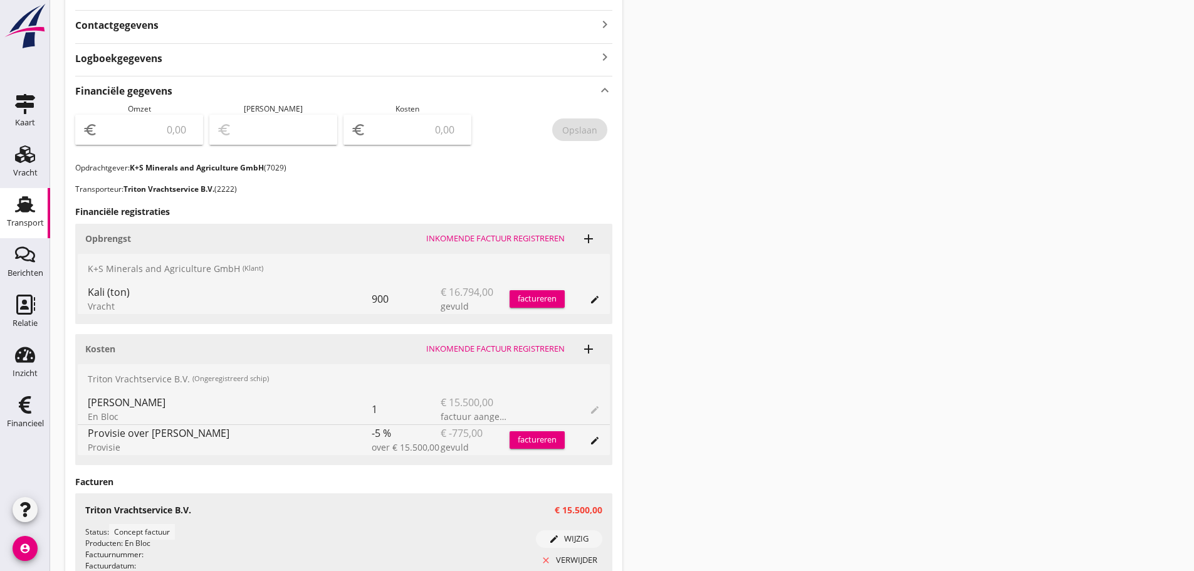
scroll to position [439, 0]
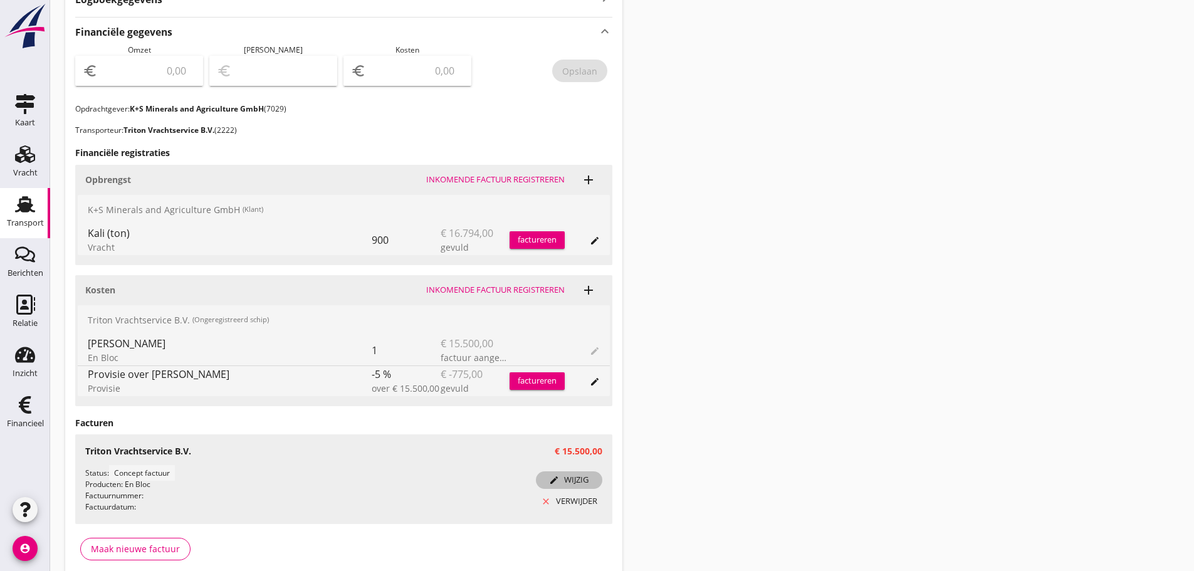
click at [581, 480] on div "edit wijzig" at bounding box center [569, 480] width 56 height 13
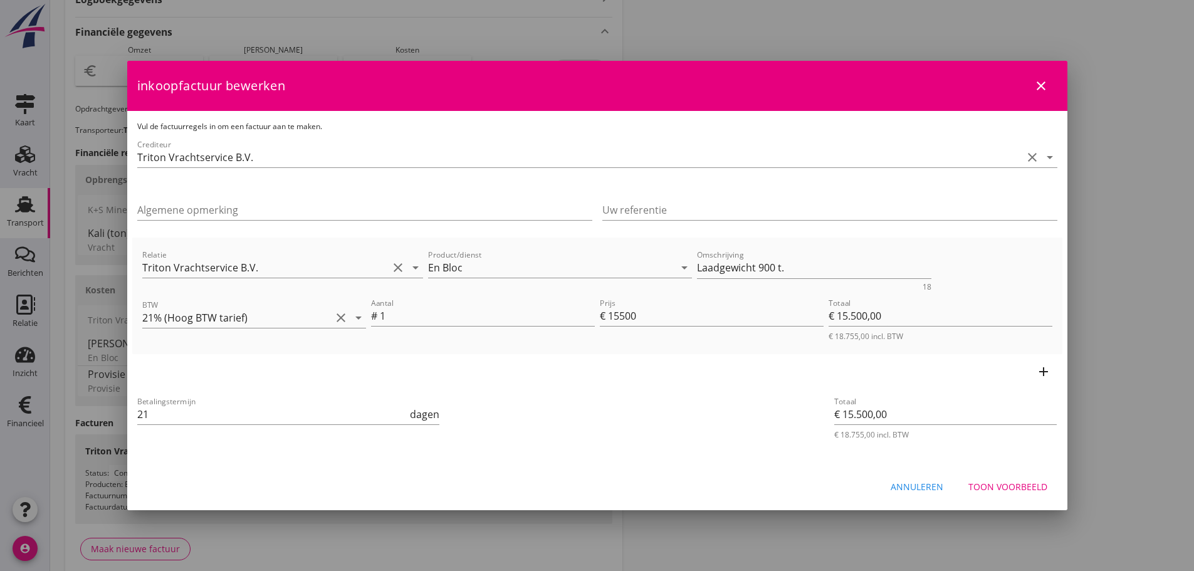
click at [1048, 371] on icon "add" at bounding box center [1043, 371] width 15 height 15
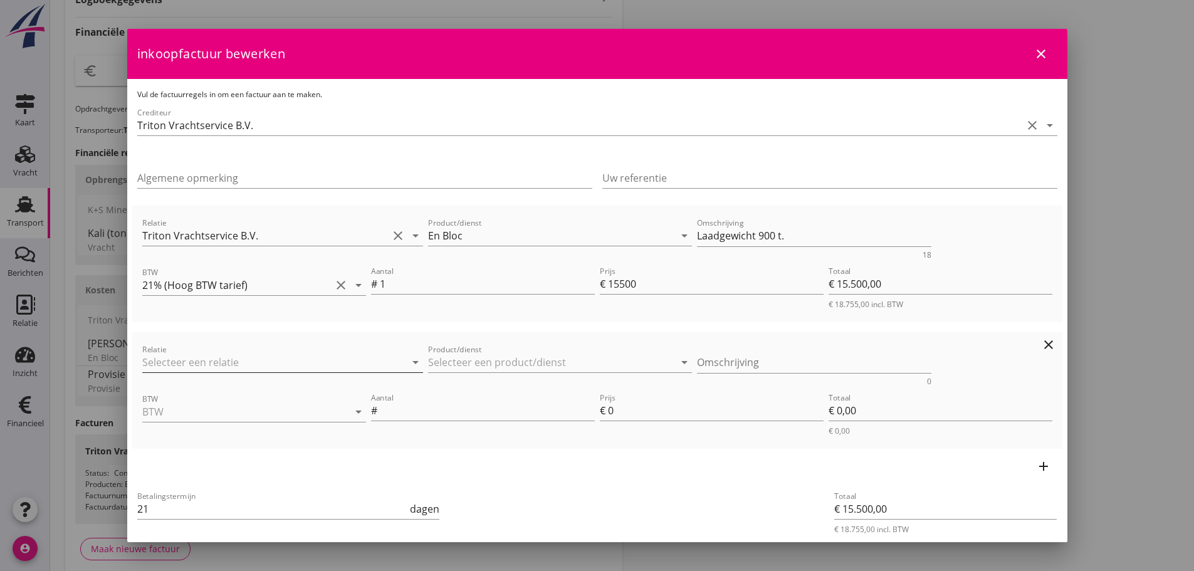
click at [217, 364] on input "Relatie" at bounding box center [265, 362] width 246 height 20
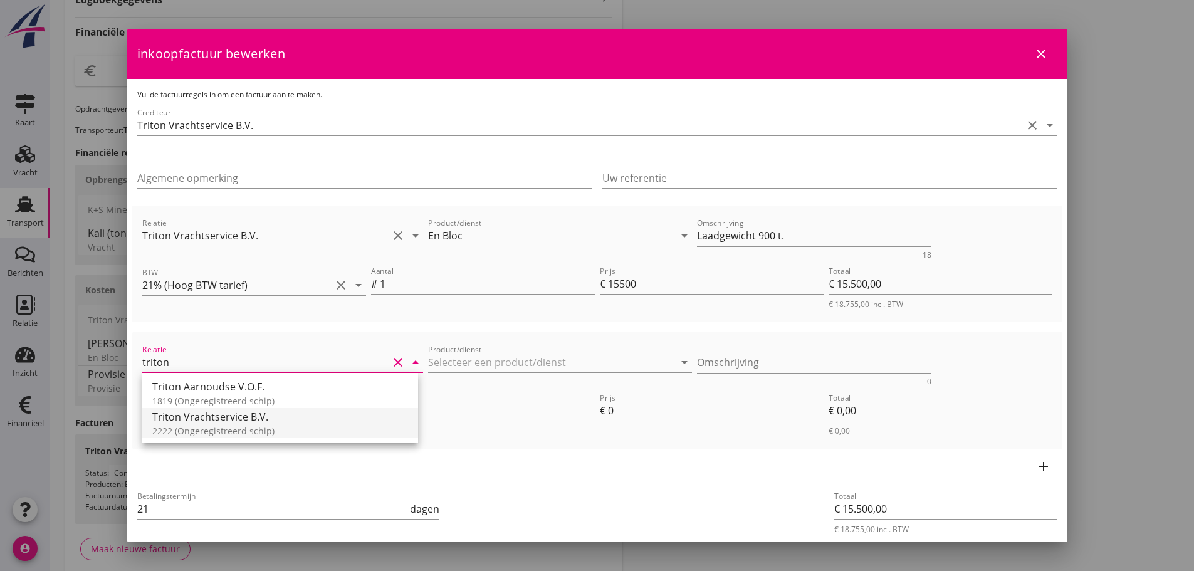
click at [194, 421] on div "Triton Vrachtservice B.V." at bounding box center [280, 416] width 256 height 15
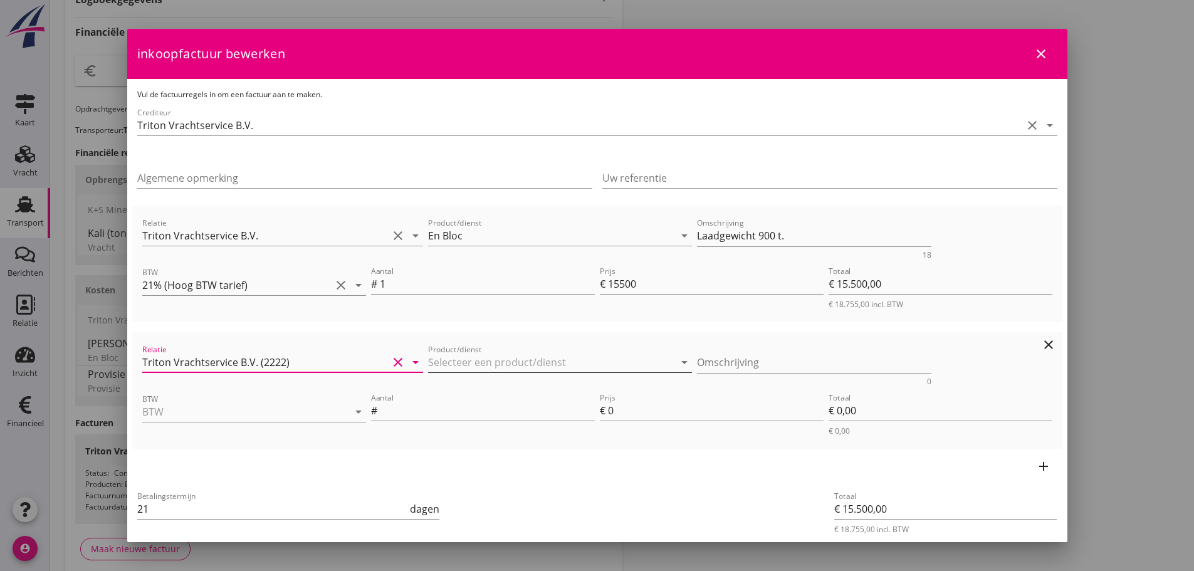
type input "Triton Vrachtservice B.V. (2222)"
click at [489, 365] on input "Product/dienst" at bounding box center [551, 362] width 246 height 20
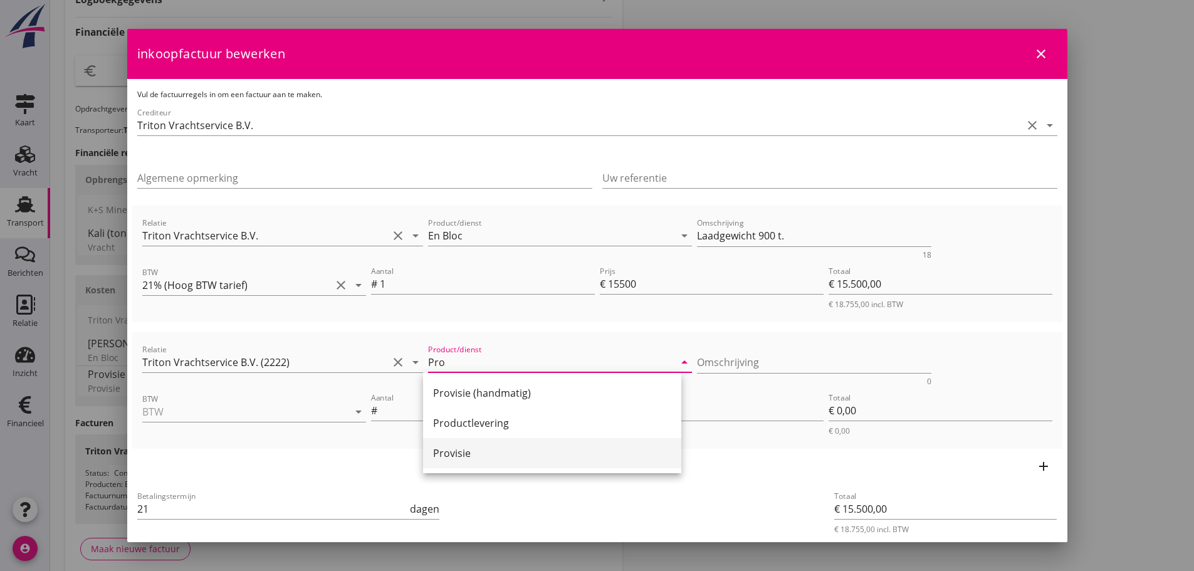
click at [461, 460] on div "Provisie" at bounding box center [552, 453] width 238 height 15
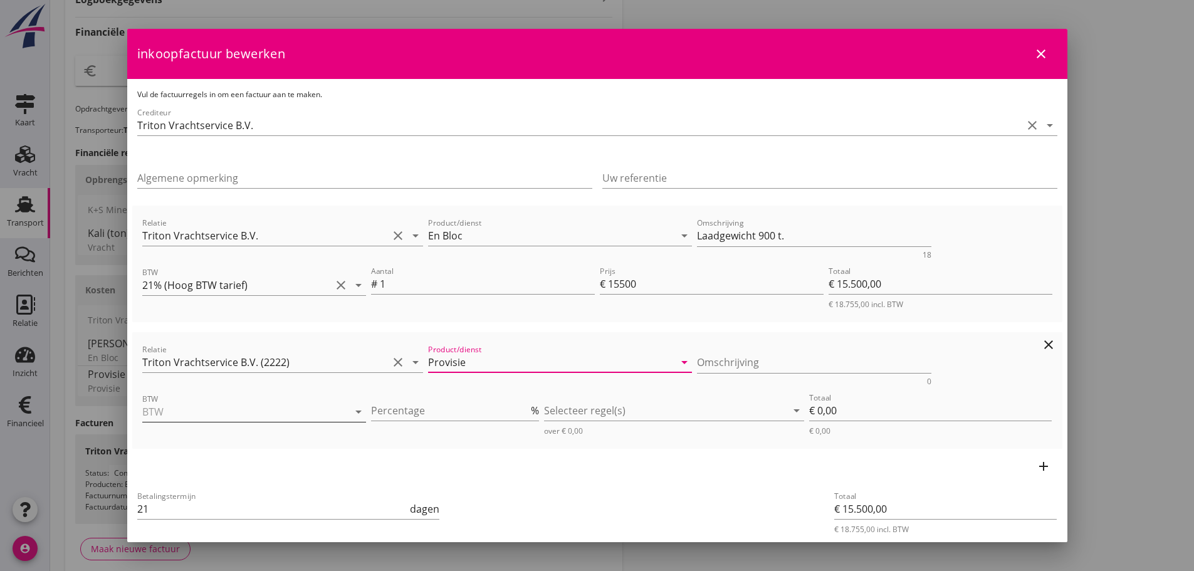
type input "Provisie"
click at [231, 407] on input "BTW" at bounding box center [236, 412] width 189 height 20
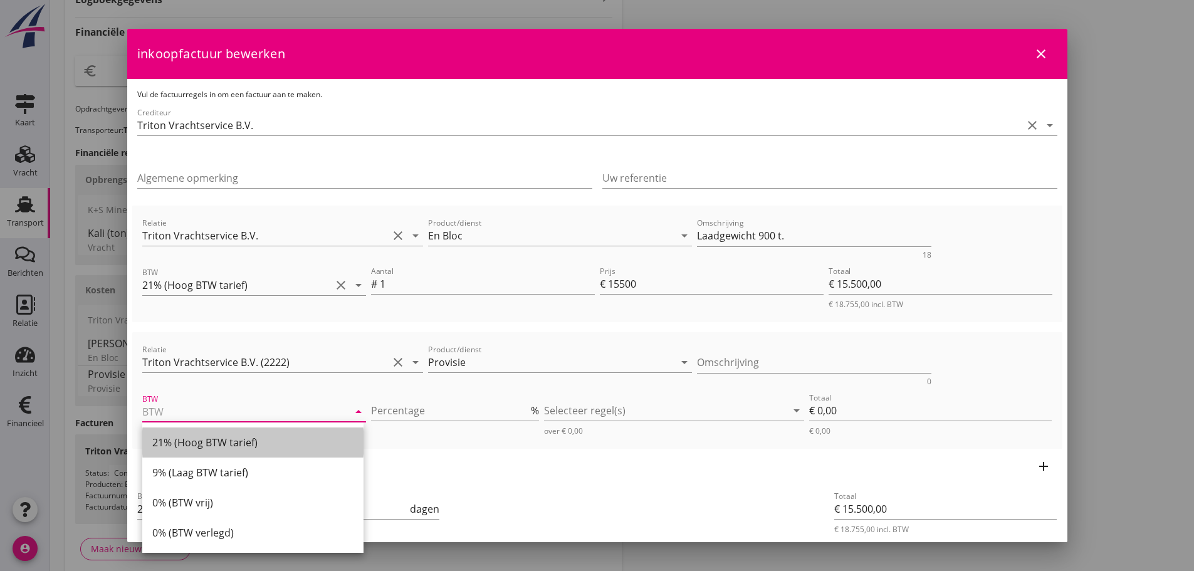
drag, startPoint x: 215, startPoint y: 441, endPoint x: 582, endPoint y: 463, distance: 367.4
click at [215, 441] on div "21% (Hoog BTW tarief)" at bounding box center [252, 442] width 201 height 15
type input "21% (Hoog BTW tarief)"
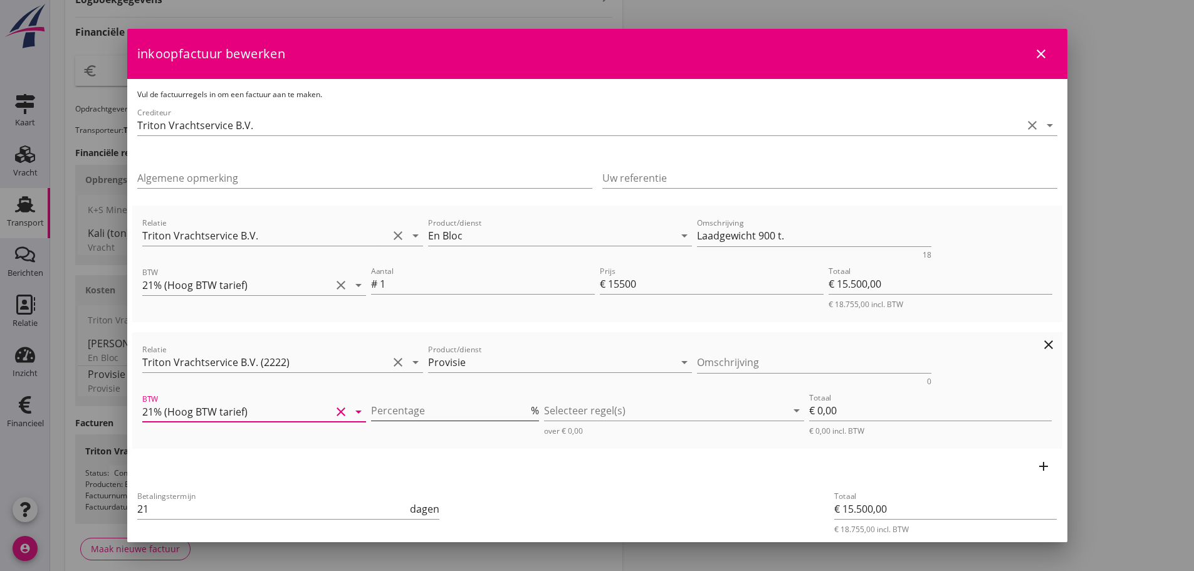
click at [444, 413] on input "Percentage" at bounding box center [449, 411] width 157 height 20
type input "5"
click at [502, 359] on input "Provisie" at bounding box center [551, 362] width 246 height 20
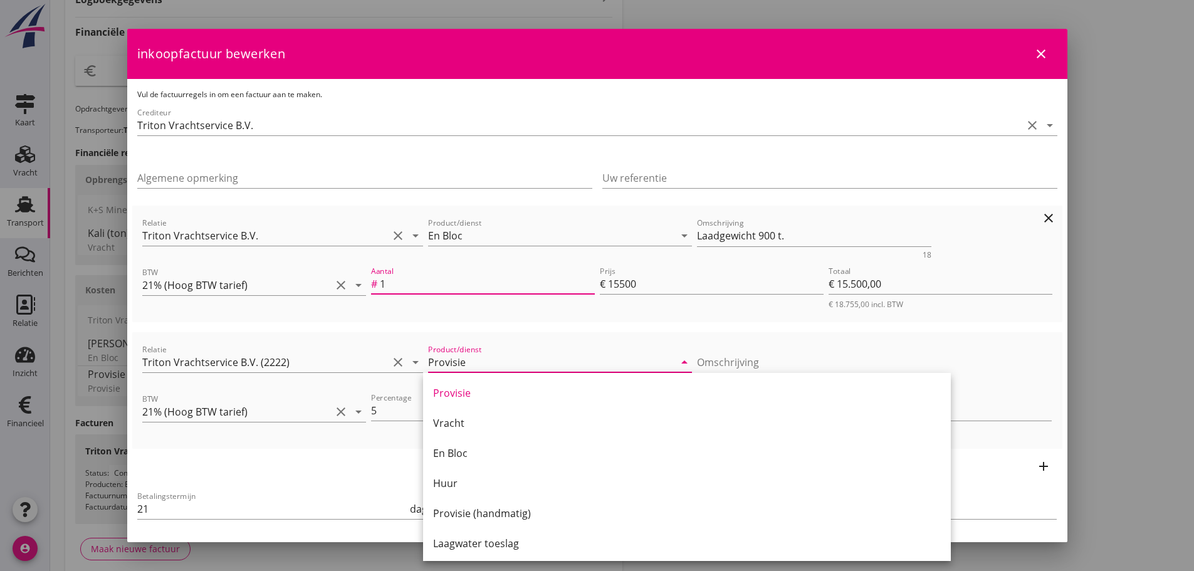
click at [515, 285] on input "1" at bounding box center [487, 284] width 215 height 20
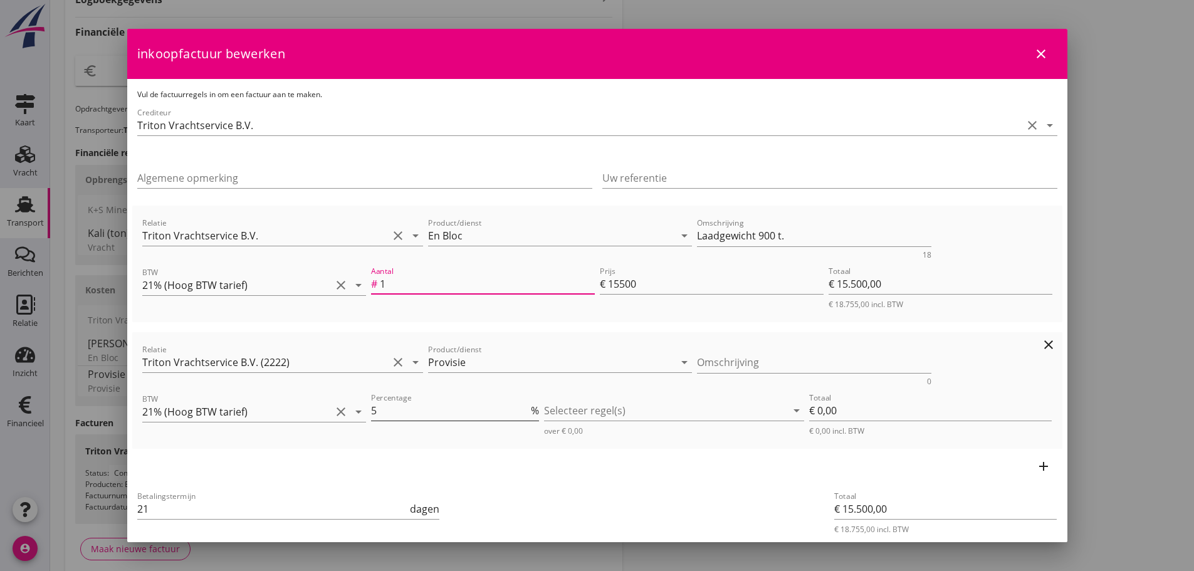
click at [411, 404] on input "5" at bounding box center [449, 411] width 157 height 20
type input "0.05"
click at [603, 406] on div at bounding box center [665, 411] width 243 height 20
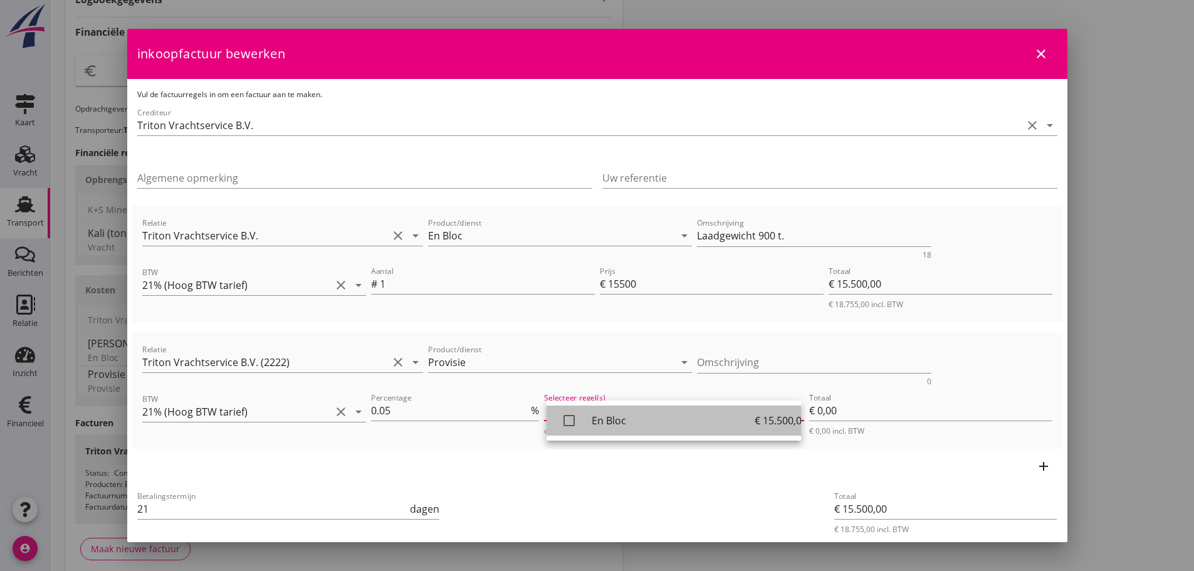
click at [573, 423] on icon "check_box_outline_blank" at bounding box center [569, 420] width 25 height 25
type input "€ 7,75"
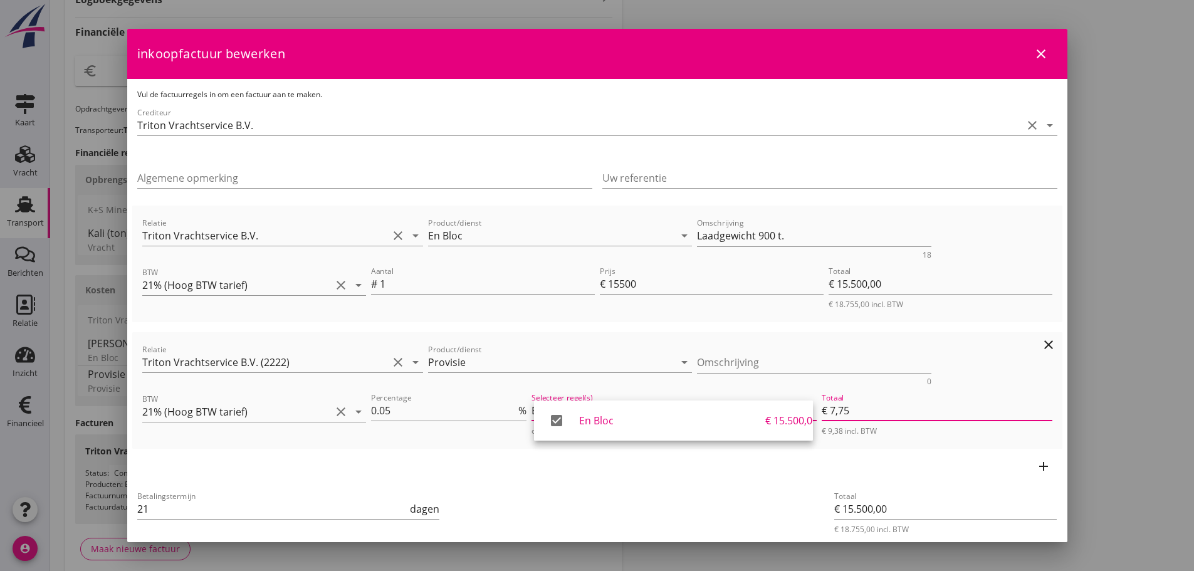
click at [999, 401] on input "€ 7,75" at bounding box center [937, 411] width 231 height 20
click at [384, 409] on input "0.05" at bounding box center [443, 411] width 145 height 20
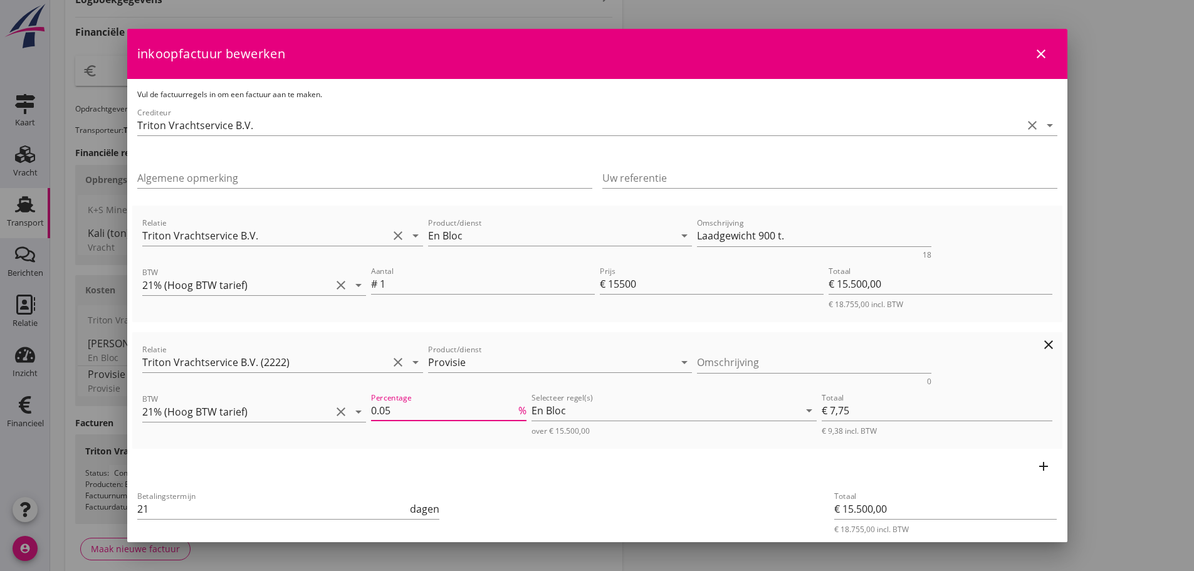
type input "€ 15.577,50"
type input "0.5"
type input "€ 77,50"
drag, startPoint x: 379, startPoint y: 408, endPoint x: 386, endPoint y: 411, distance: 7.3
click at [380, 408] on input "0.5" at bounding box center [443, 411] width 145 height 20
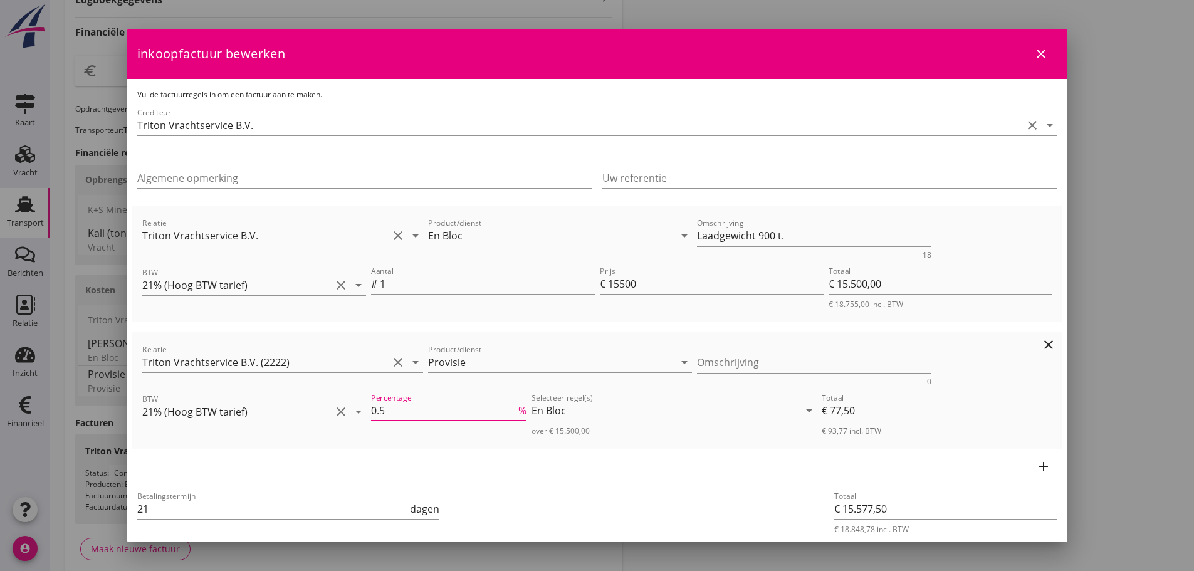
type input "€ 15.500,00"
type input "0"
type input "€ 0,00"
type input "€ 16.275,00"
type input "5"
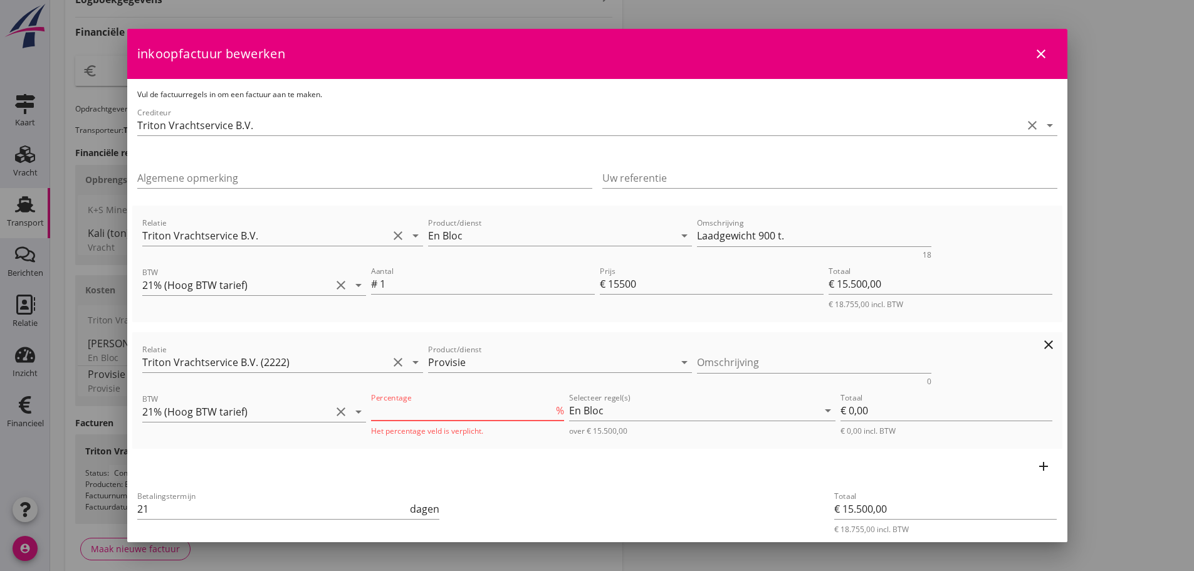
type input "€ 775,00"
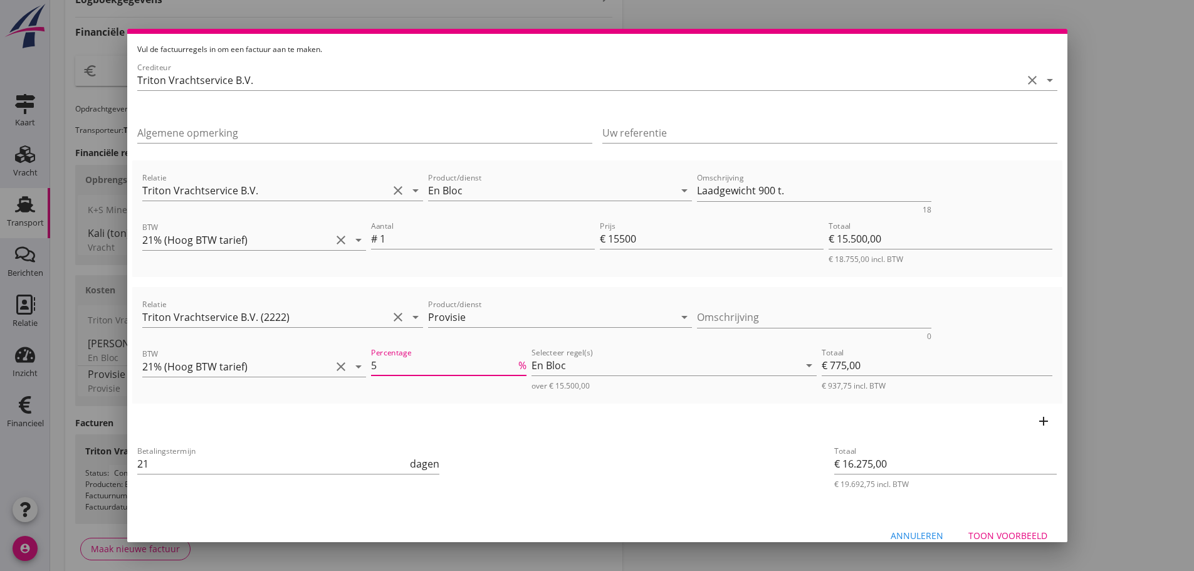
scroll to position [62, 0]
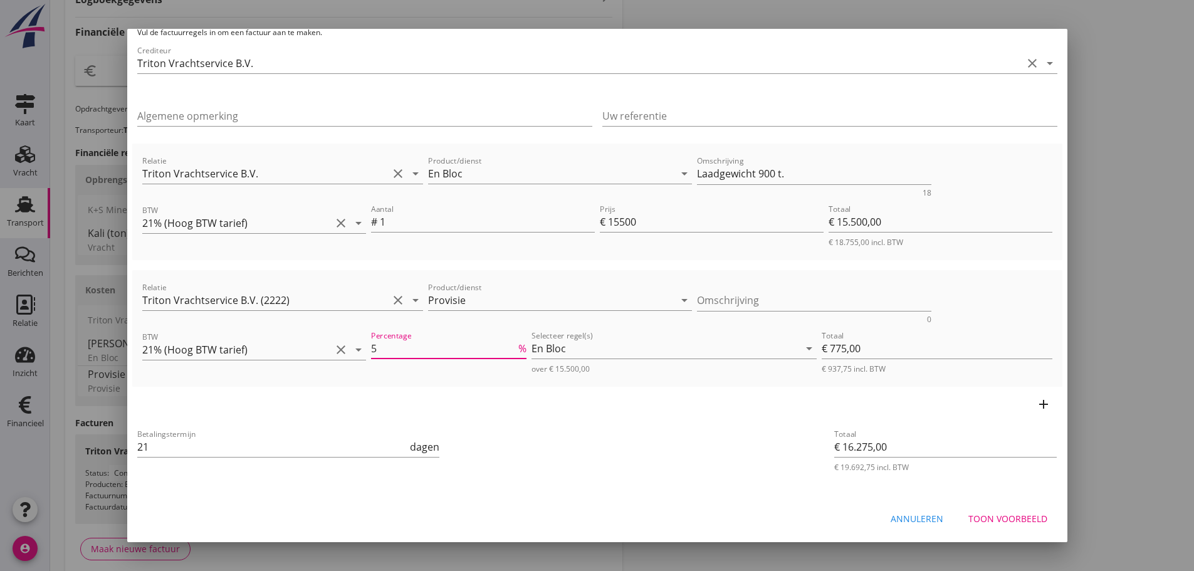
type input "5"
click at [1004, 523] on div "Toon voorbeeld" at bounding box center [1008, 518] width 79 height 13
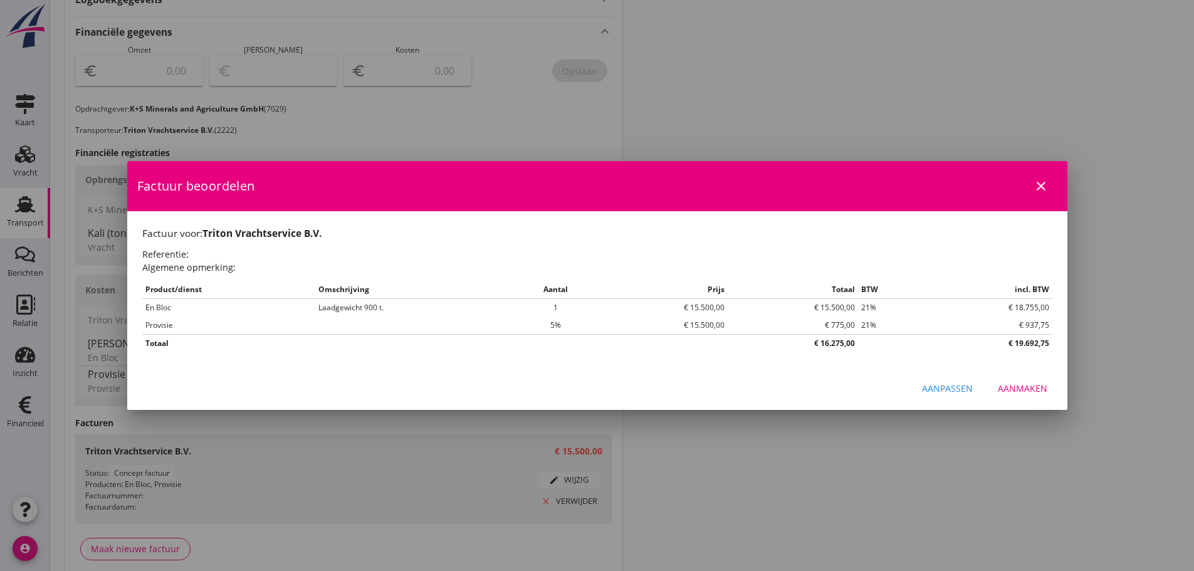
scroll to position [0, 0]
click at [1030, 391] on div "Aanmaken" at bounding box center [1023, 388] width 50 height 13
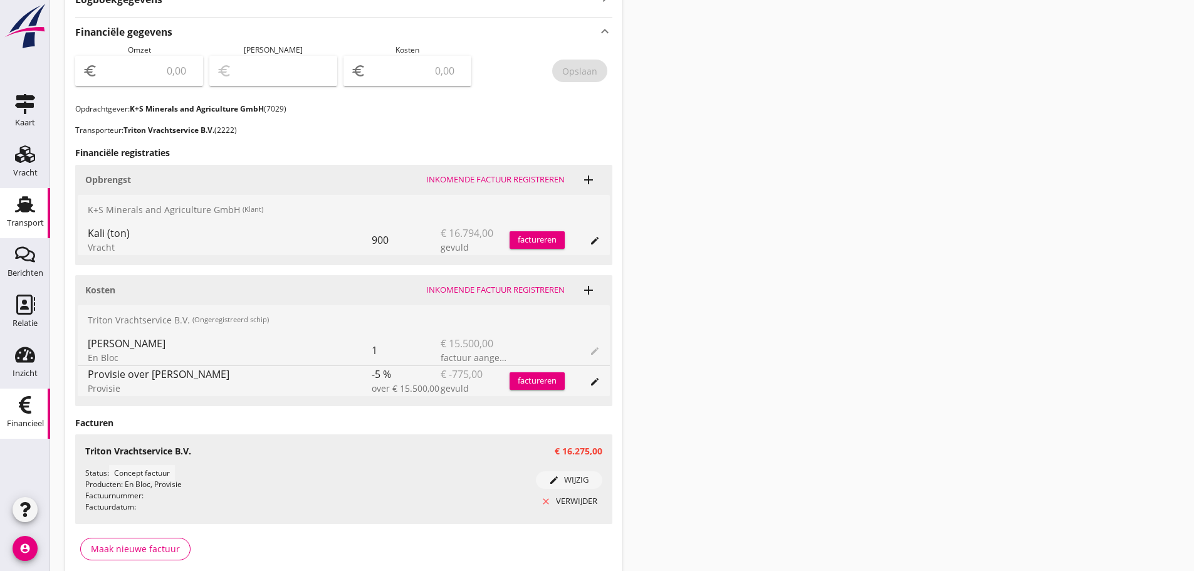
click at [41, 407] on link "Financieel Financieel" at bounding box center [25, 414] width 50 height 50
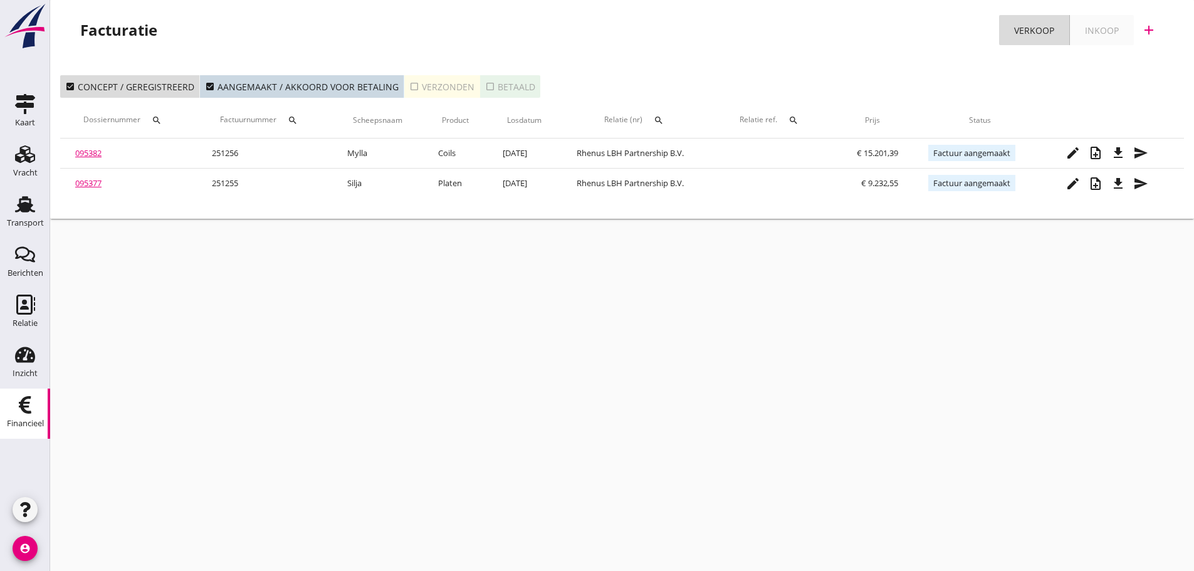
click at [1096, 24] on div "Inkoop" at bounding box center [1102, 30] width 34 height 13
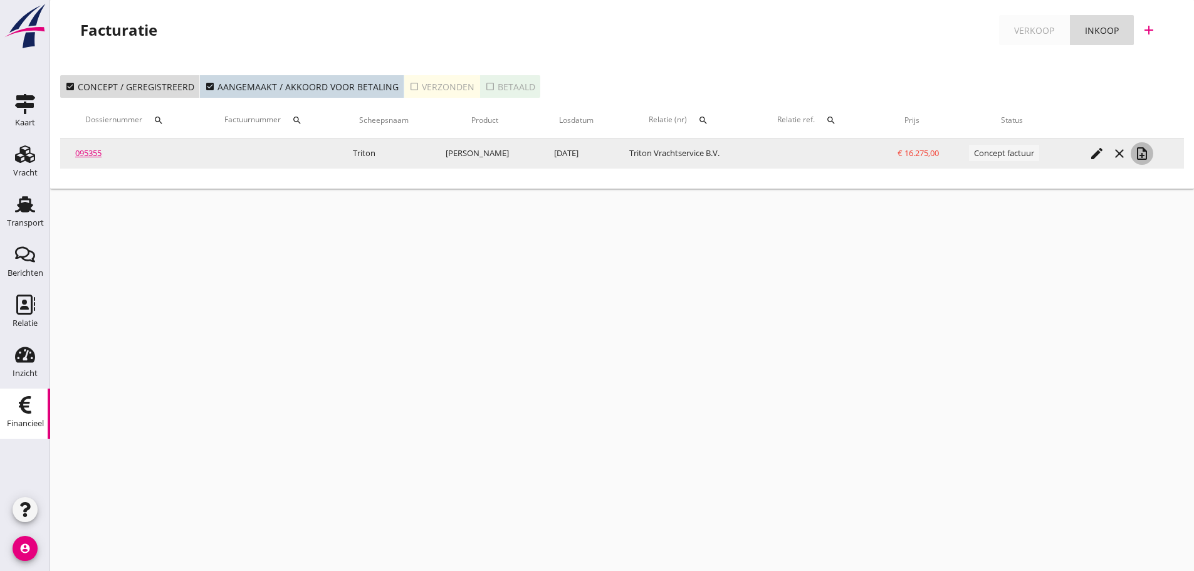
click at [1142, 154] on icon "note_add" at bounding box center [1142, 153] width 15 height 15
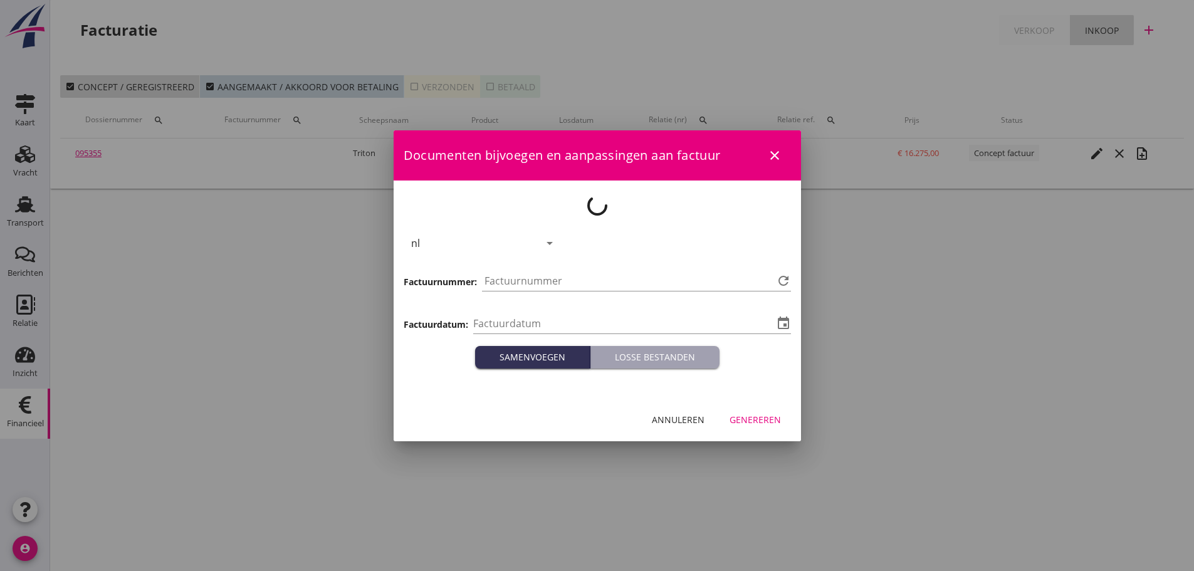
type input "[DATE]"
type input "1257"
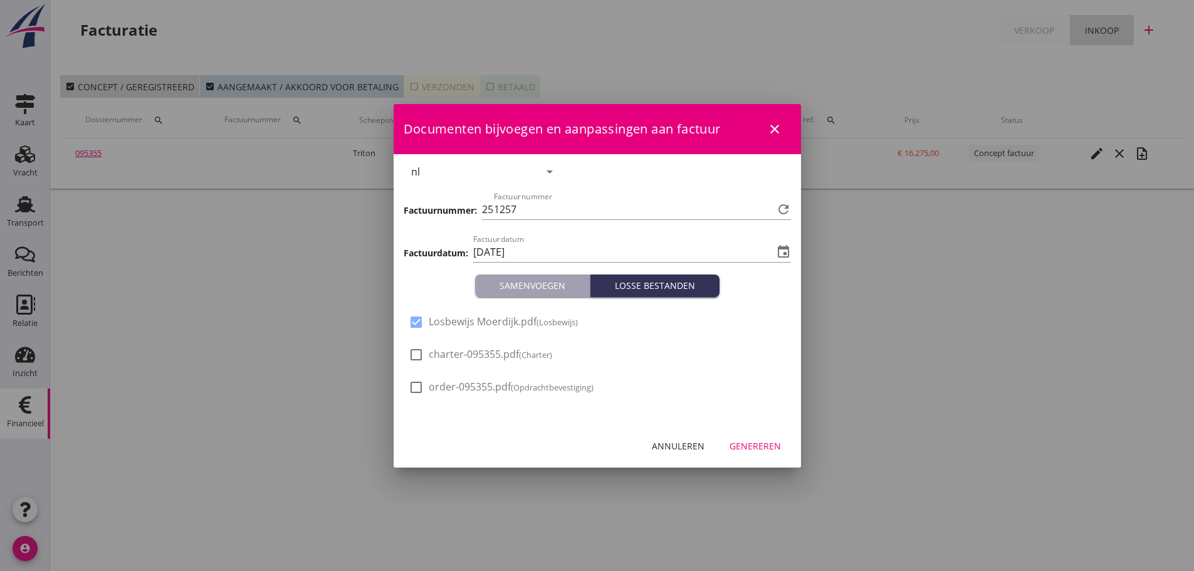
click at [419, 323] on div at bounding box center [416, 322] width 21 height 21
checkbox input "false"
click at [771, 444] on div "Genereren" at bounding box center [755, 445] width 51 height 13
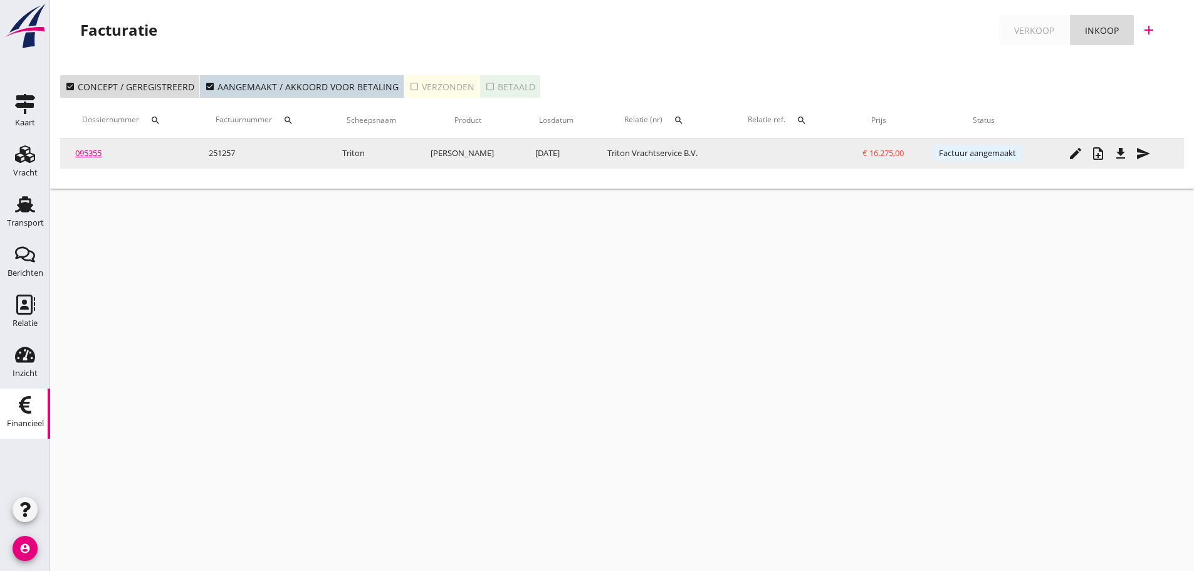
click at [1122, 154] on icon "file_download" at bounding box center [1120, 153] width 15 height 15
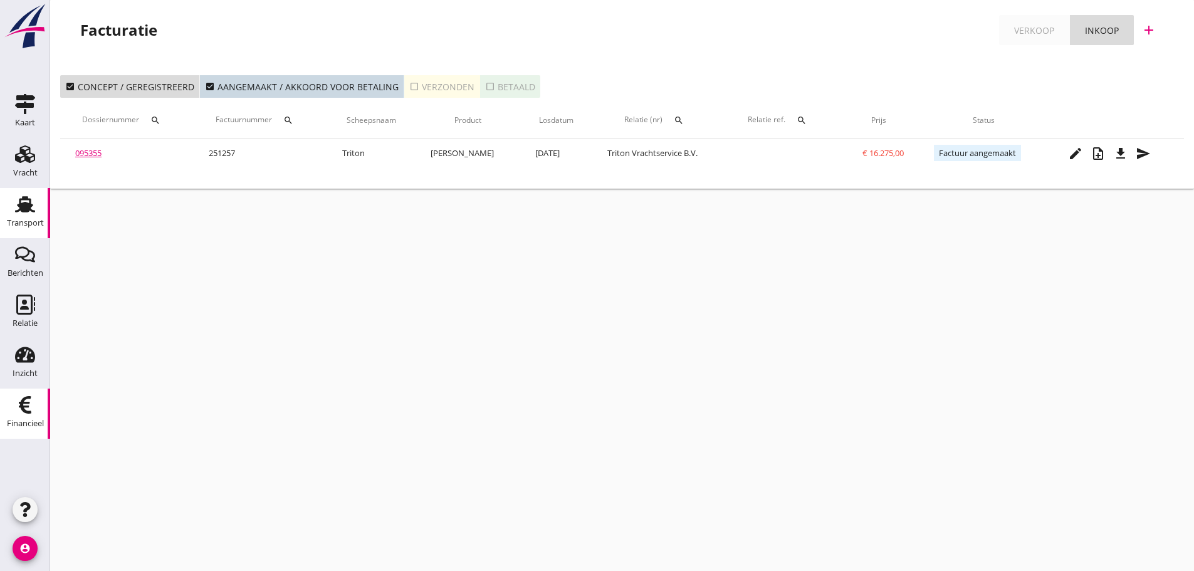
click at [32, 214] on div "Transport" at bounding box center [25, 223] width 37 height 18
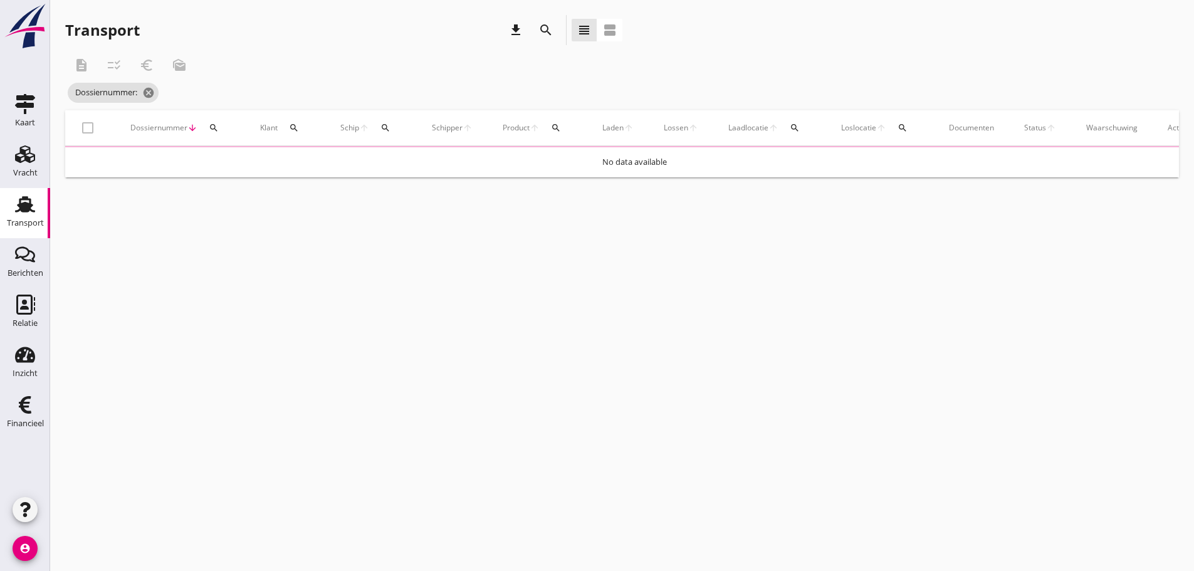
click at [218, 124] on icon "search" at bounding box center [214, 128] width 10 height 10
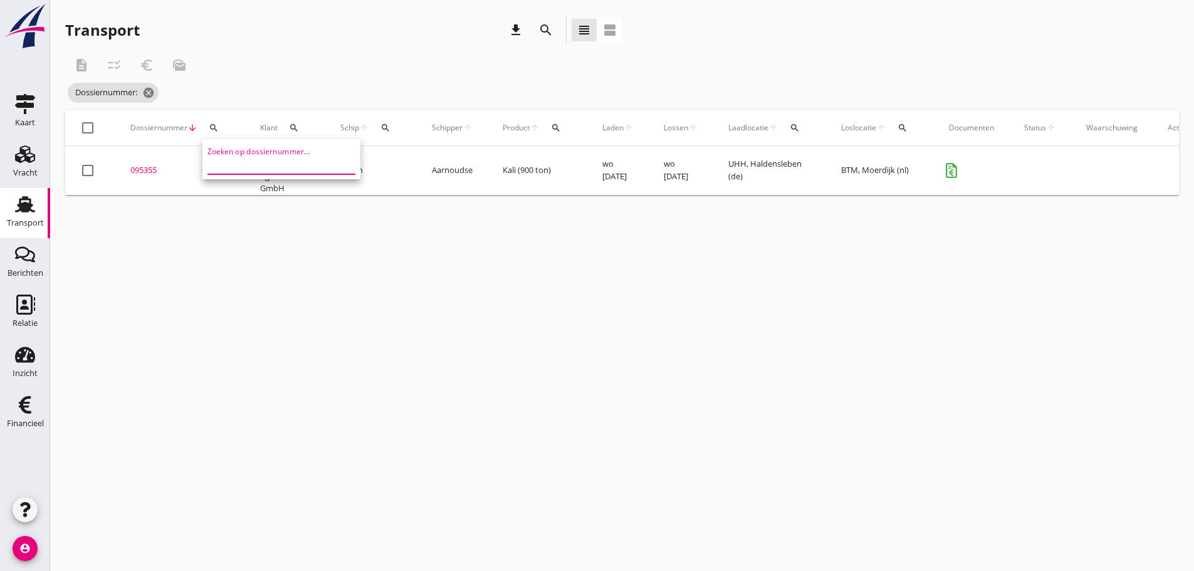
click at [224, 169] on input "Zoeken op dossiernummer..." at bounding box center [273, 164] width 130 height 20
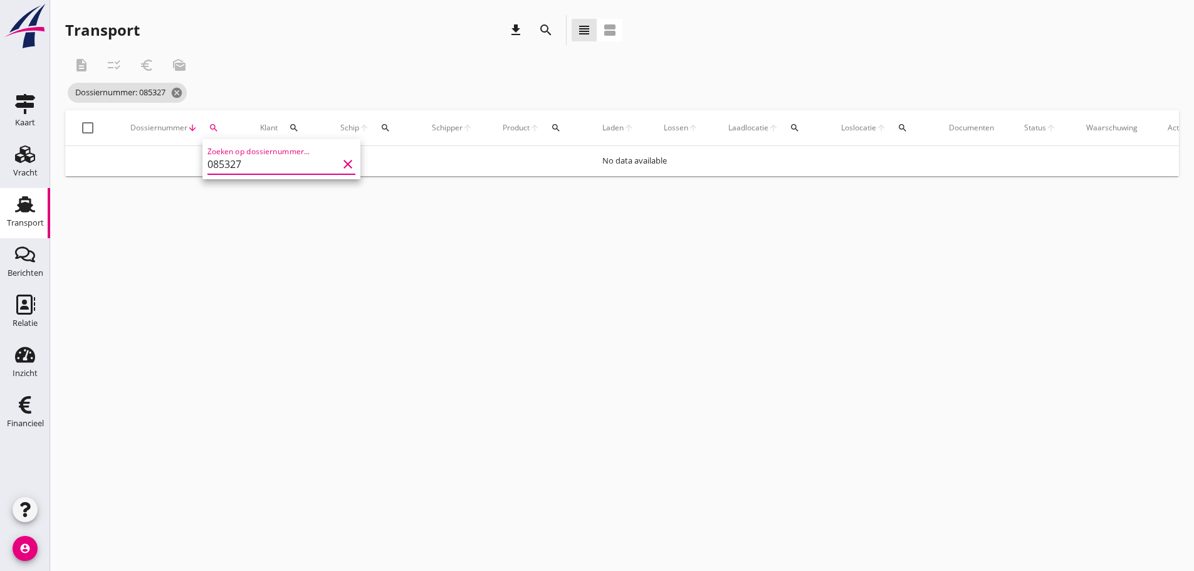
type input "085327"
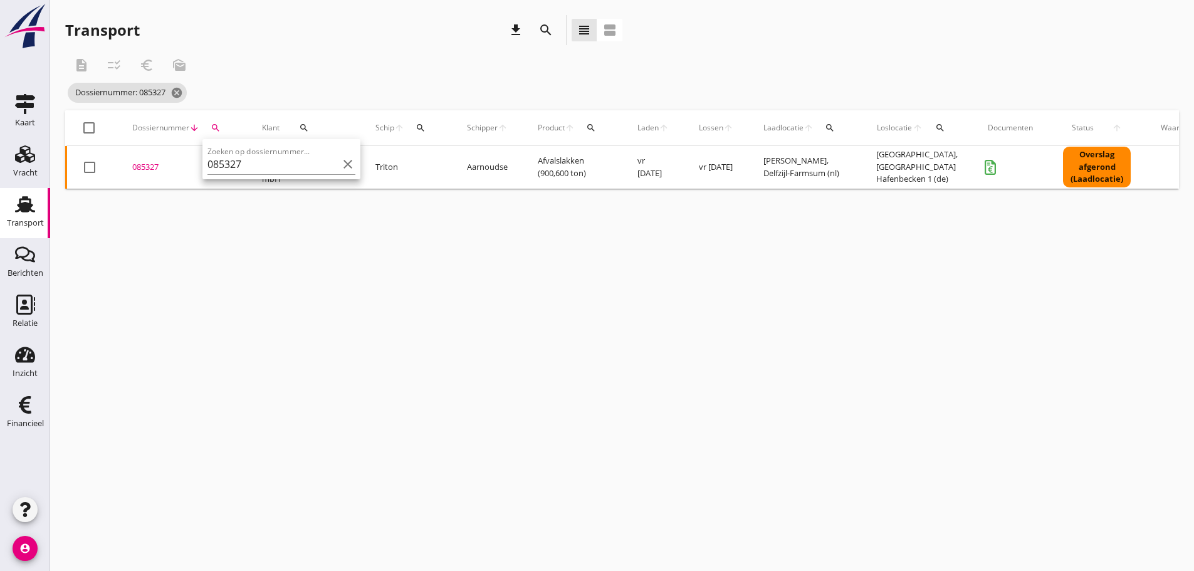
click at [153, 164] on div "085327" at bounding box center [182, 167] width 100 height 13
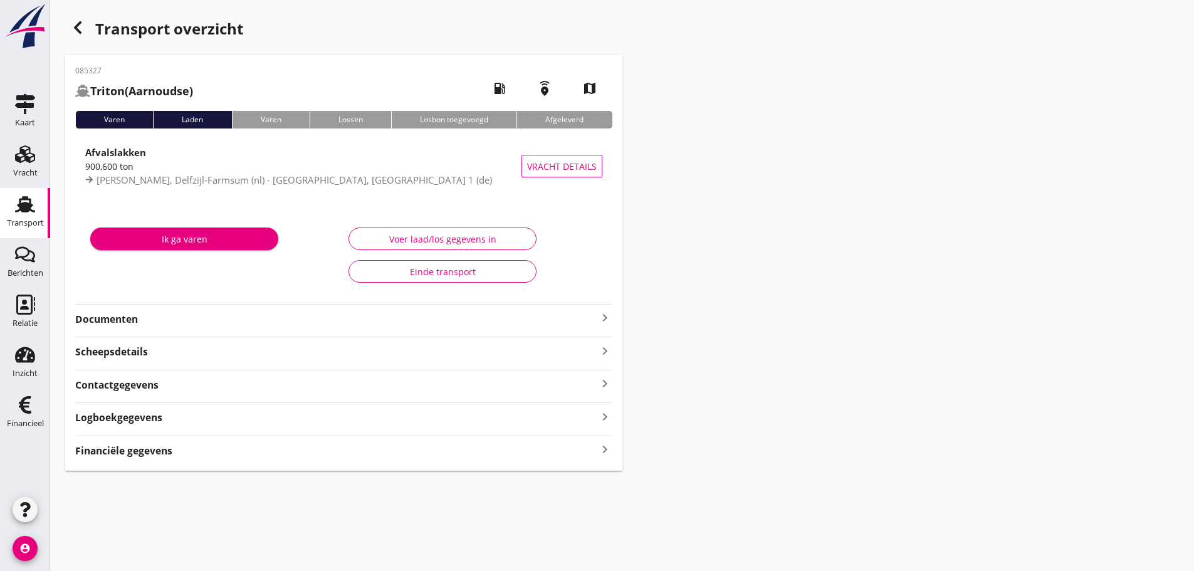
click at [607, 445] on icon "keyboard_arrow_right" at bounding box center [604, 449] width 15 height 17
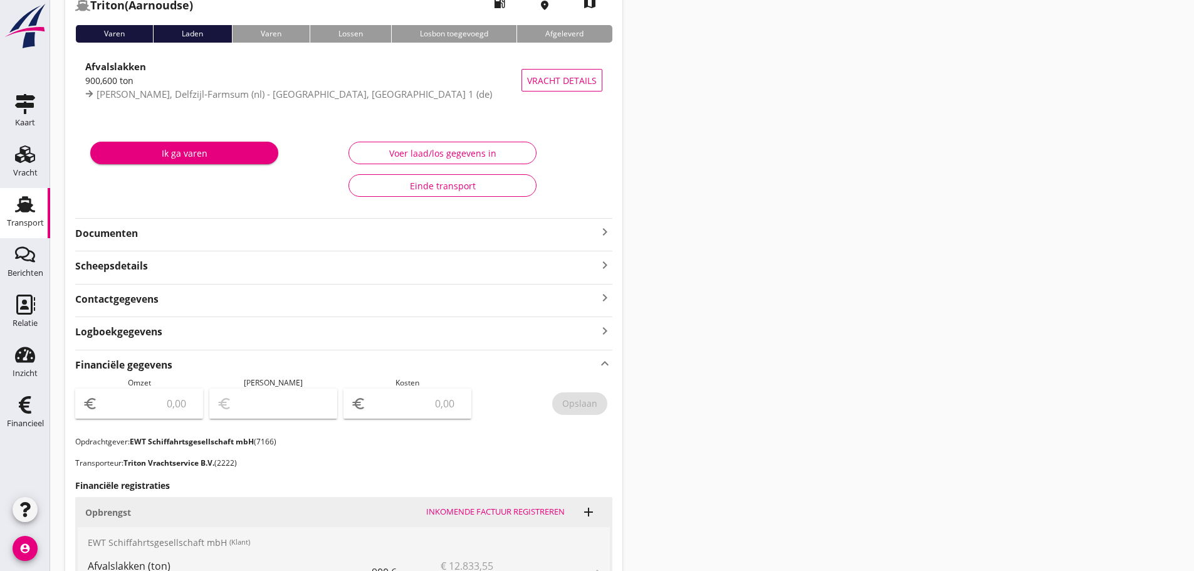
scroll to position [251, 0]
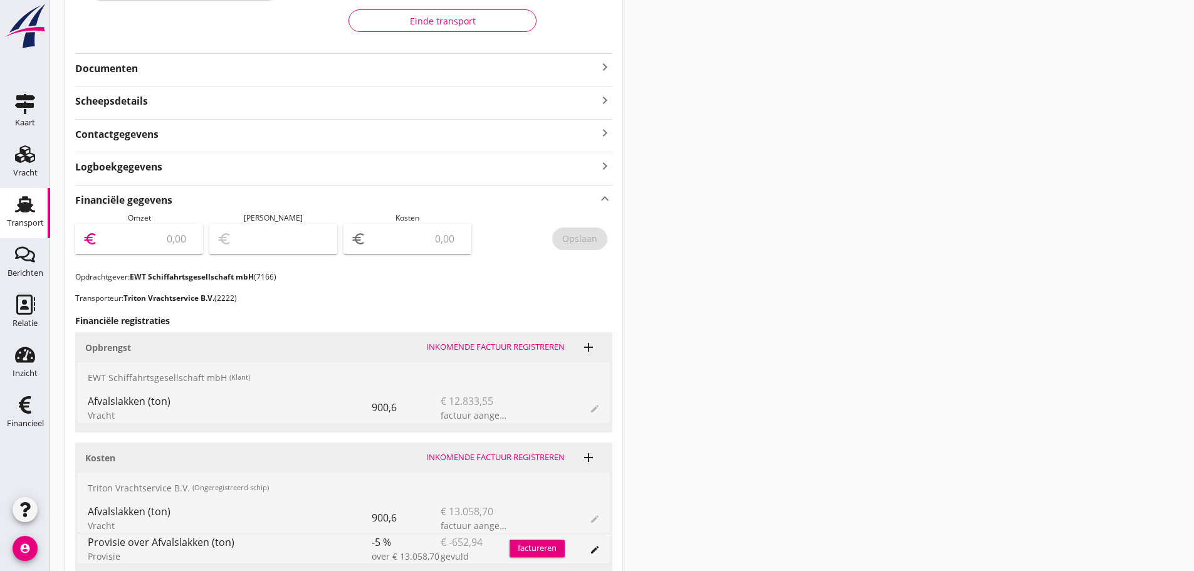
click at [162, 244] on input "number" at bounding box center [147, 239] width 95 height 20
type input "12833"
type input "12833.55"
click at [416, 236] on input "number" at bounding box center [416, 239] width 95 height 20
type input "12832.55"
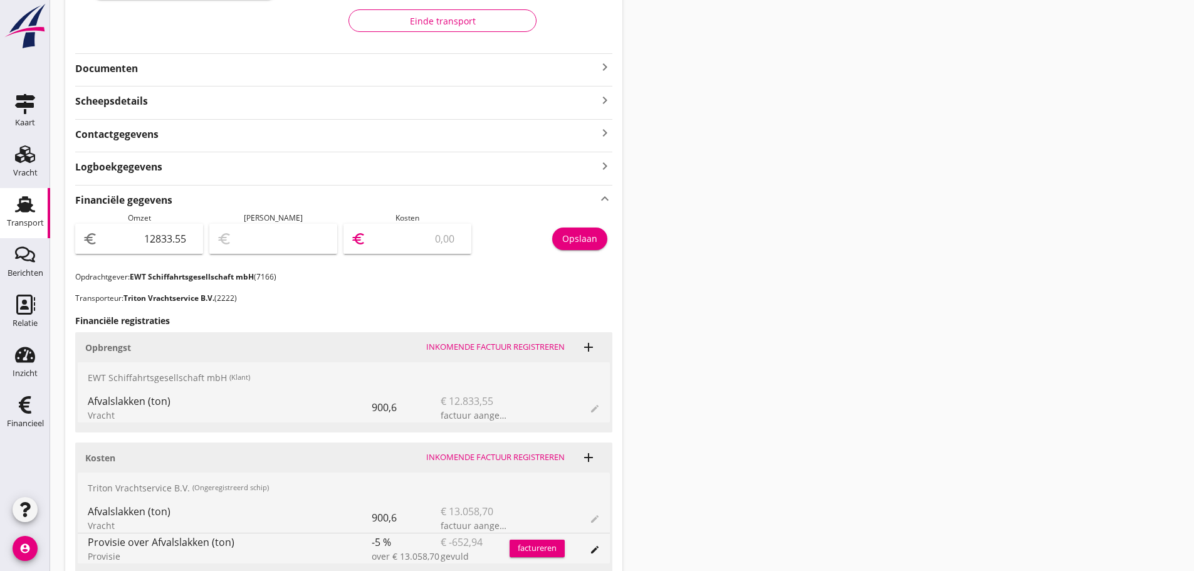
type input "1"
type input "12820.55"
type input "13"
type input "12703.55"
type input "130"
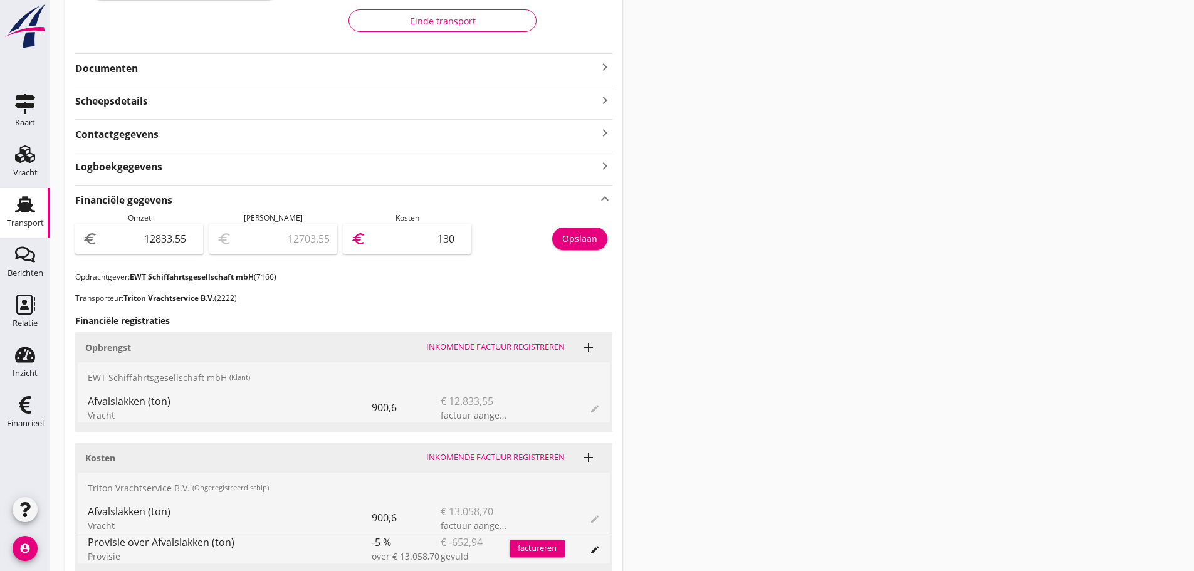
type input "11528.55"
type input "1305"
type input "-224.45"
type input "13058"
type input "-225.15"
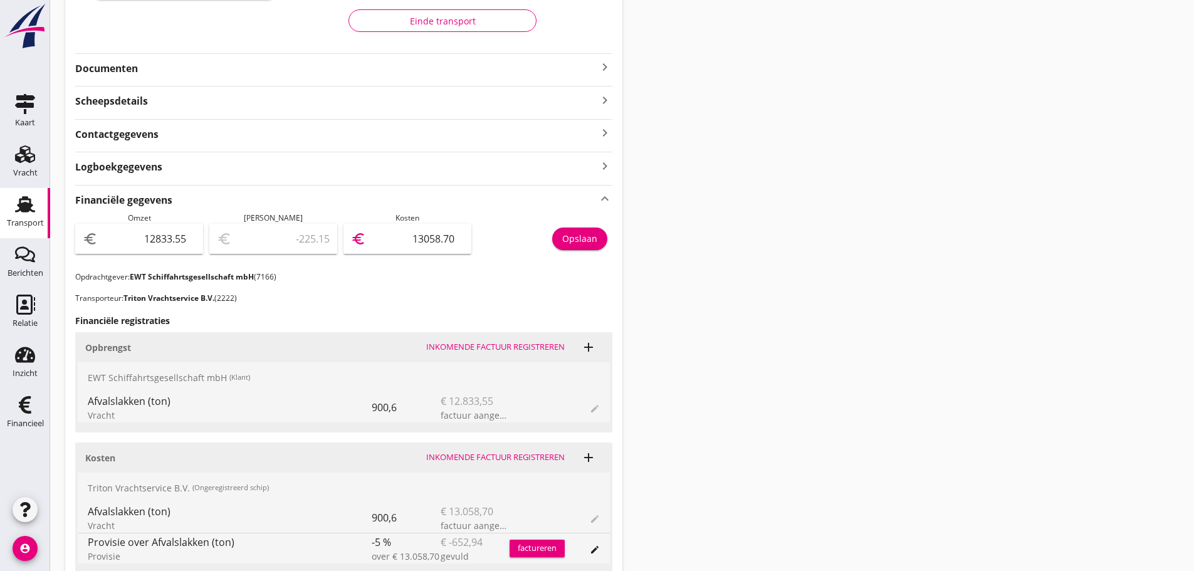
type input "13058.70"
click at [582, 238] on div "Opslaan" at bounding box center [579, 238] width 35 height 13
drag, startPoint x: 18, startPoint y: 549, endPoint x: 25, endPoint y: 549, distance: 6.9
click at [18, 549] on icon "account_circle" at bounding box center [25, 548] width 25 height 25
click at [58, 539] on icon "logout" at bounding box center [53, 543] width 25 height 25
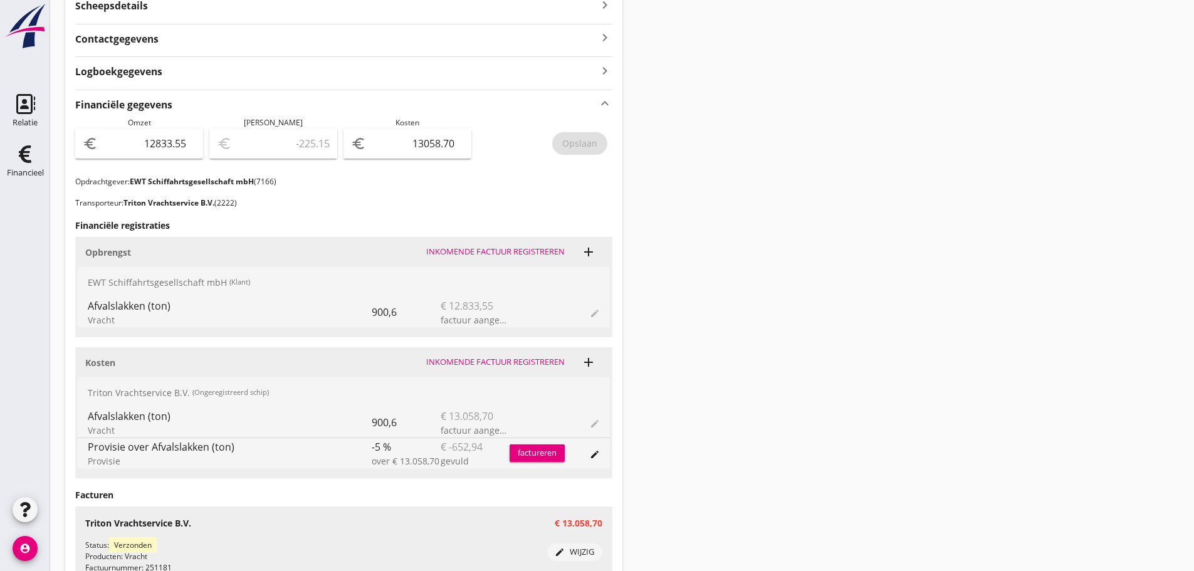
scroll to position [155, 0]
